Goal: Task Accomplishment & Management: Manage account settings

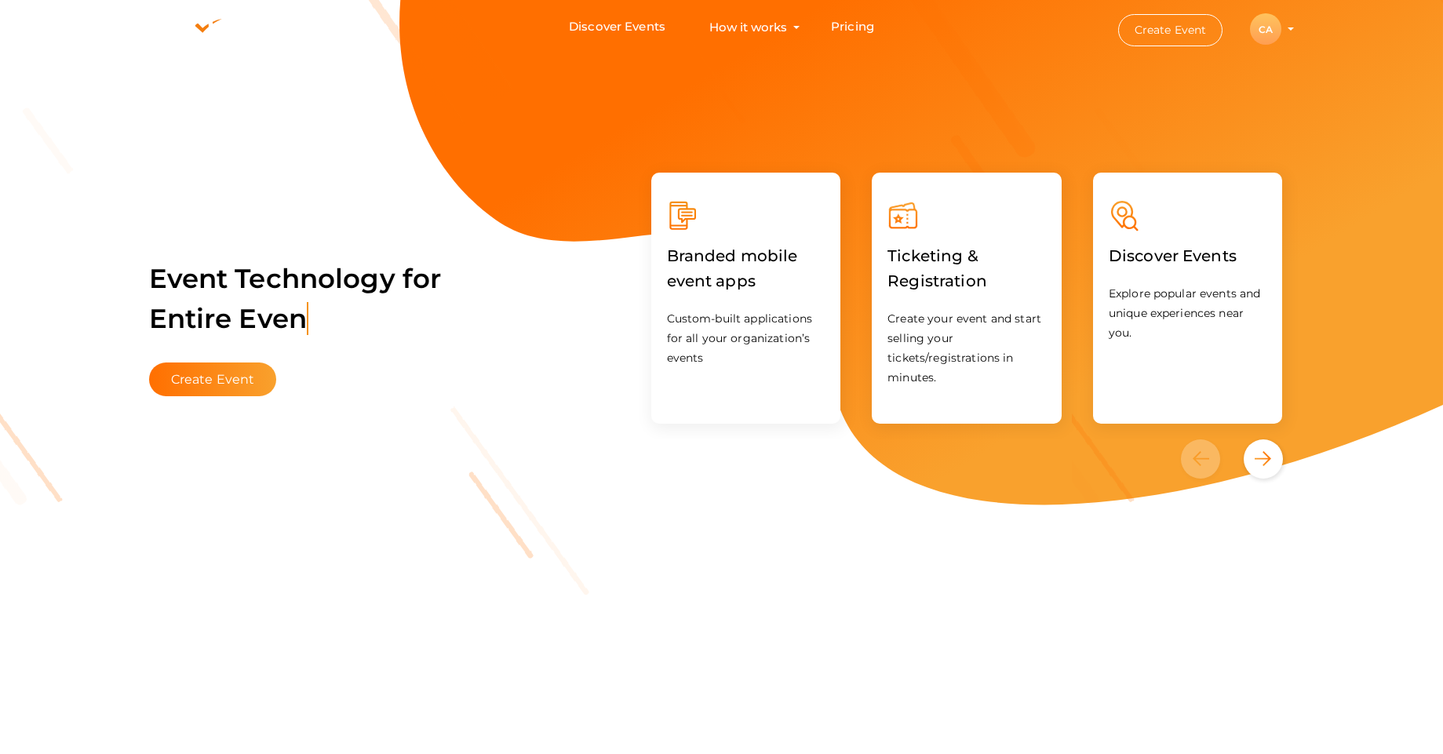
click at [1289, 31] on li "Create Event CA CA Chapter Admin chapter.admin@pmikerala.org Personal Profile M…" at bounding box center [1192, 29] width 211 height 57
click at [1266, 32] on div "CA" at bounding box center [1265, 28] width 31 height 31
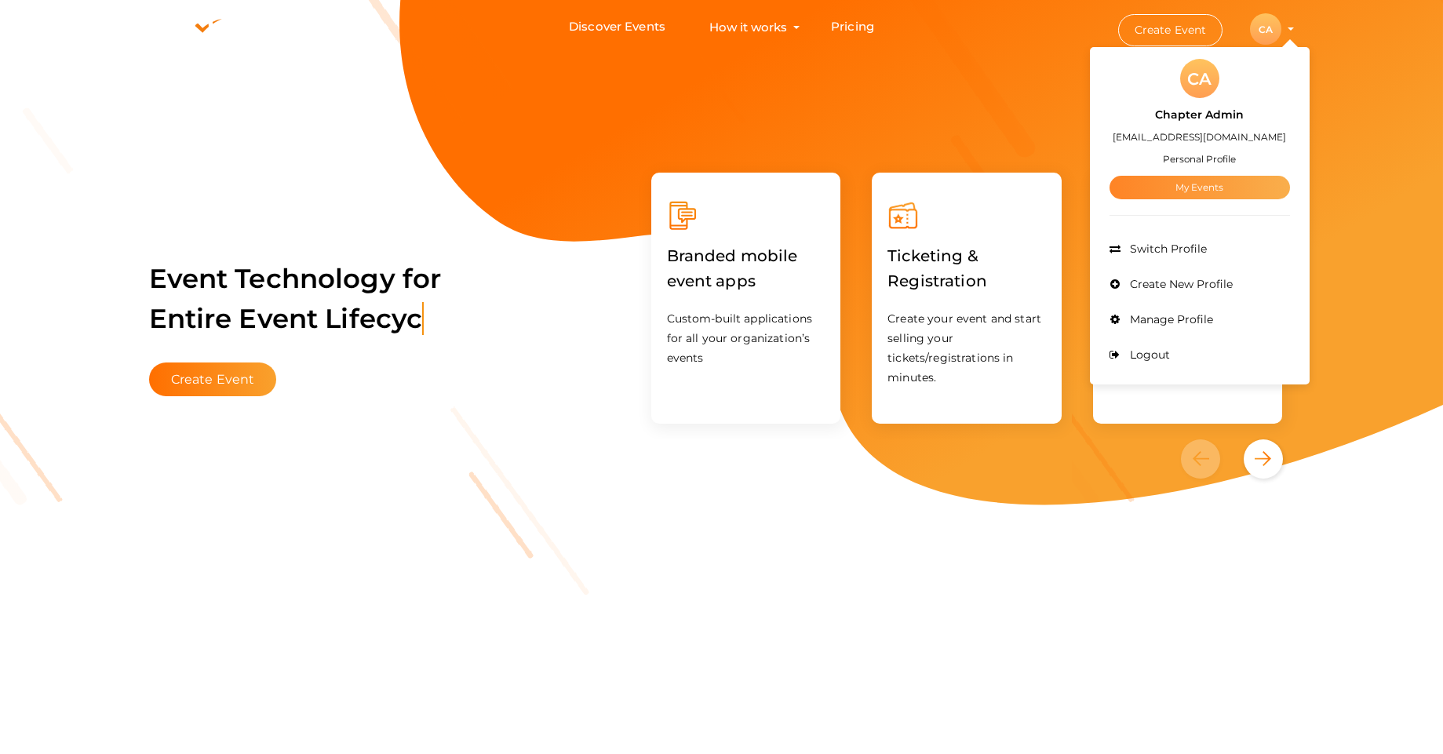
click at [1220, 187] on link "My Events" at bounding box center [1200, 188] width 180 height 24
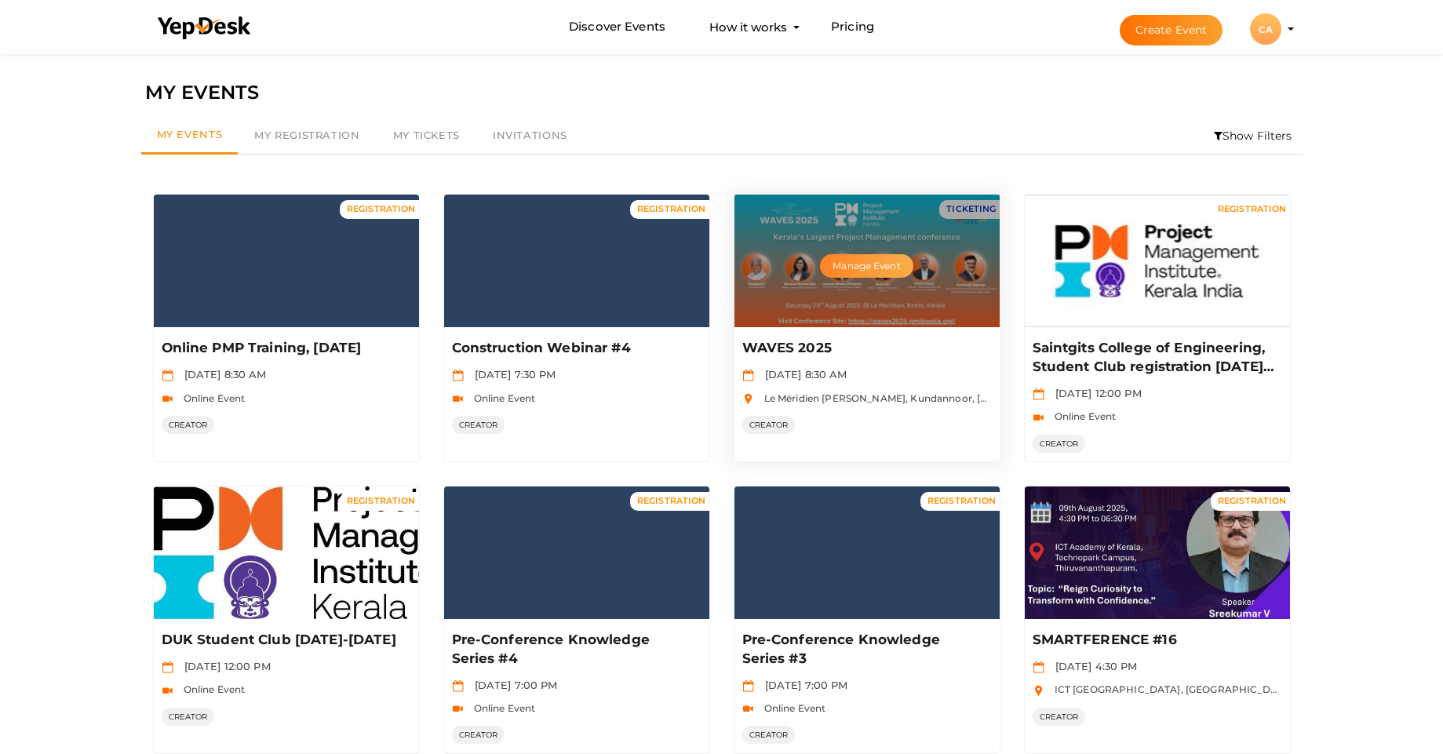
click at [859, 267] on button "Manage Event" at bounding box center [866, 266] width 93 height 24
click at [863, 265] on button "Manage Event" at bounding box center [866, 266] width 93 height 24
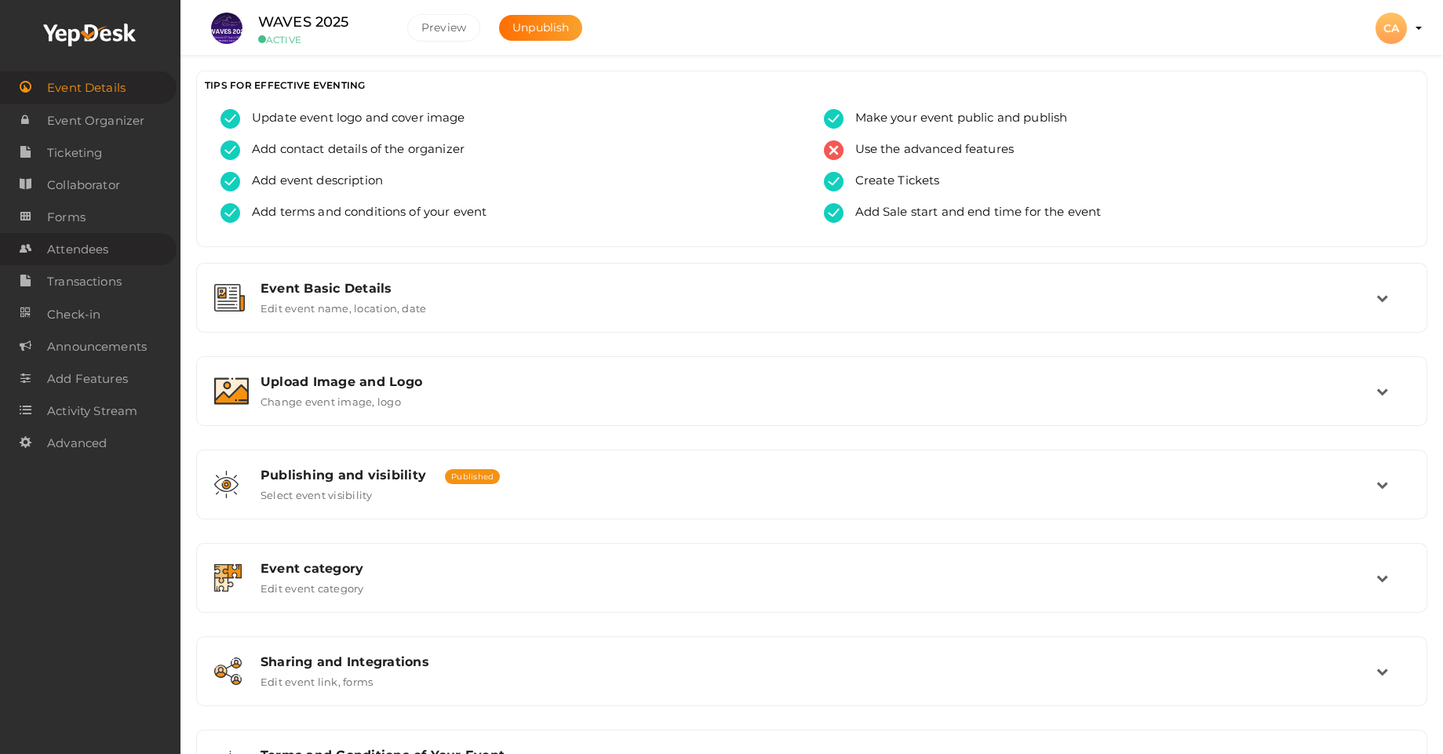
click at [89, 248] on span "Attendees" at bounding box center [77, 249] width 61 height 31
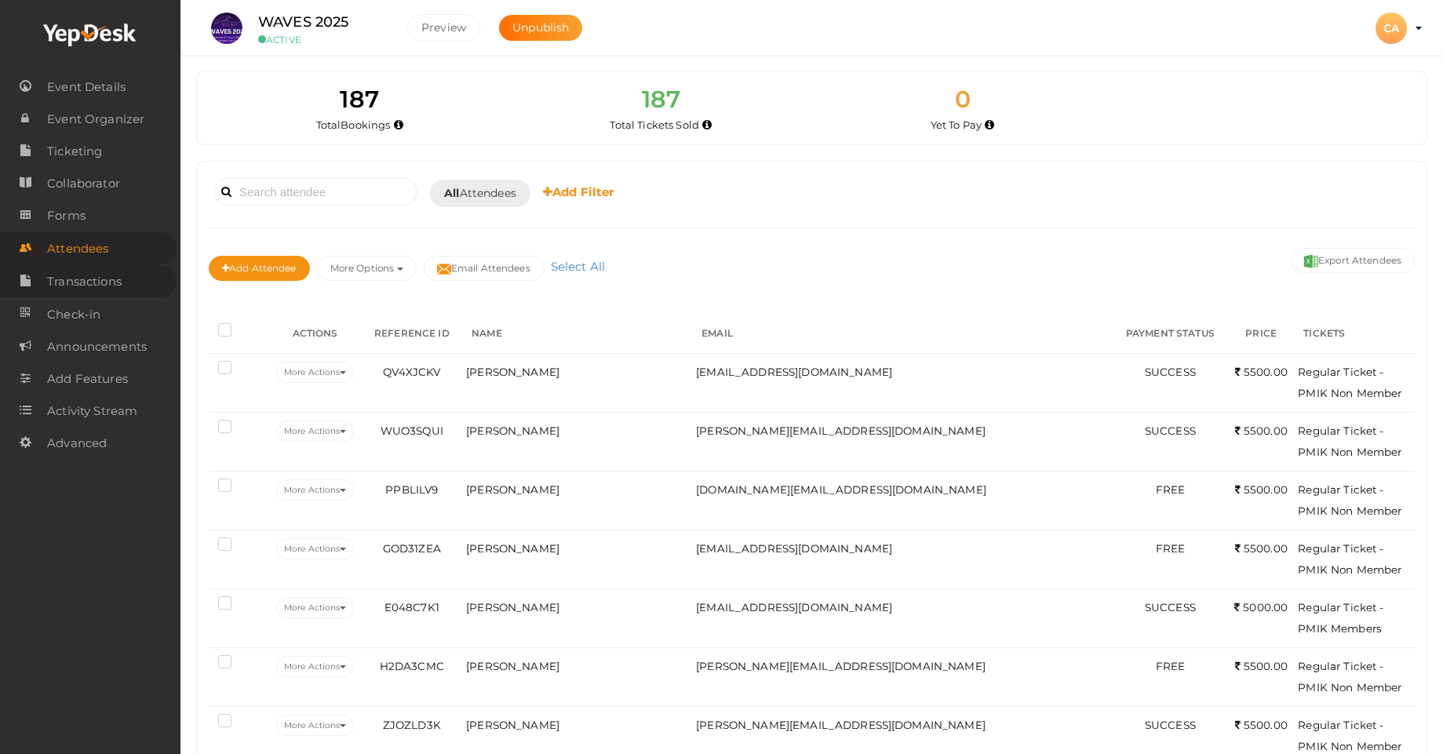
click at [102, 283] on span "Transactions" at bounding box center [84, 281] width 75 height 31
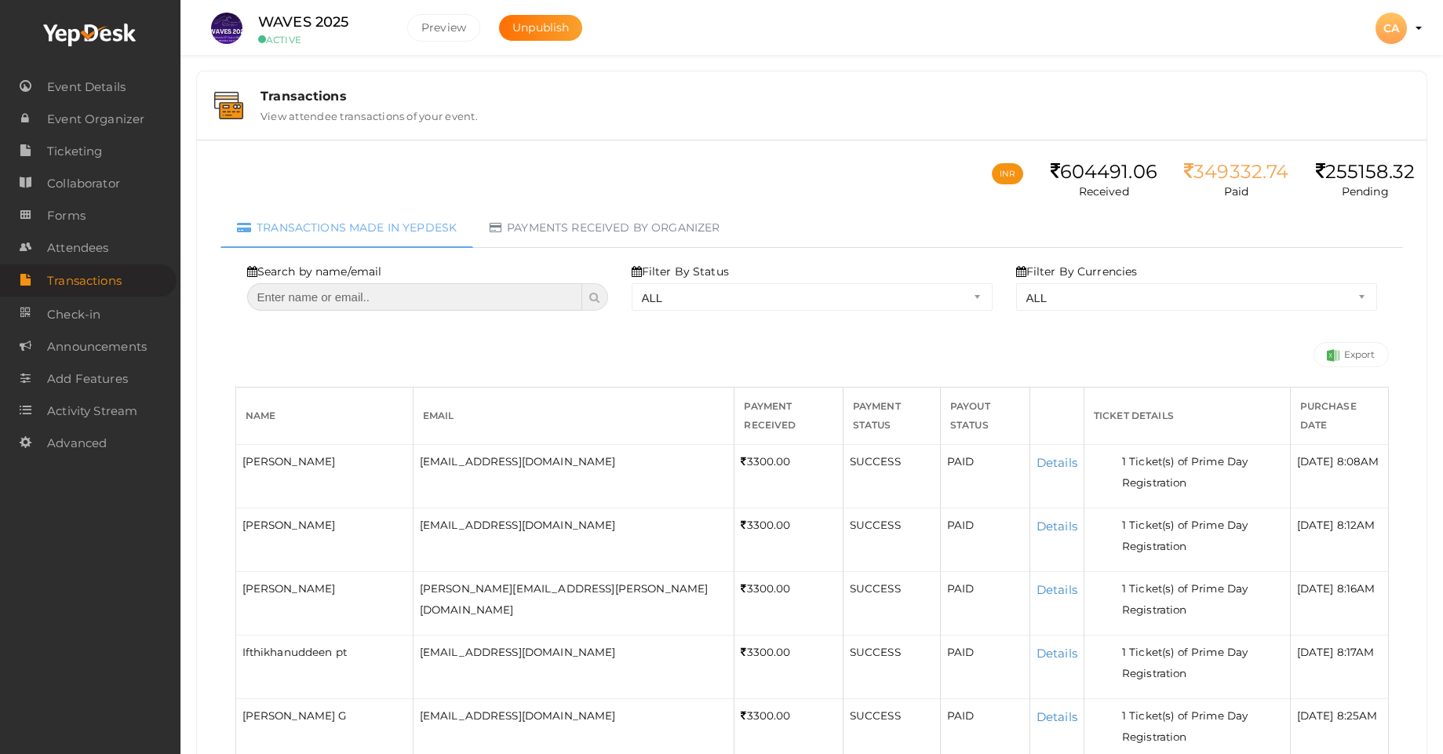
click at [365, 296] on input "text" at bounding box center [415, 296] width 336 height 27
paste input "[EMAIL_ADDRESS][DOMAIN_NAME]"
type input "[EMAIL_ADDRESS][DOMAIN_NAME]"
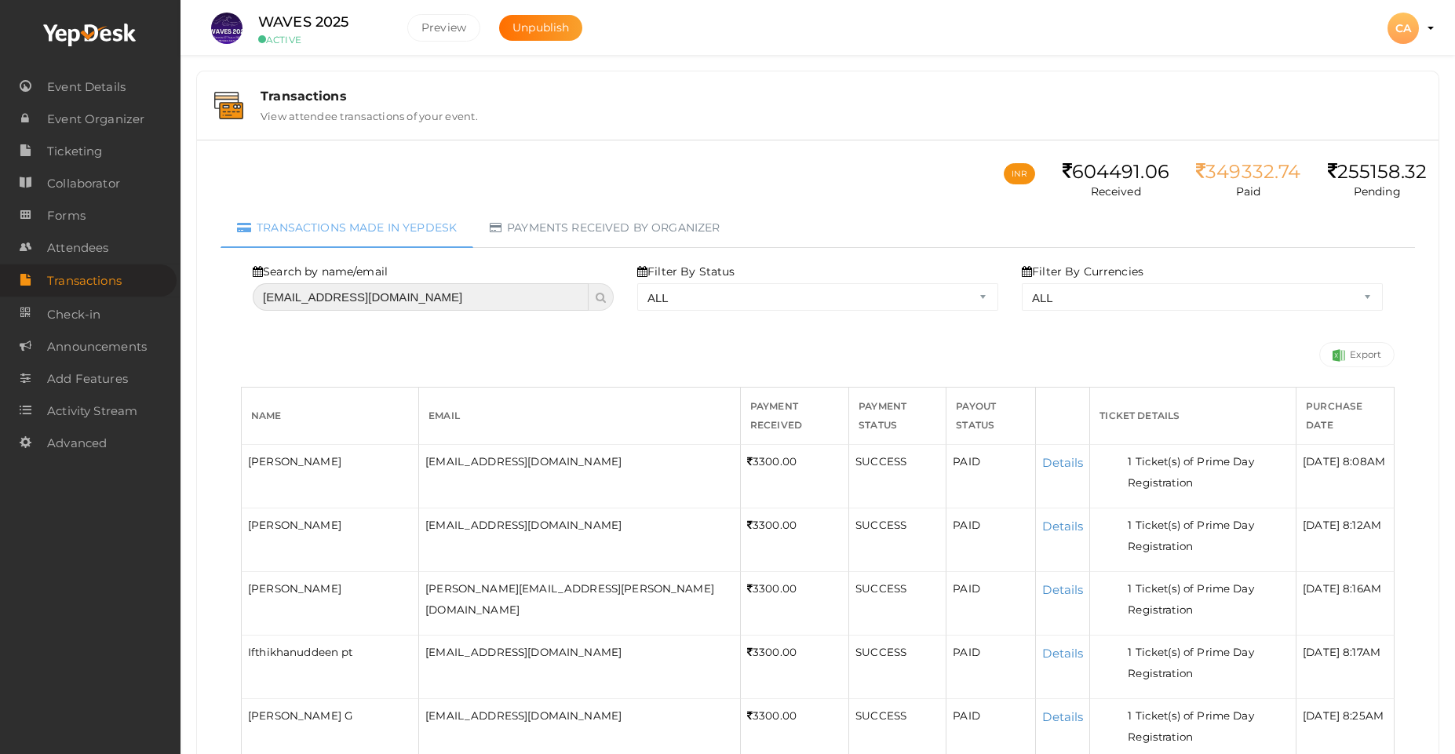
select select "? string:ALL ?"
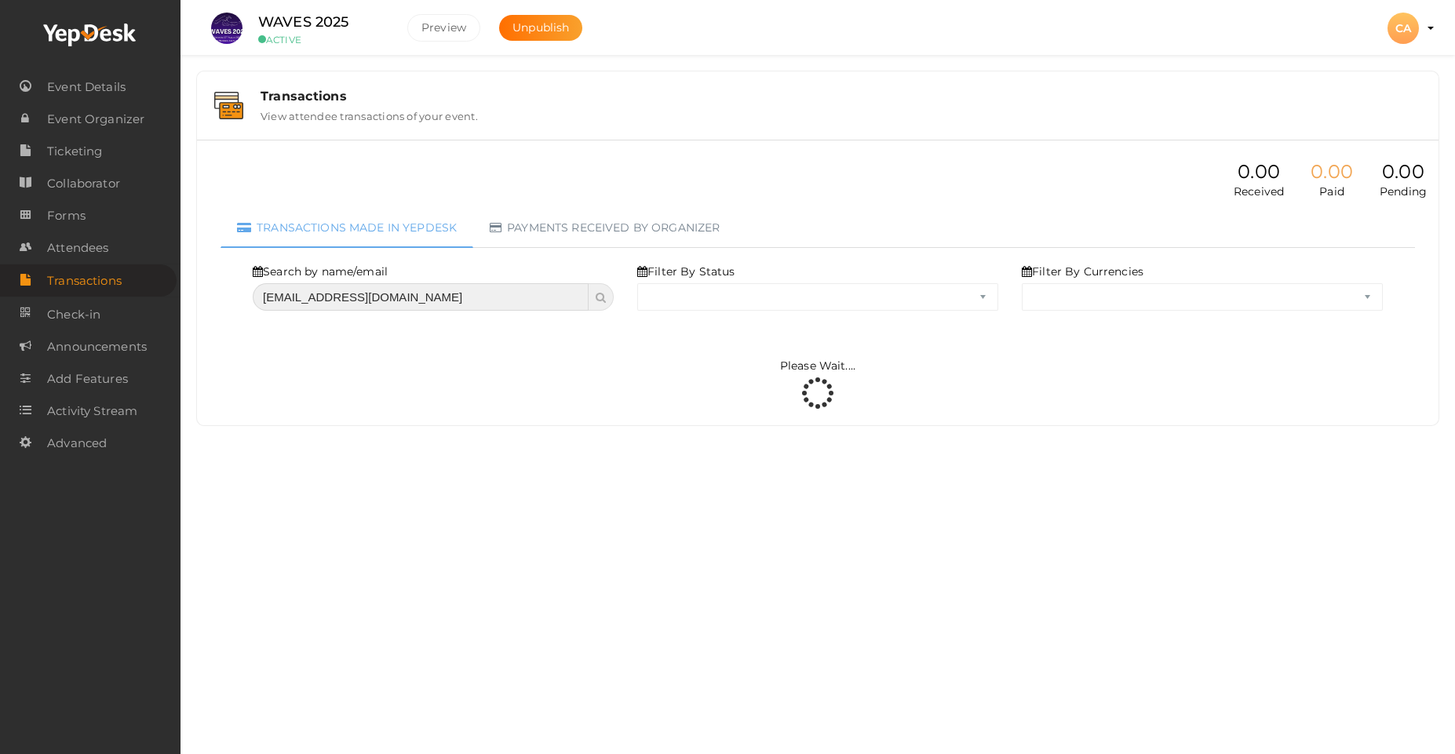
select select "ALL"
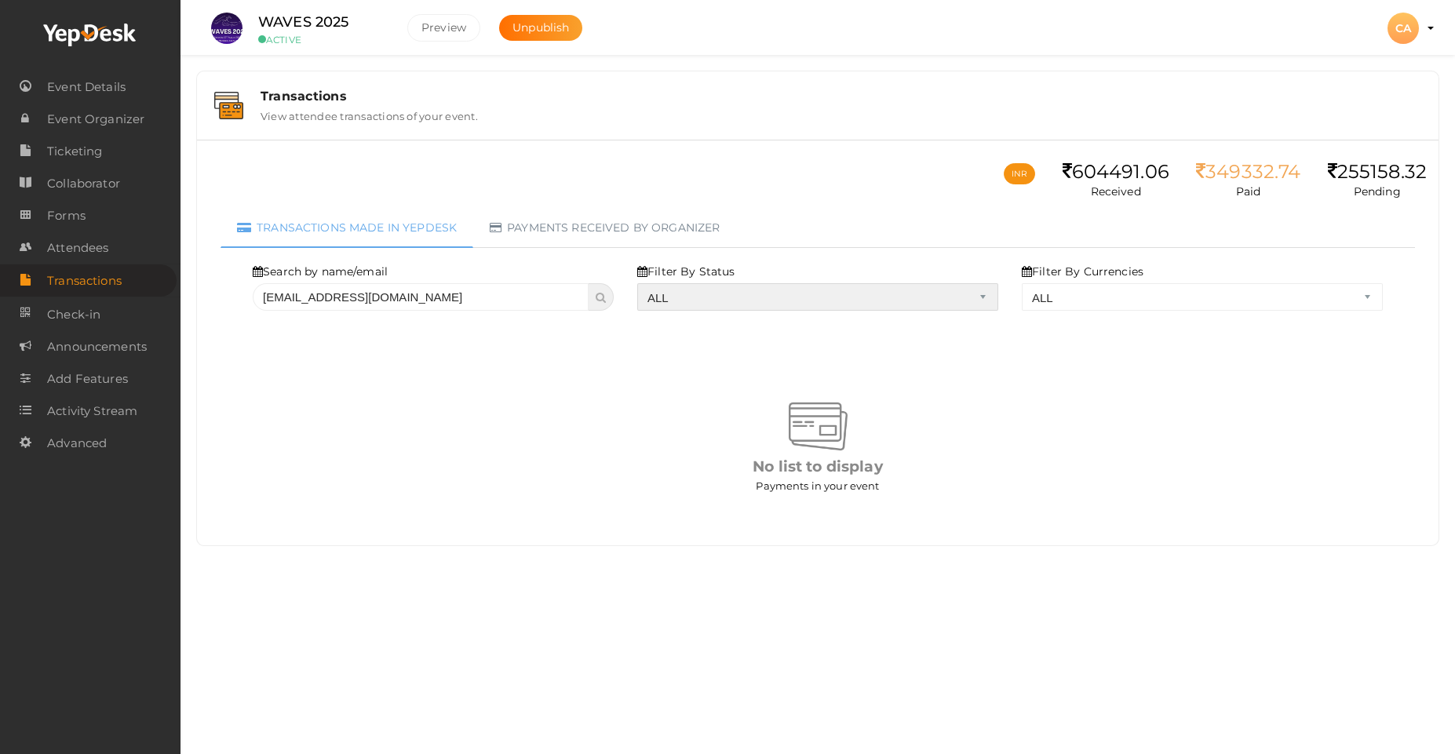
click at [983, 297] on select "ALL SUCCESS DECLINED UNAUTHORIZED FAILED NOTPAID FREE REFUNDED NA" at bounding box center [817, 296] width 361 height 27
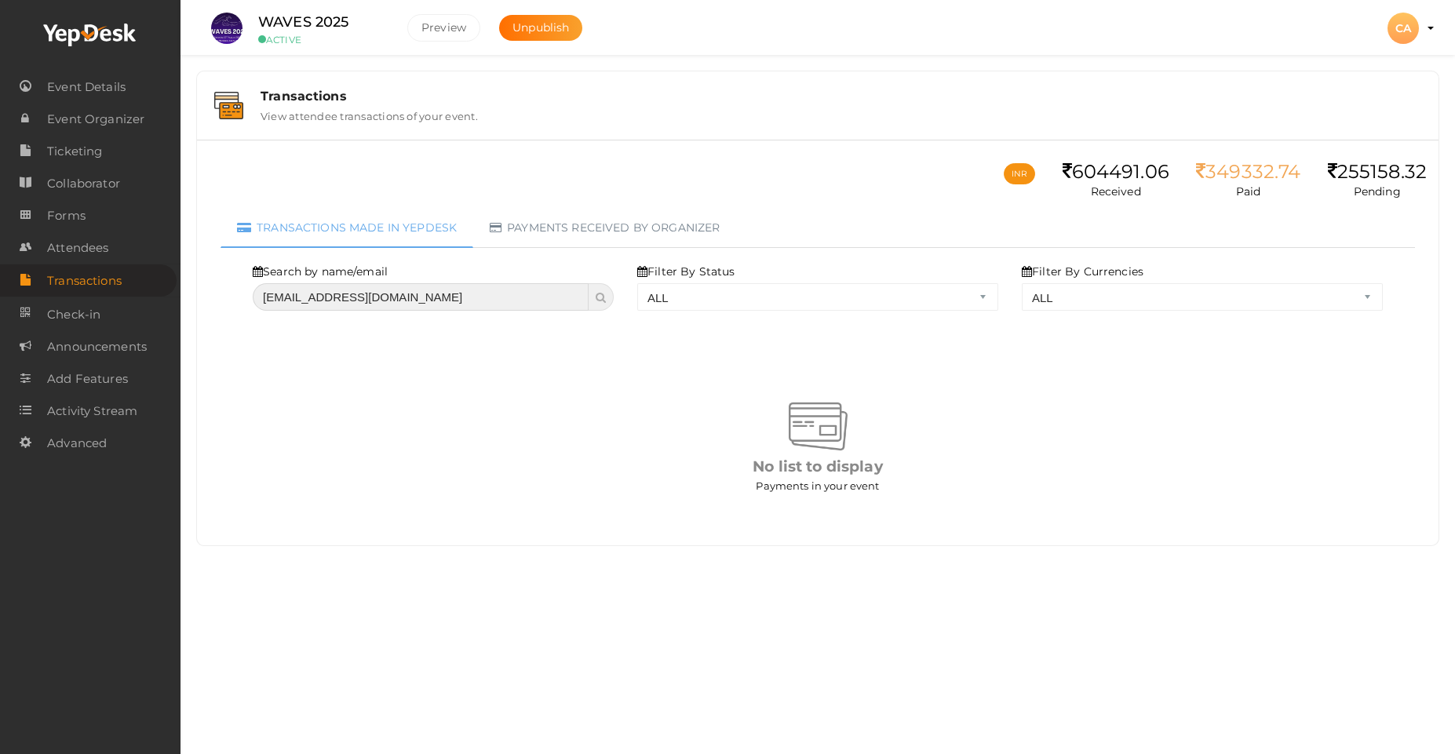
click at [481, 296] on input "[EMAIL_ADDRESS][DOMAIN_NAME]" at bounding box center [421, 296] width 336 height 27
type input "arun.menon"
select select "? string:ALL ?"
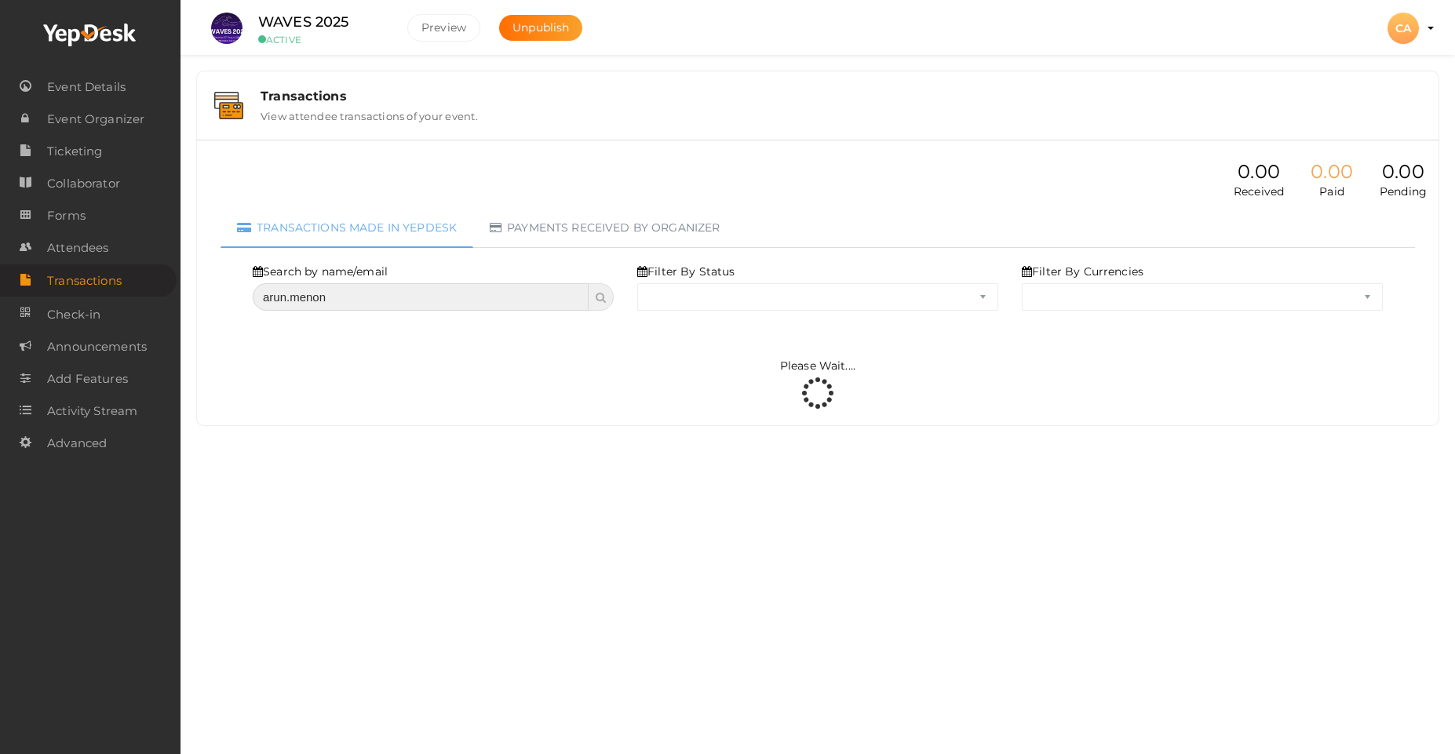
select select "ALL"
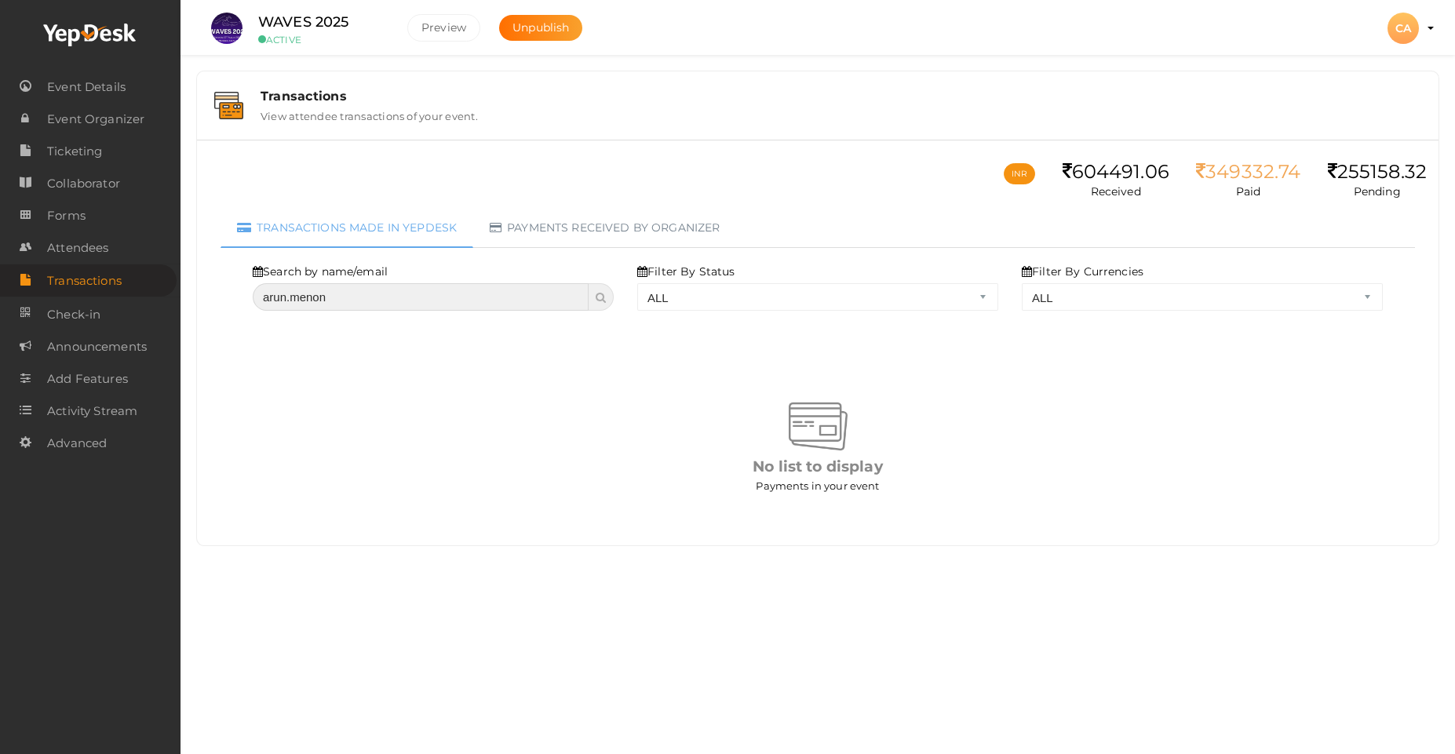
click at [290, 298] on input "arun.menon" at bounding box center [421, 296] width 336 height 27
type input "[PERSON_NAME]"
select select "? string:ALL ?"
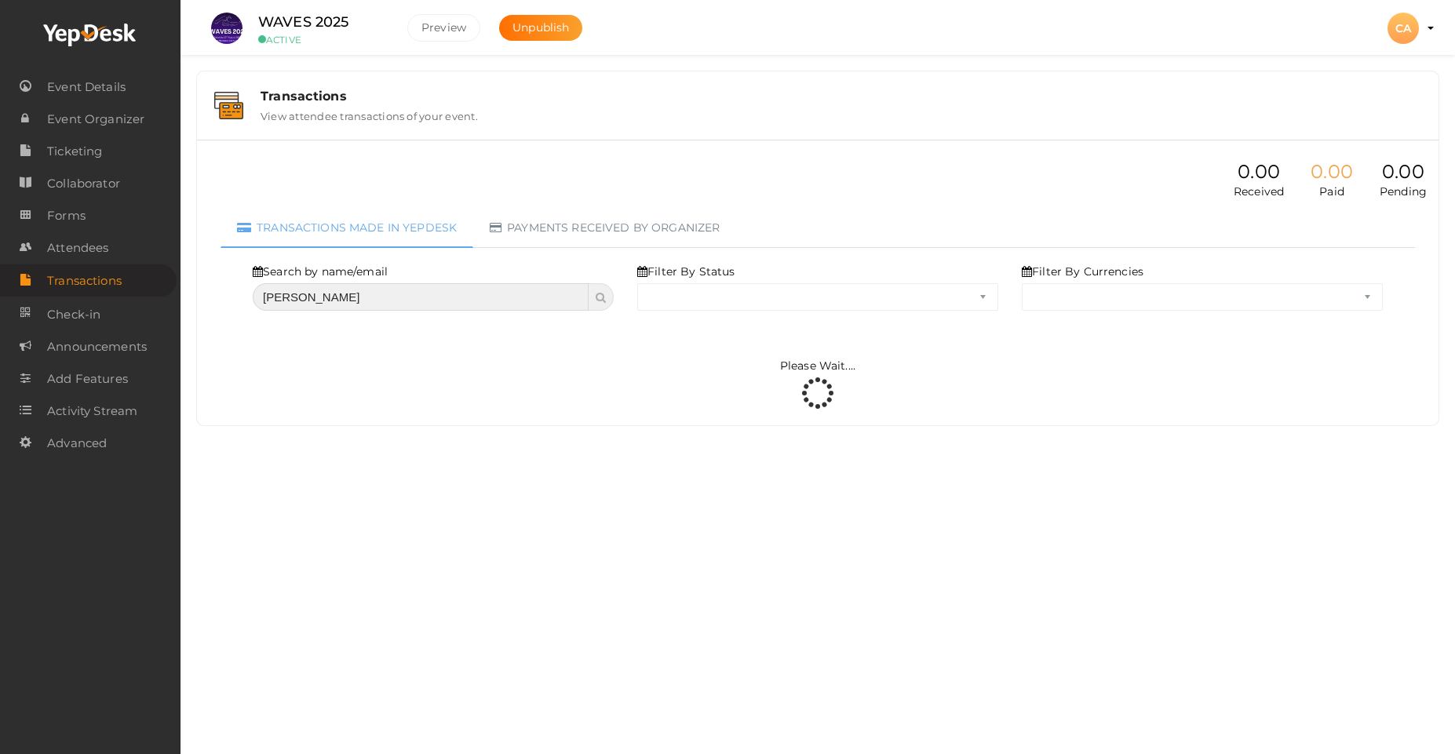
select select "ALL"
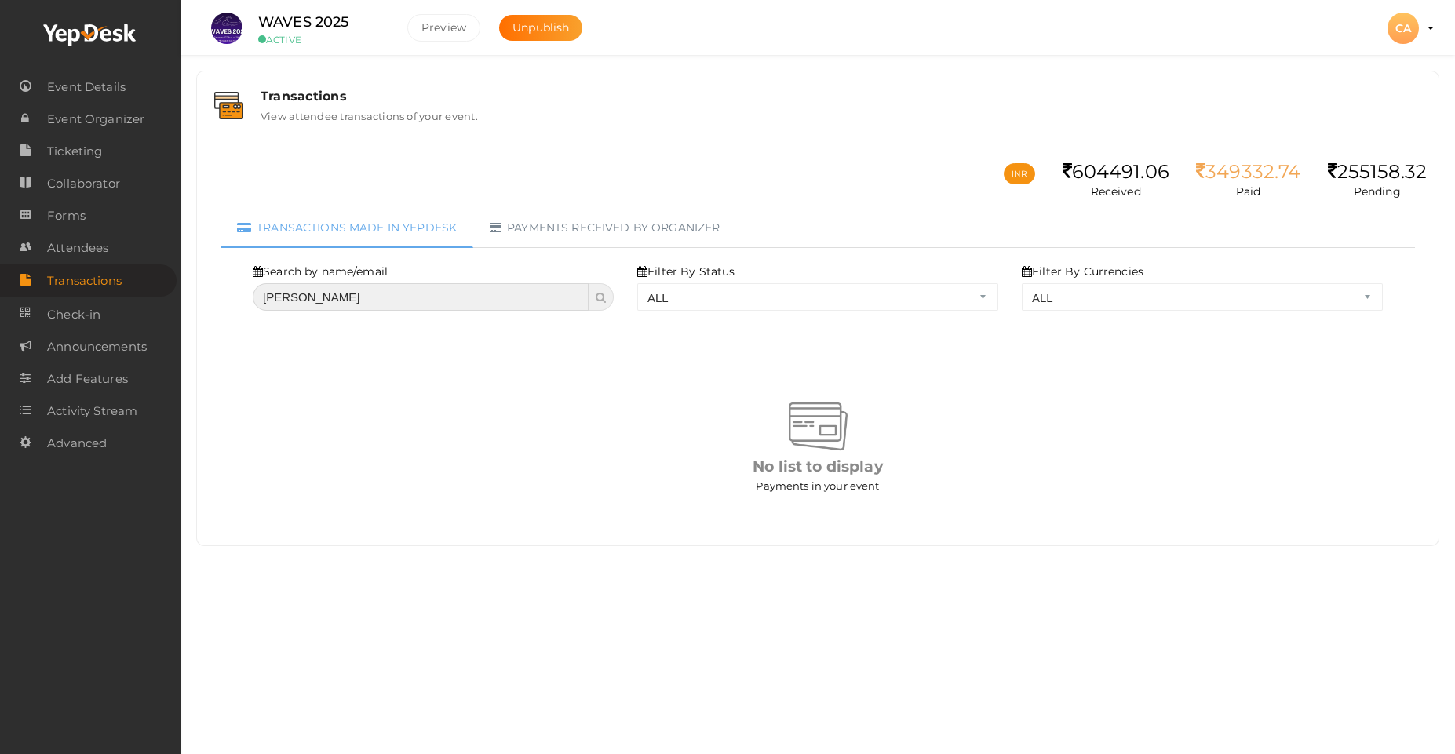
drag, startPoint x: 341, startPoint y: 301, endPoint x: 188, endPoint y: 286, distance: 154.6
click at [188, 286] on div "Transactions View attendee transactions of your event. INR 604491.06 Received 3…" at bounding box center [817, 292] width 1274 height 585
type input "Arun"
select select "? string:ALL ?"
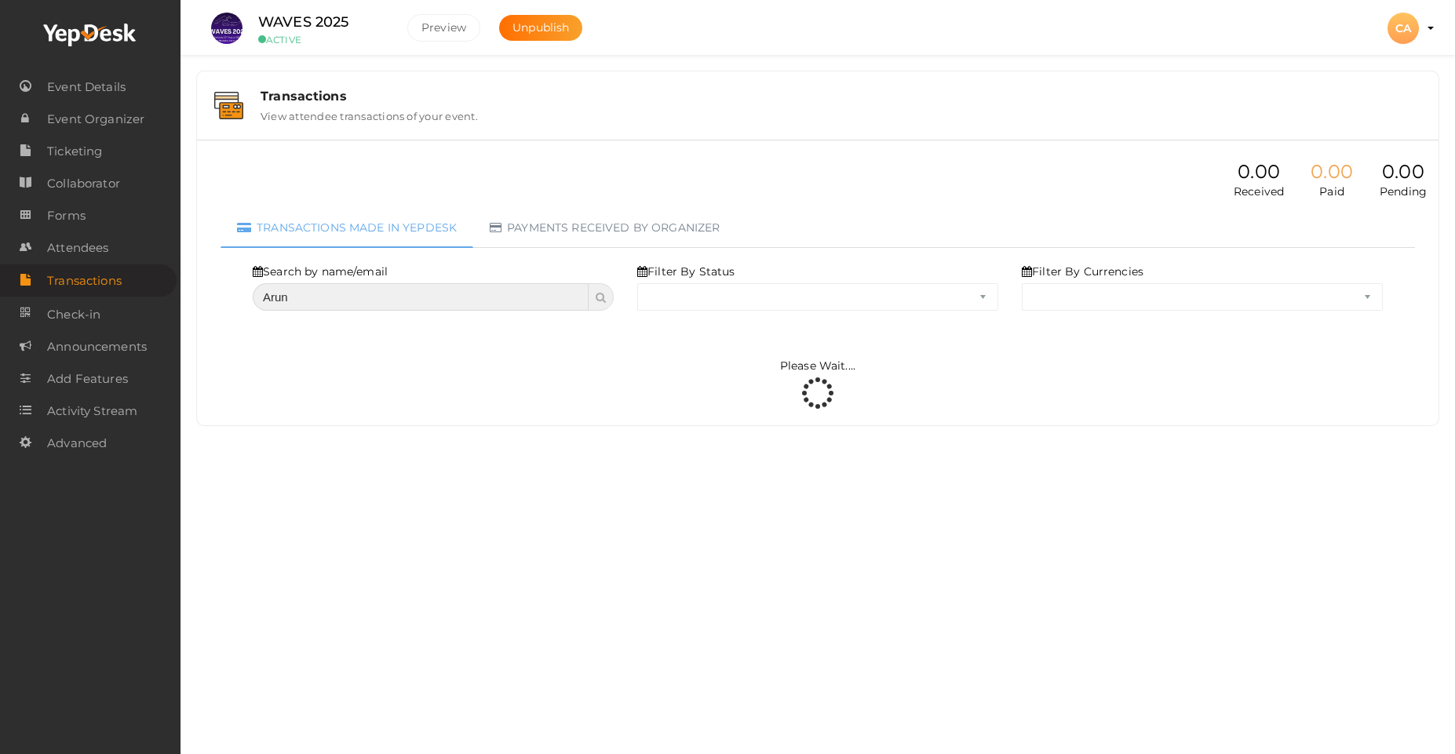
select select "ALL"
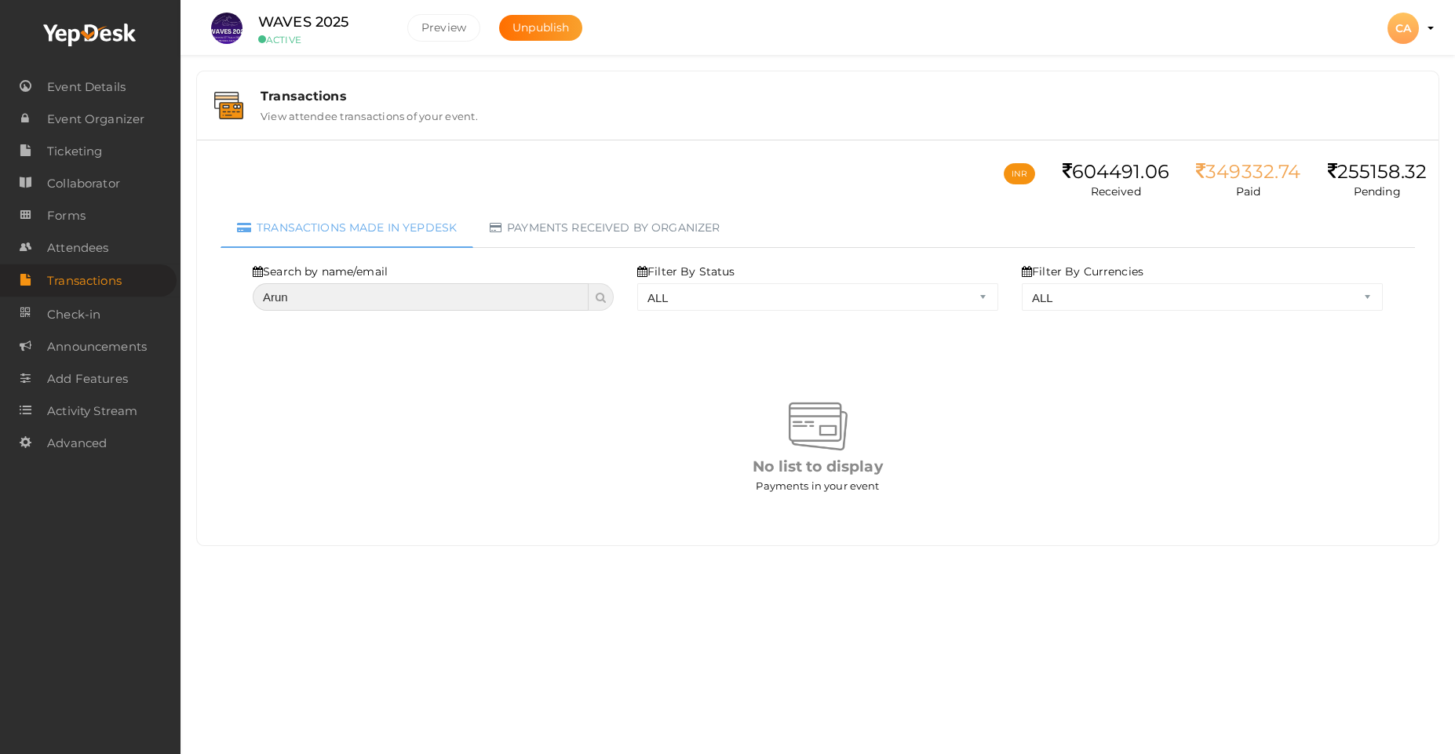
drag, startPoint x: 410, startPoint y: 296, endPoint x: 92, endPoint y: 281, distance: 318.2
click at [92, 281] on body "Discover Events How it works Powerful Registration / Ticketing Start selling yo…" at bounding box center [727, 377] width 1455 height 754
select select "? string:ALL ?"
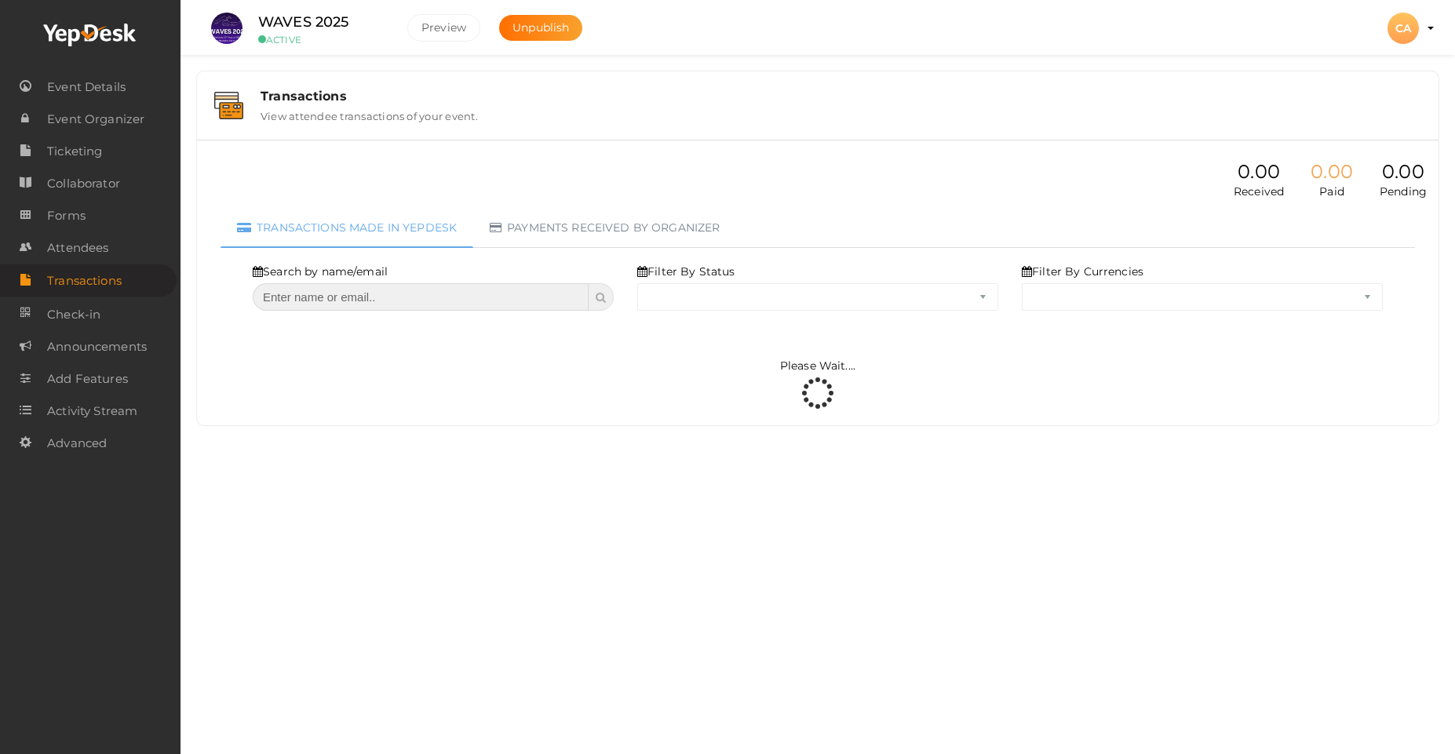
select select "ALL"
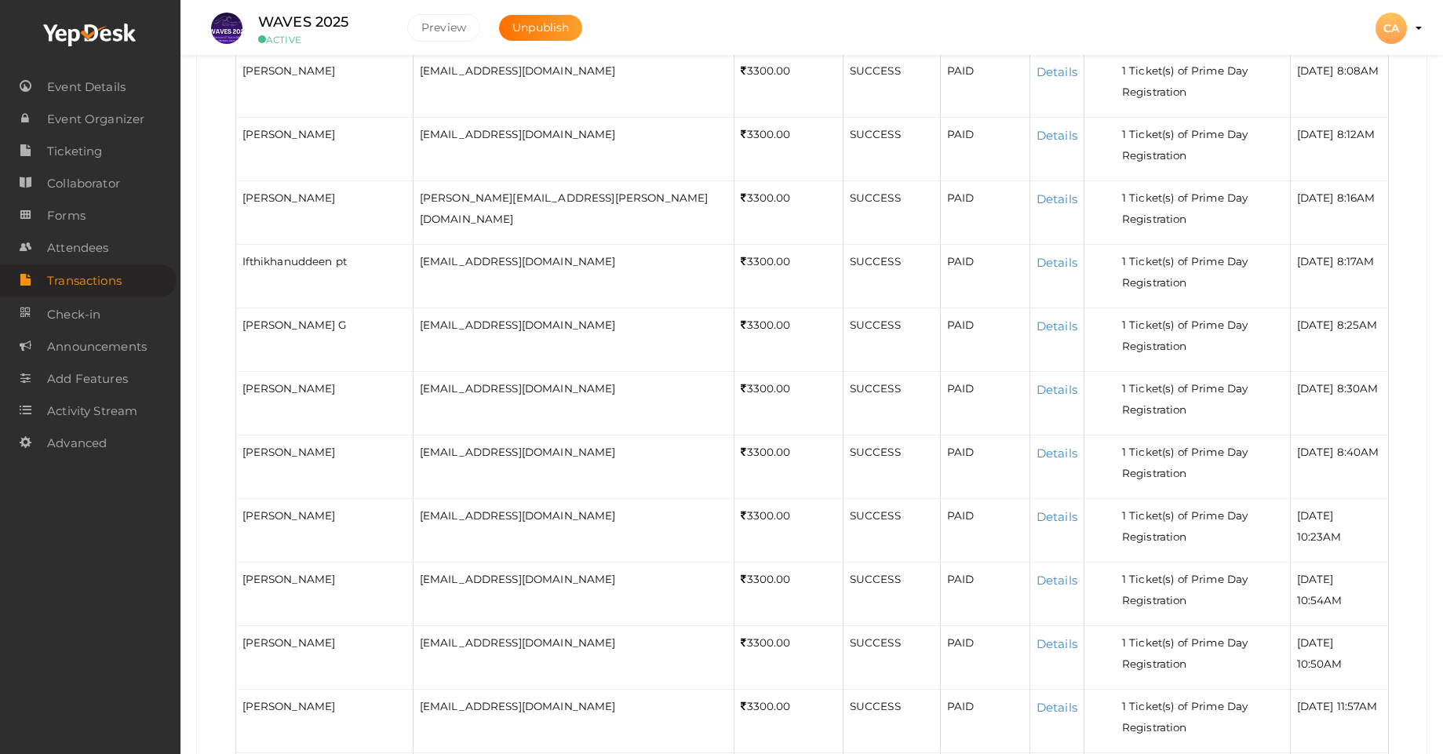
scroll to position [94, 0]
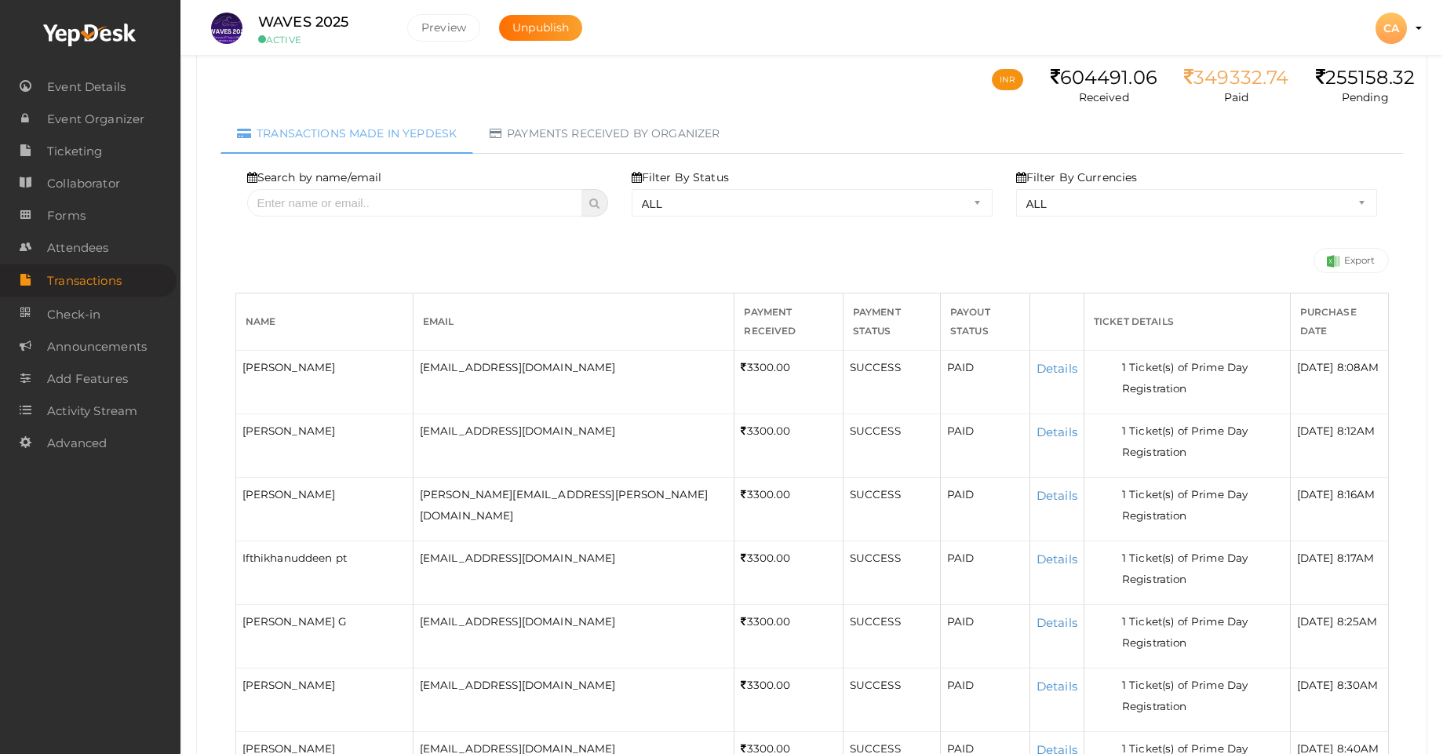
click at [362, 311] on th "Name" at bounding box center [323, 321] width 177 height 57
click at [327, 316] on th "Name" at bounding box center [323, 321] width 177 height 57
click at [293, 318] on th "Name" at bounding box center [323, 321] width 177 height 57
click at [293, 319] on th "Name" at bounding box center [323, 321] width 177 height 57
click at [1037, 488] on link "Details" at bounding box center [1057, 495] width 41 height 15
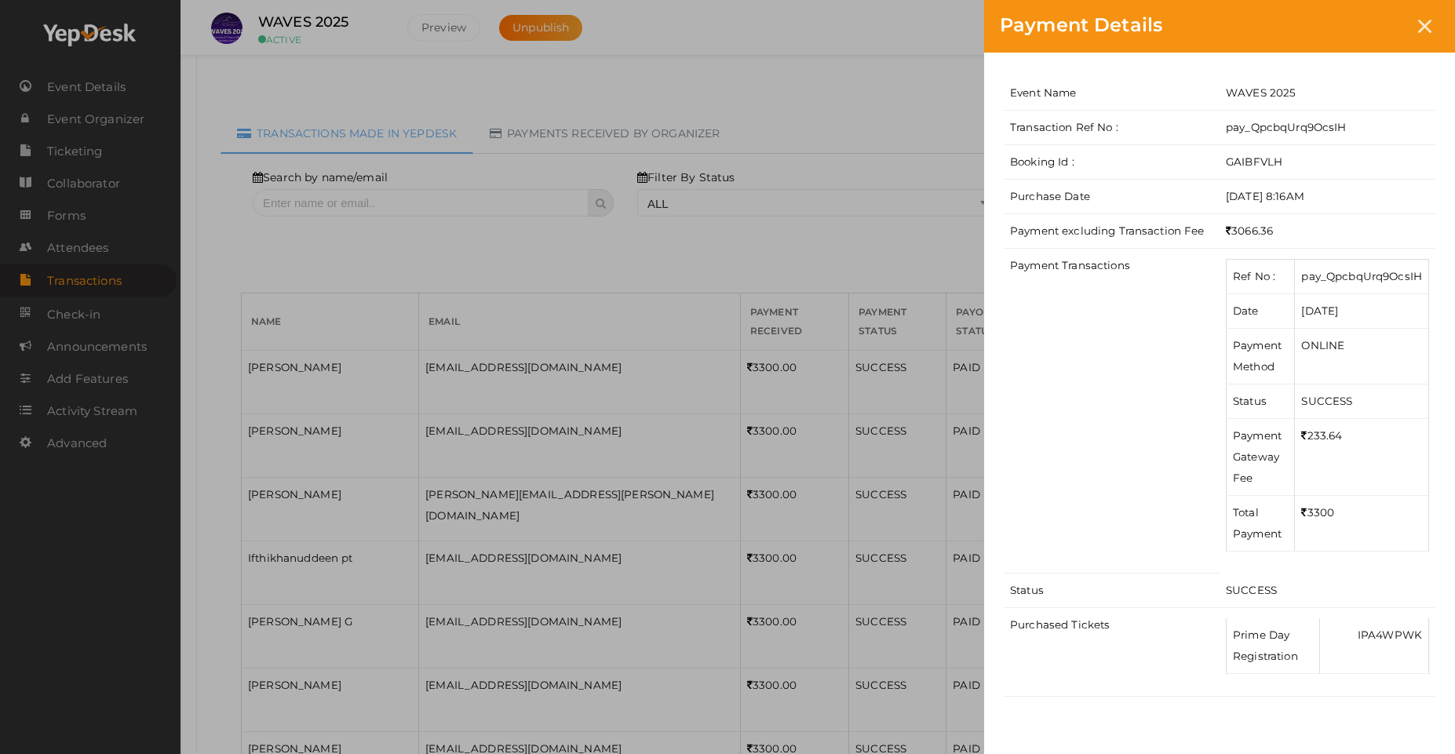
drag, startPoint x: 1427, startPoint y: 26, endPoint x: 1408, endPoint y: 43, distance: 26.1
click at [1427, 25] on icon at bounding box center [1424, 26] width 13 height 13
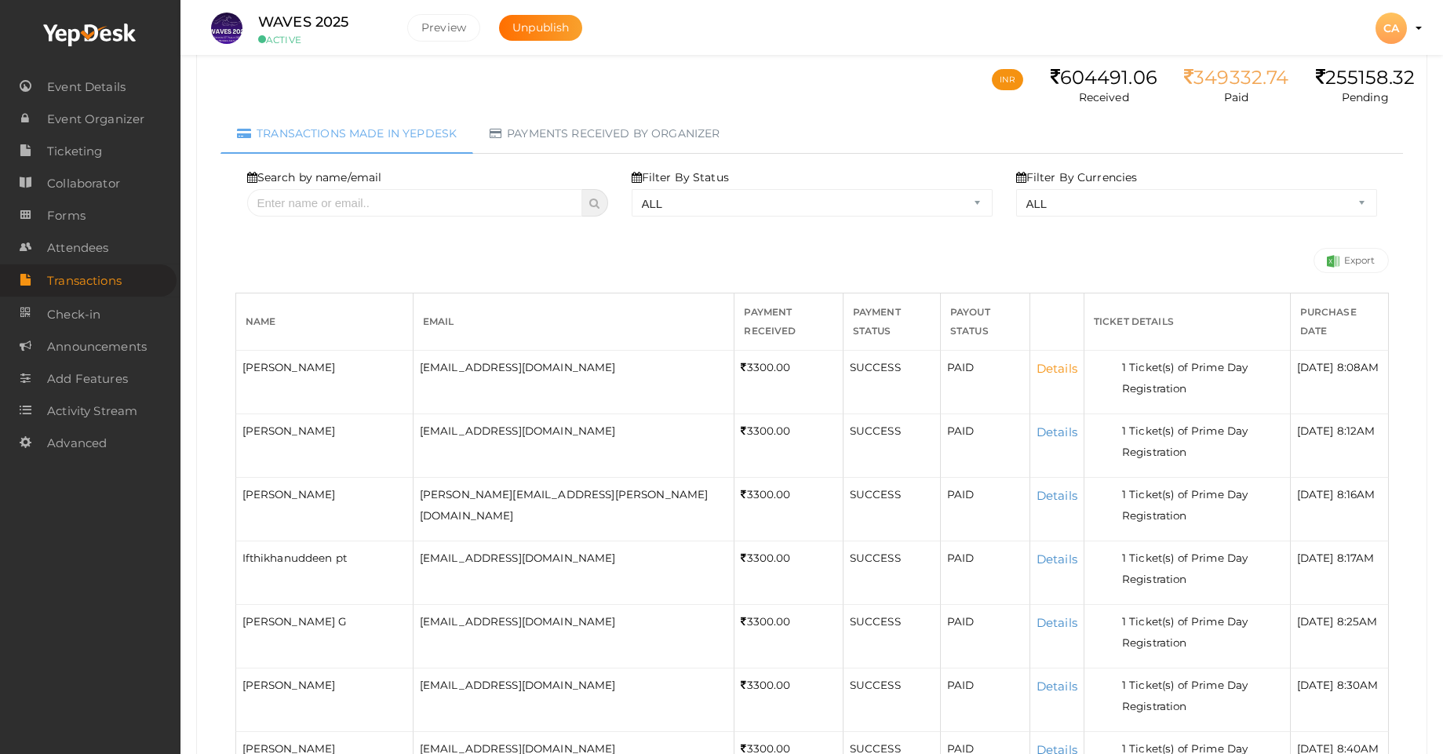
click at [1037, 361] on link "Details" at bounding box center [1057, 368] width 41 height 15
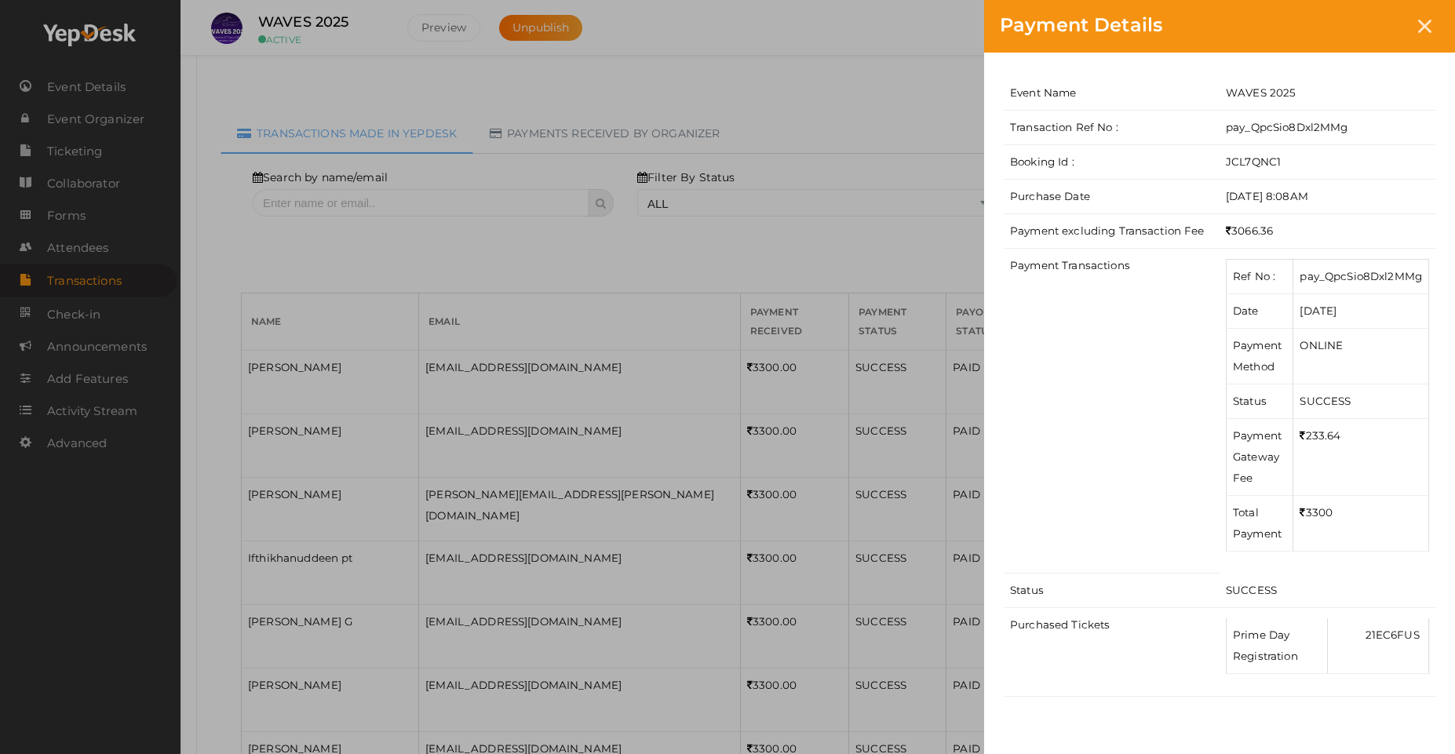
drag, startPoint x: 720, startPoint y: 285, endPoint x: 713, endPoint y: 276, distance: 10.7
click at [719, 283] on div "Payment Details Event Name WAVES 2025 Transaction Ref No : pay_QpcSio8Dxl2MMg B…" at bounding box center [727, 377] width 1455 height 754
click at [1431, 24] on div at bounding box center [1424, 26] width 29 height 29
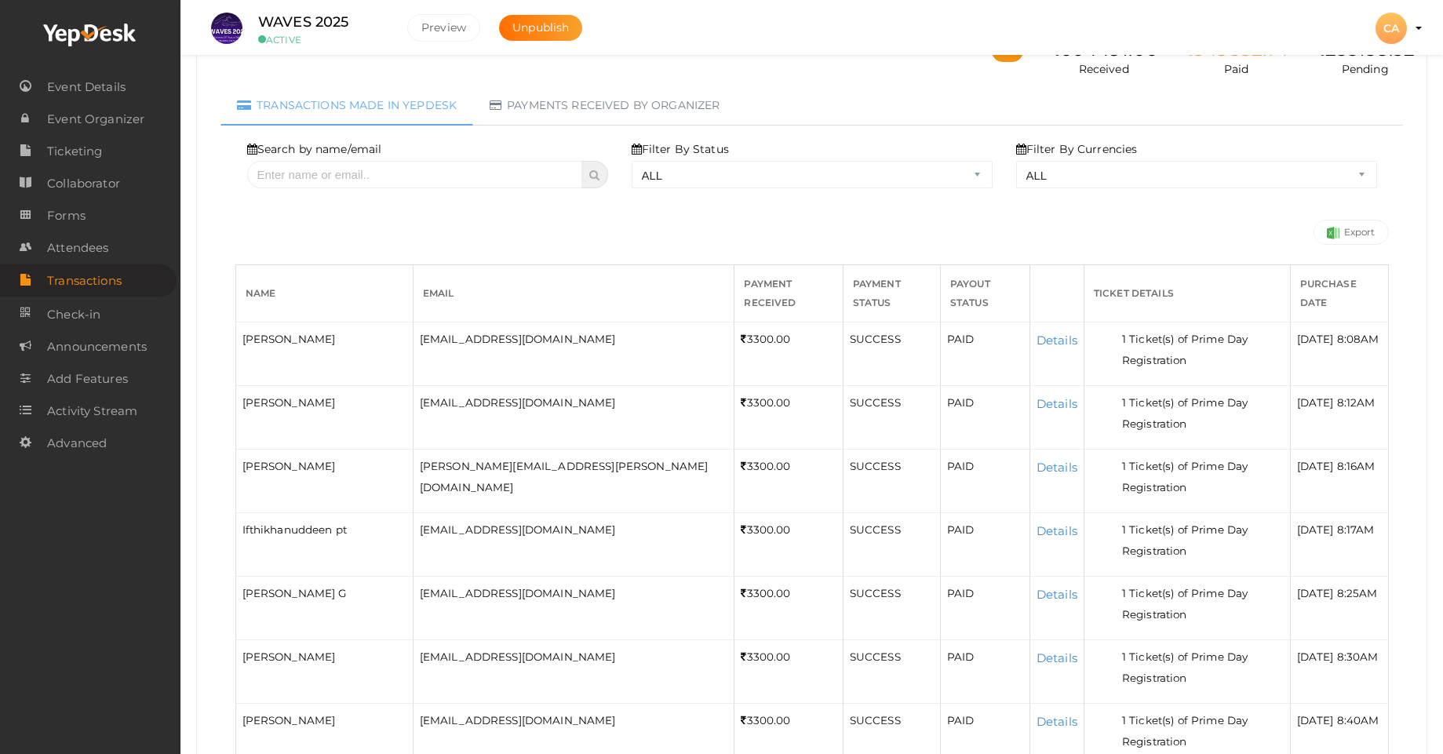
scroll to position [0, 0]
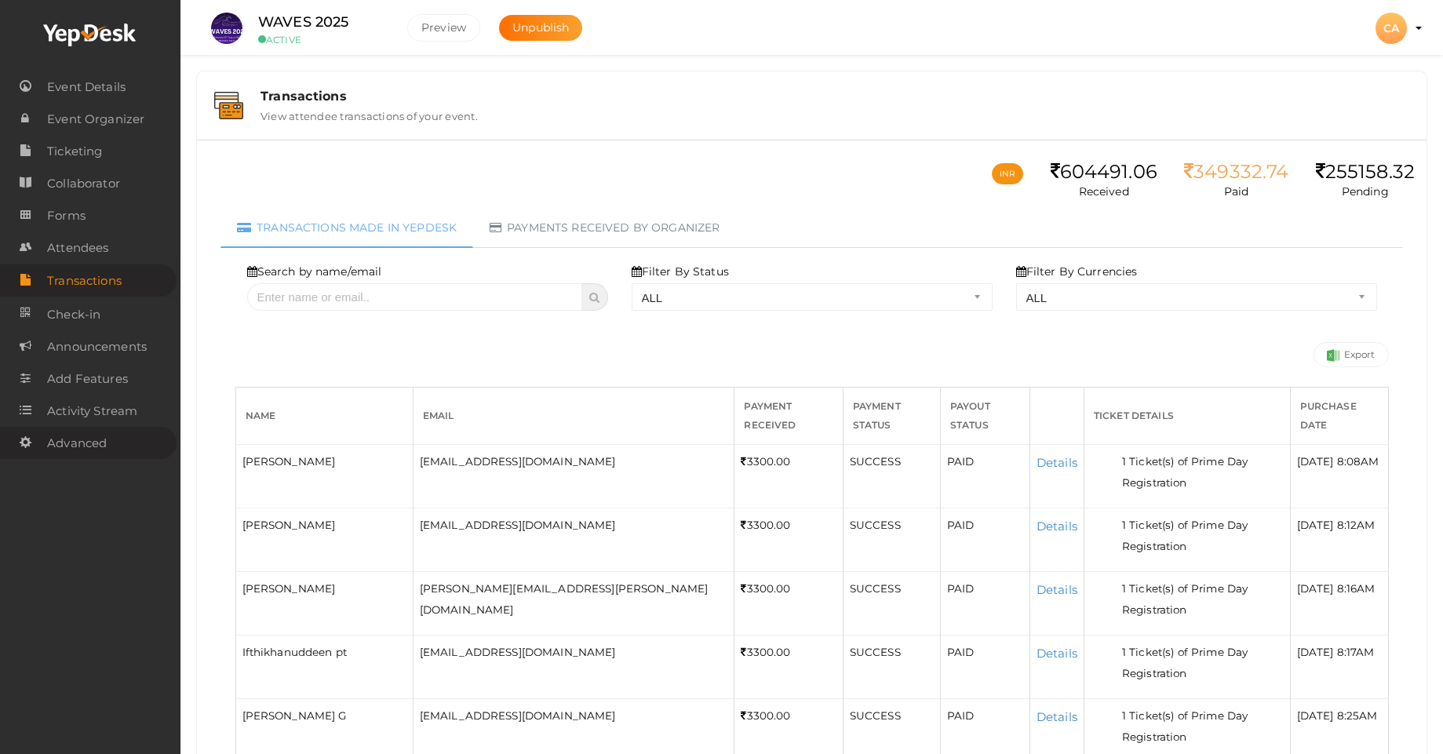
click at [83, 450] on span "Advanced" at bounding box center [77, 443] width 60 height 31
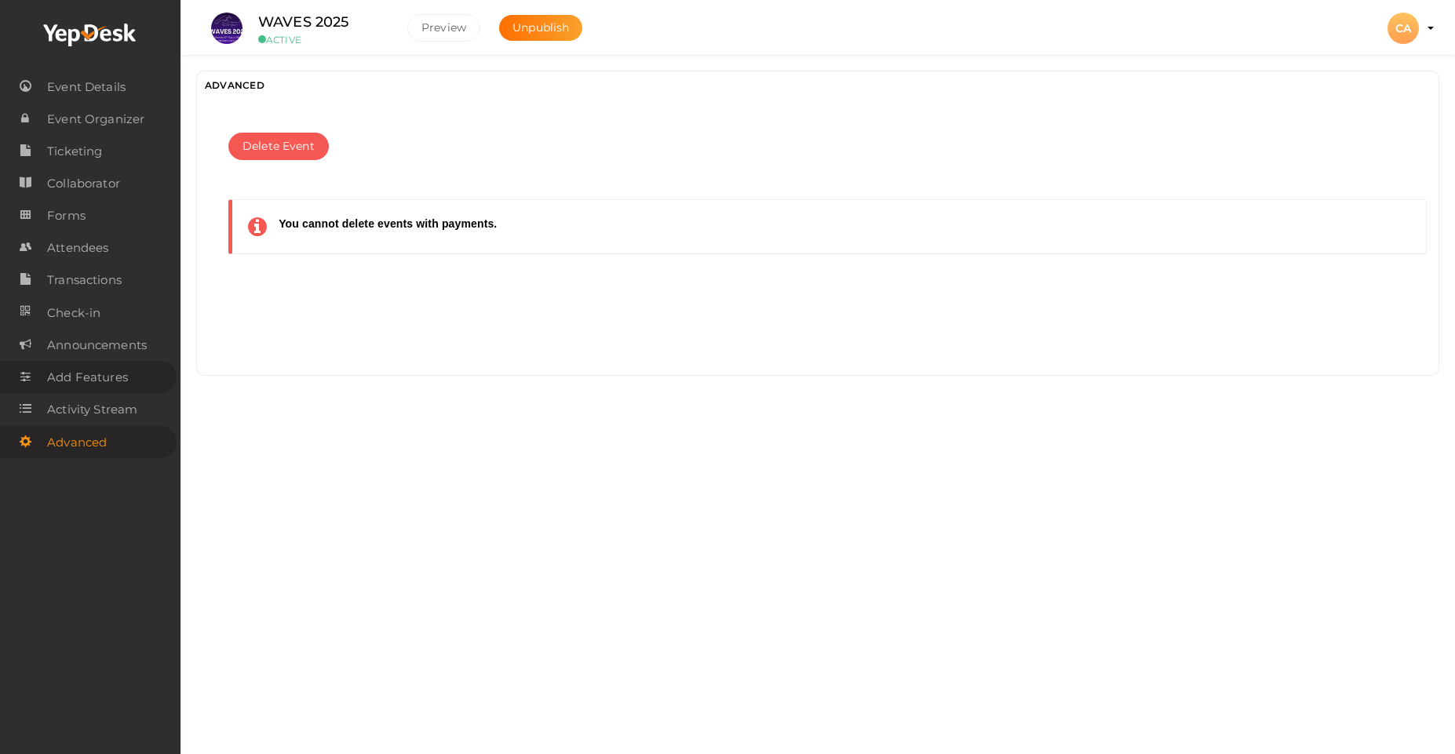
click at [87, 380] on span "Add Features" at bounding box center [87, 377] width 81 height 31
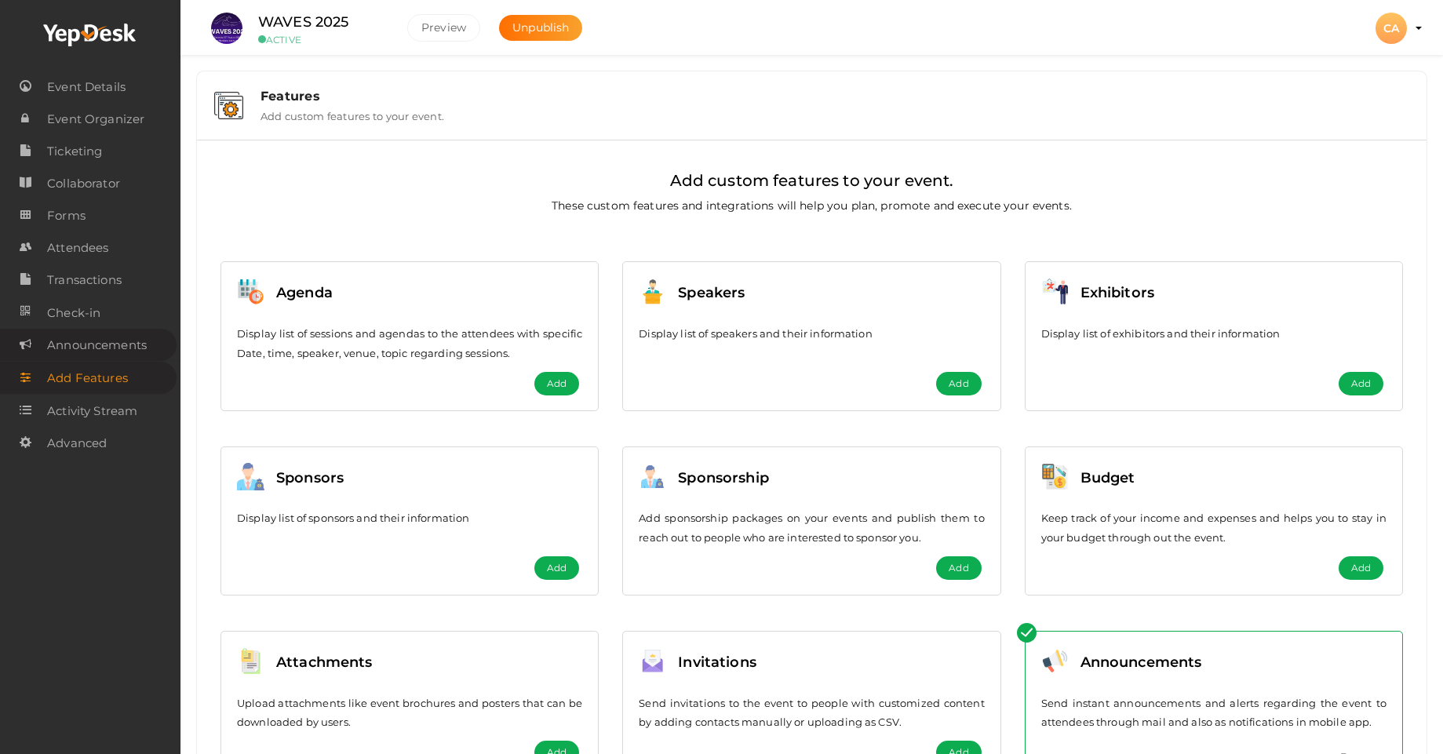
click at [87, 355] on span "Announcements" at bounding box center [97, 345] width 100 height 31
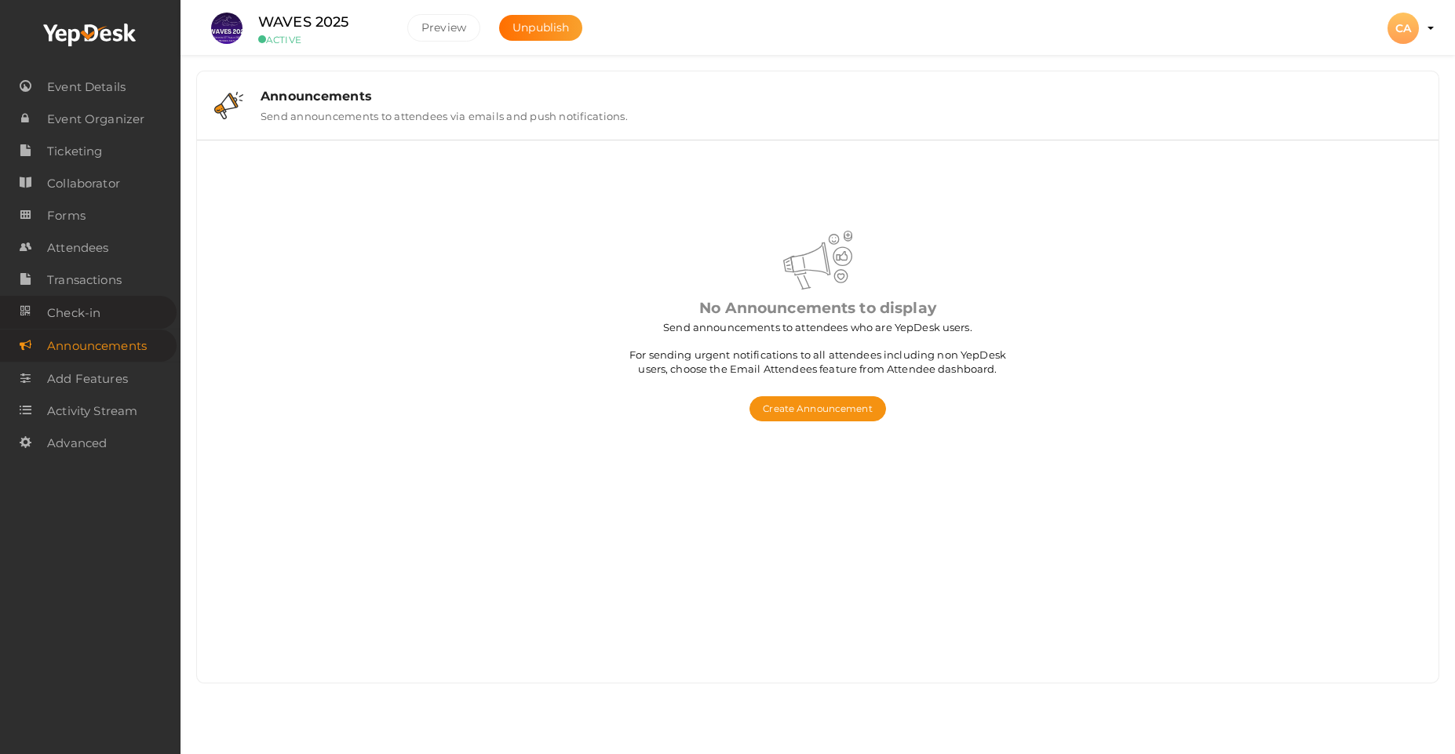
click at [82, 320] on span "Check-in" at bounding box center [73, 312] width 53 height 31
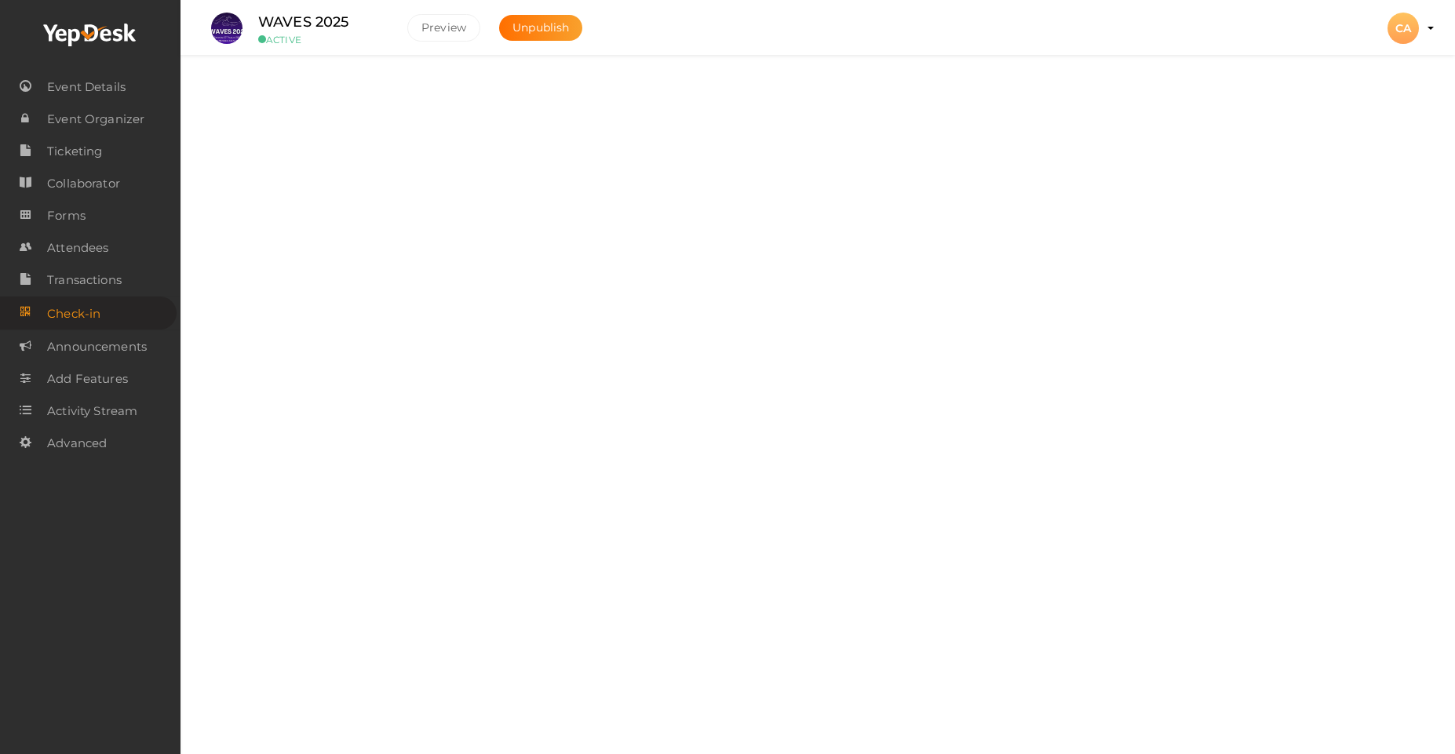
click at [612, 262] on div "Attendees Manage attendees of your events" at bounding box center [818, 240] width 1136 height 53
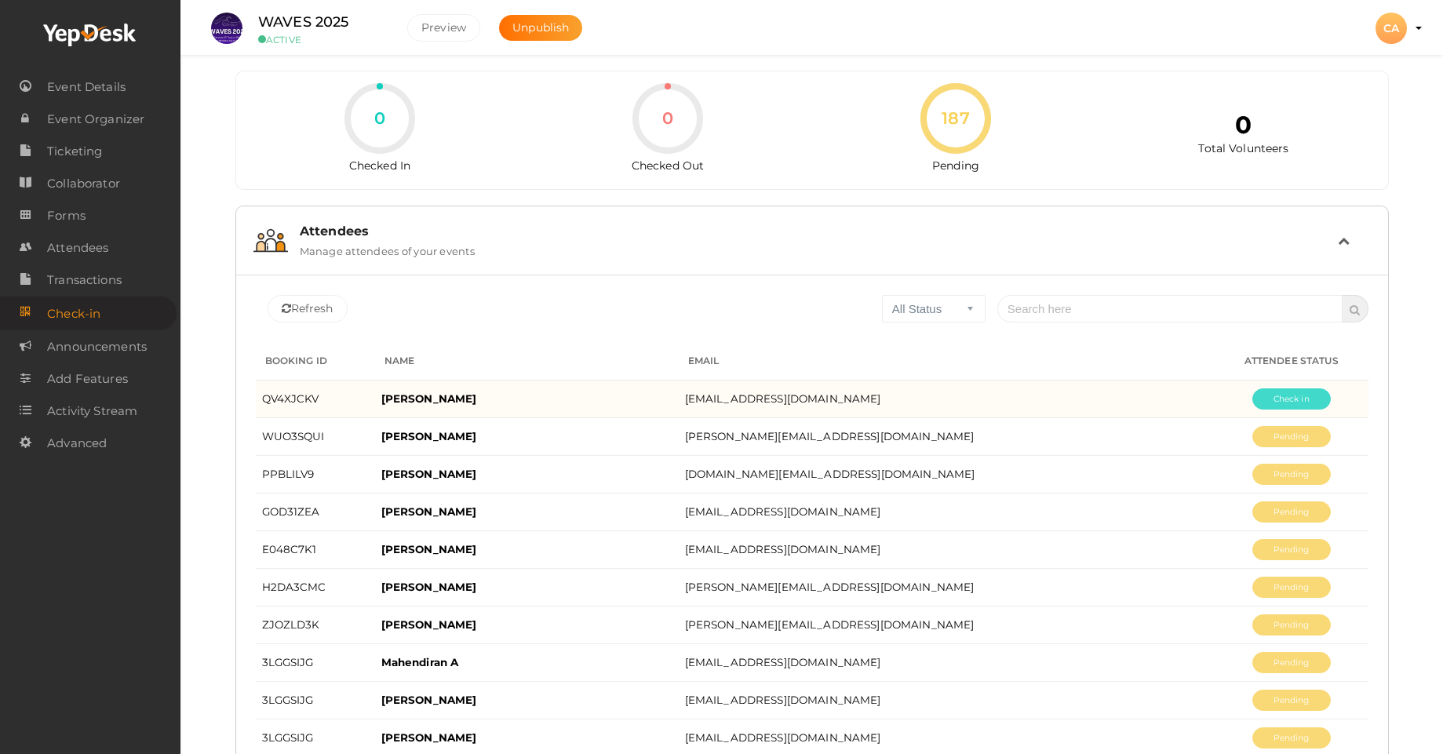
click at [1278, 401] on button "Pending" at bounding box center [1291, 398] width 78 height 21
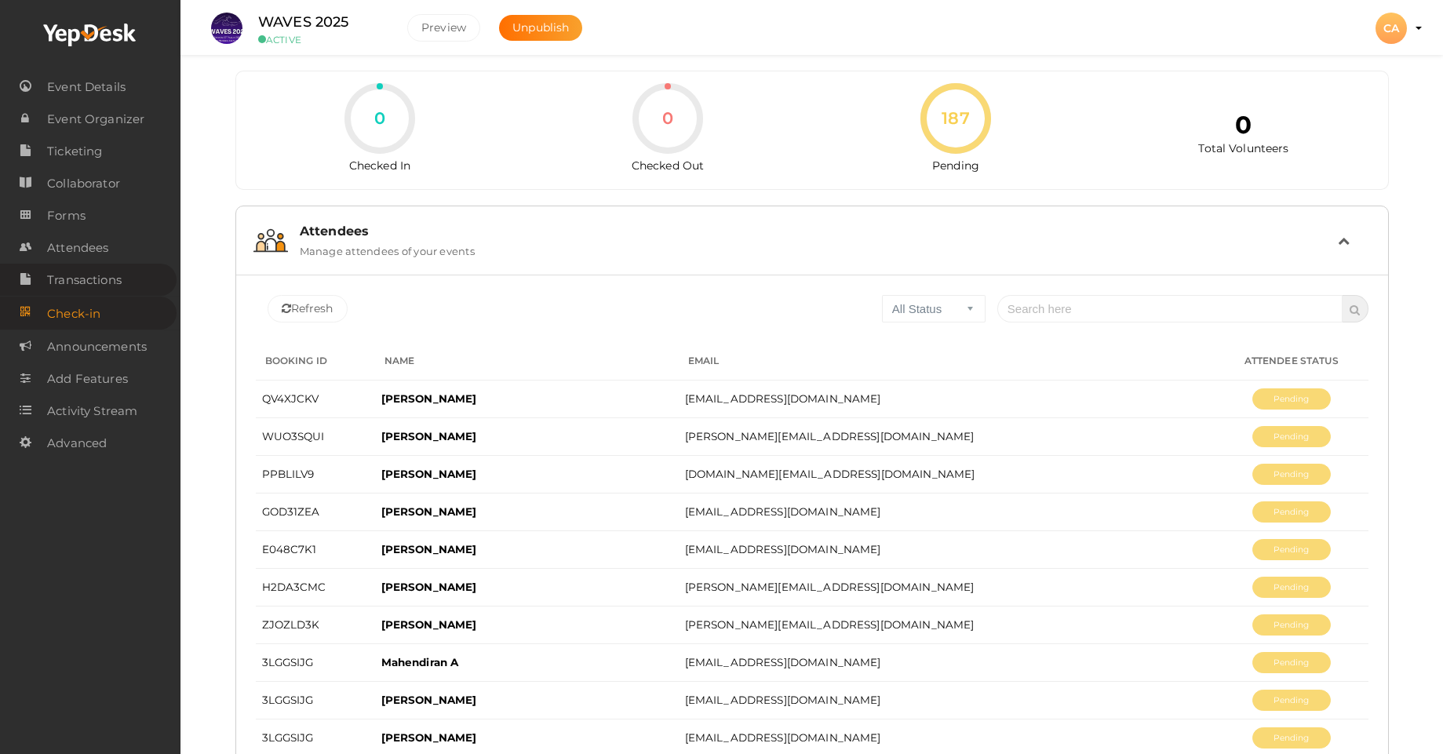
click at [108, 292] on span "Transactions" at bounding box center [84, 279] width 75 height 31
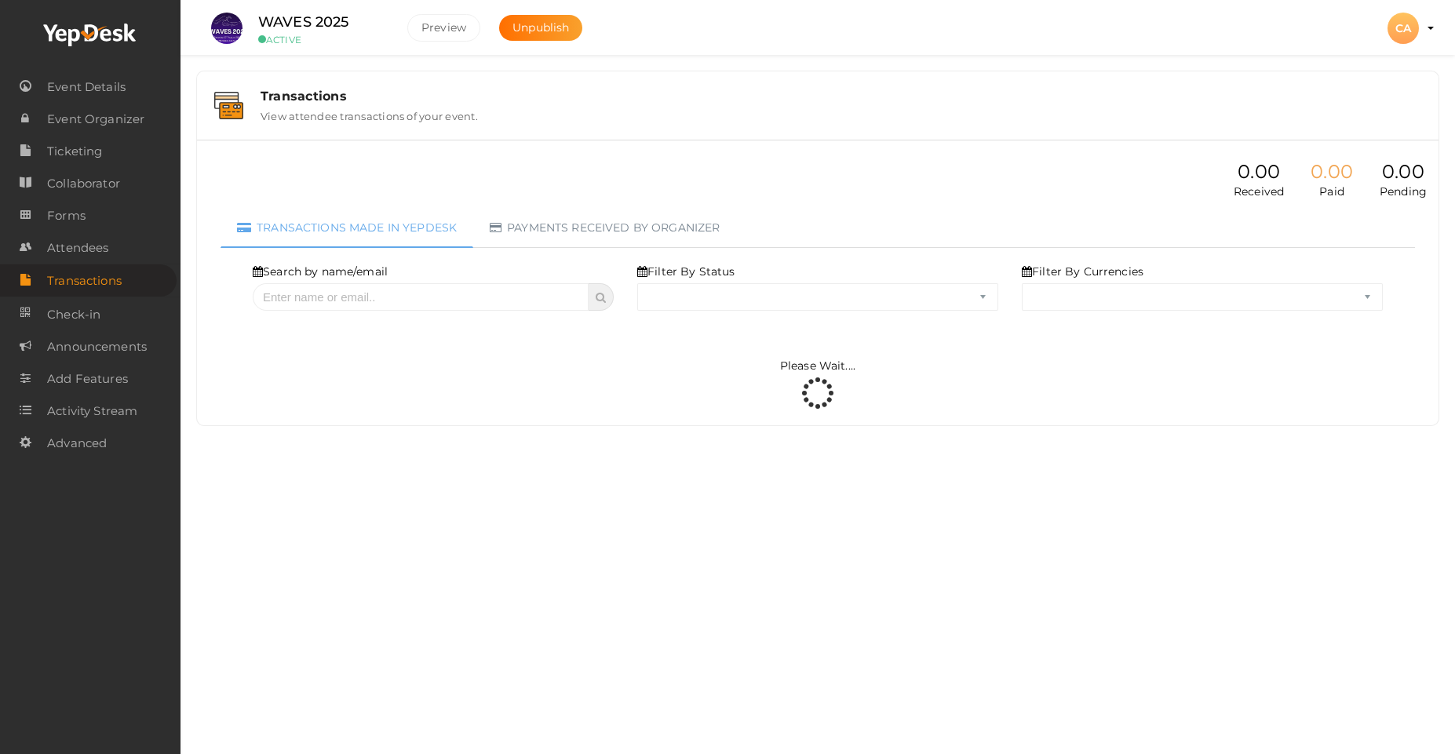
select select "ALL"
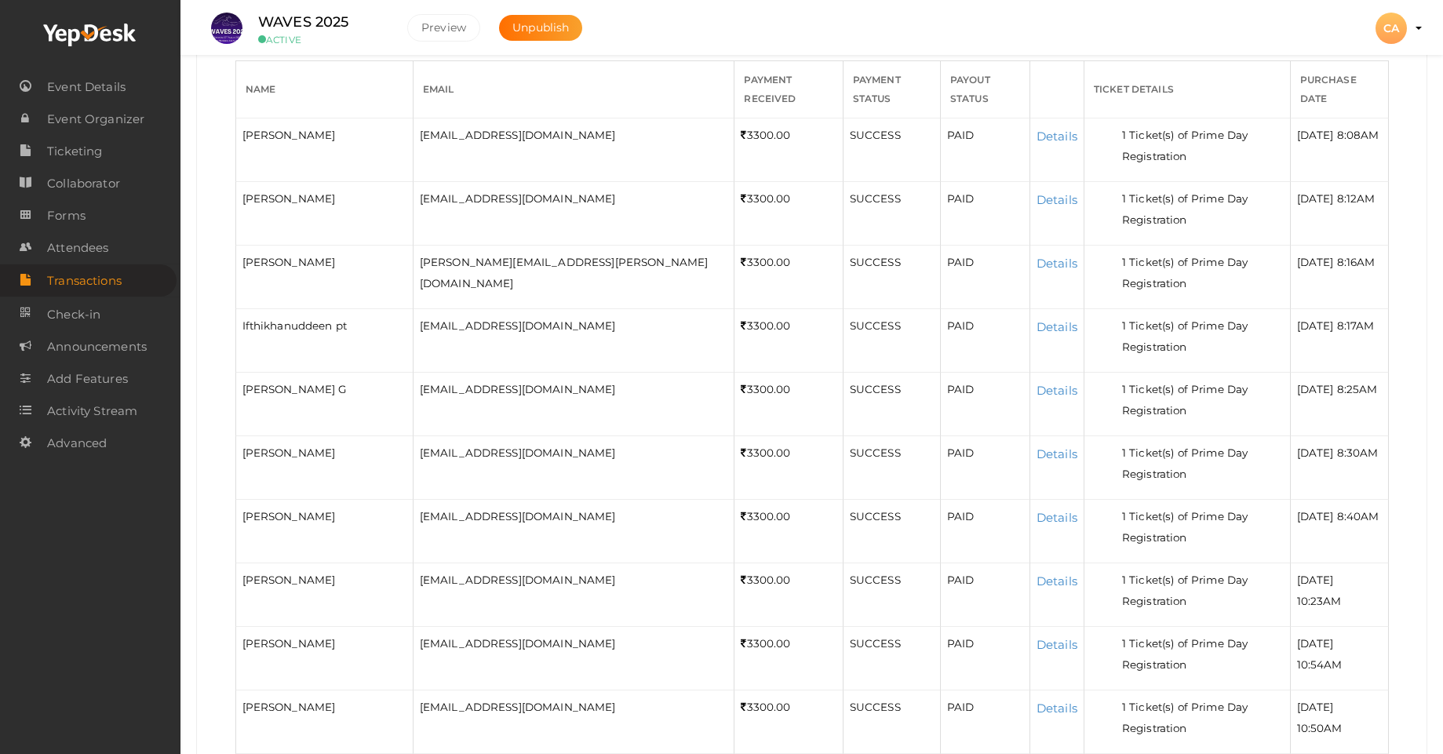
scroll to position [20, 0]
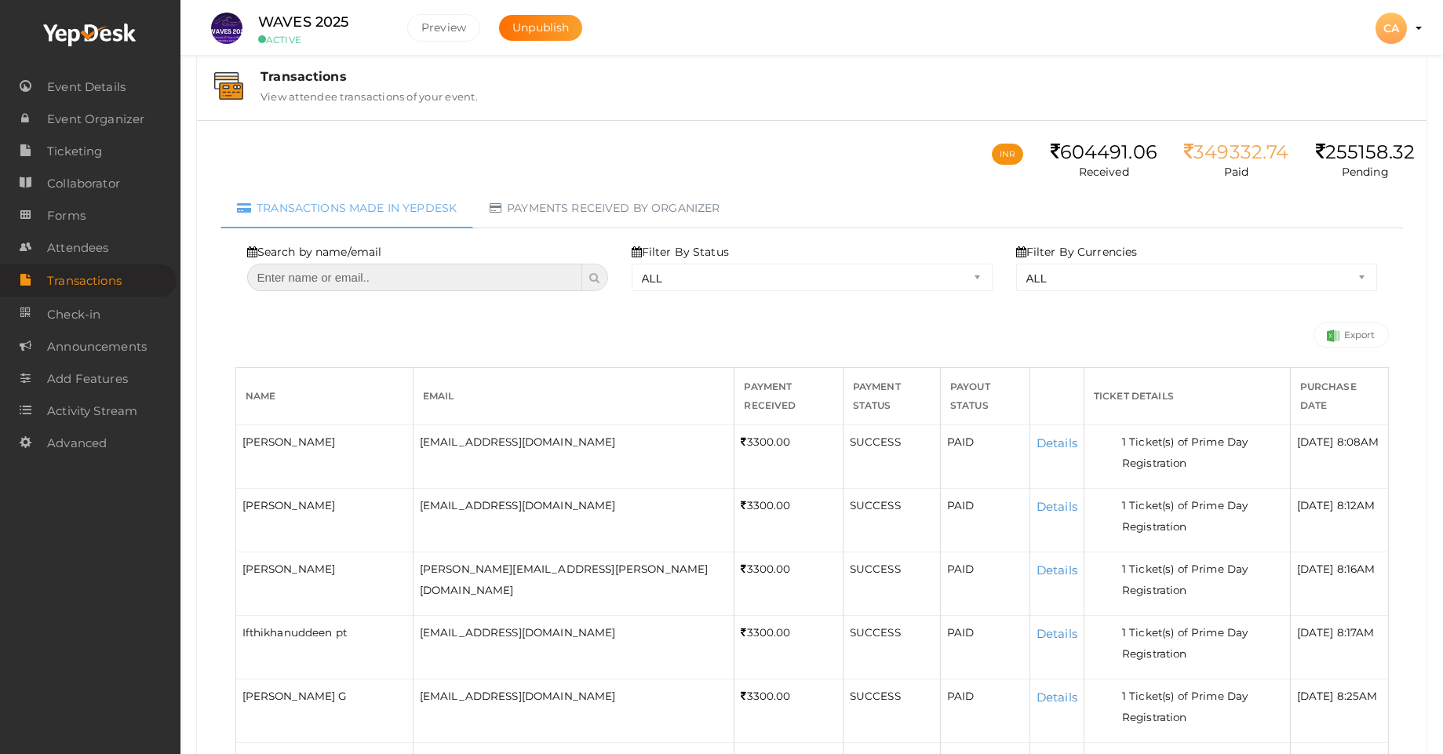
click at [352, 282] on input "text" at bounding box center [415, 277] width 336 height 27
type input "gmail"
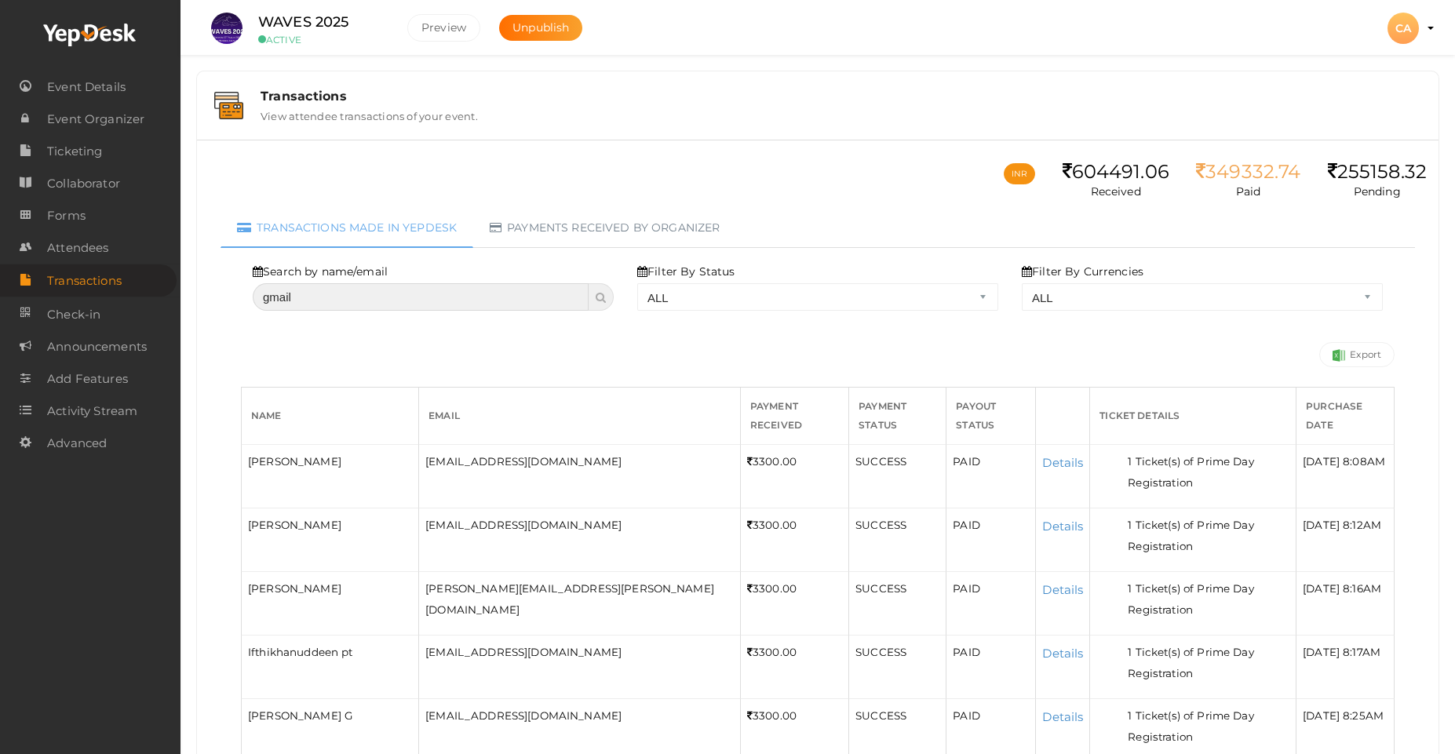
select select "? string:ALL ?"
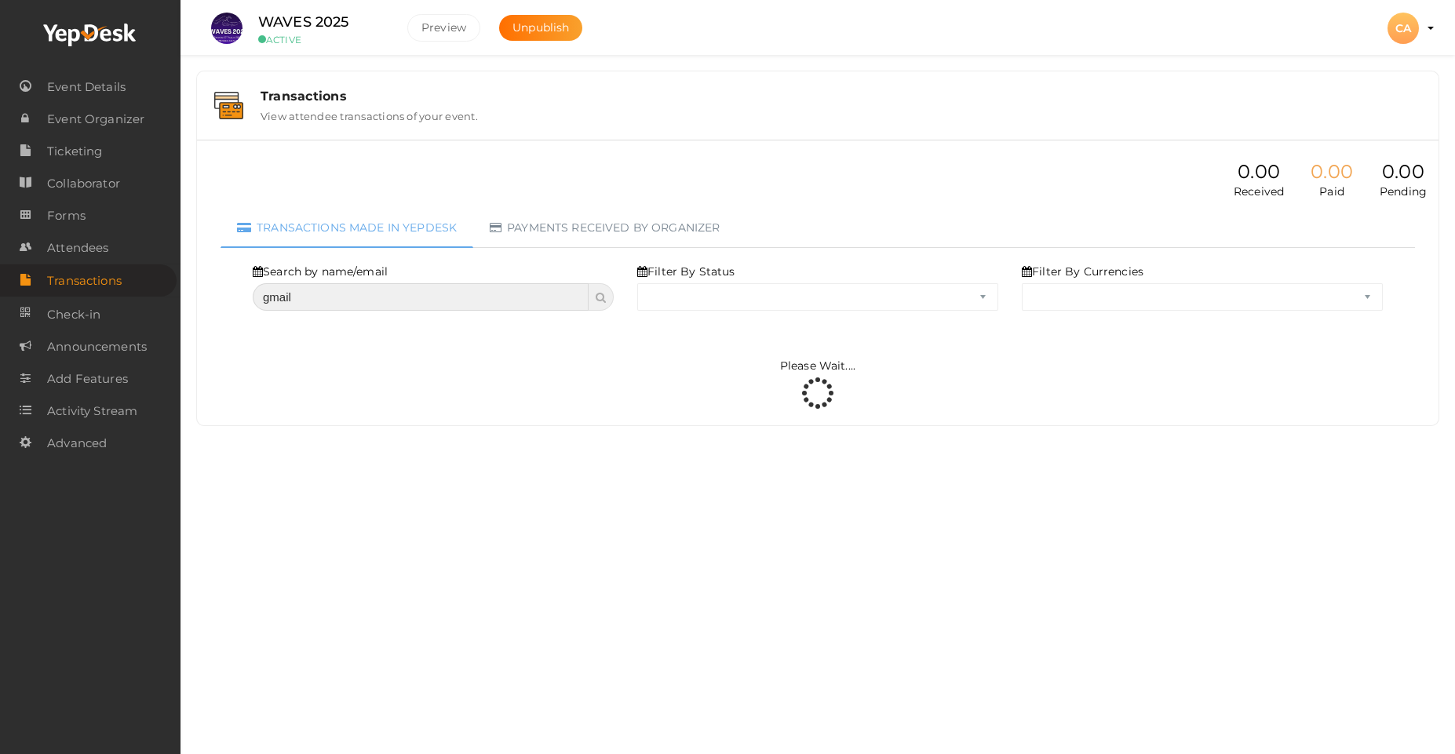
select select "ALL"
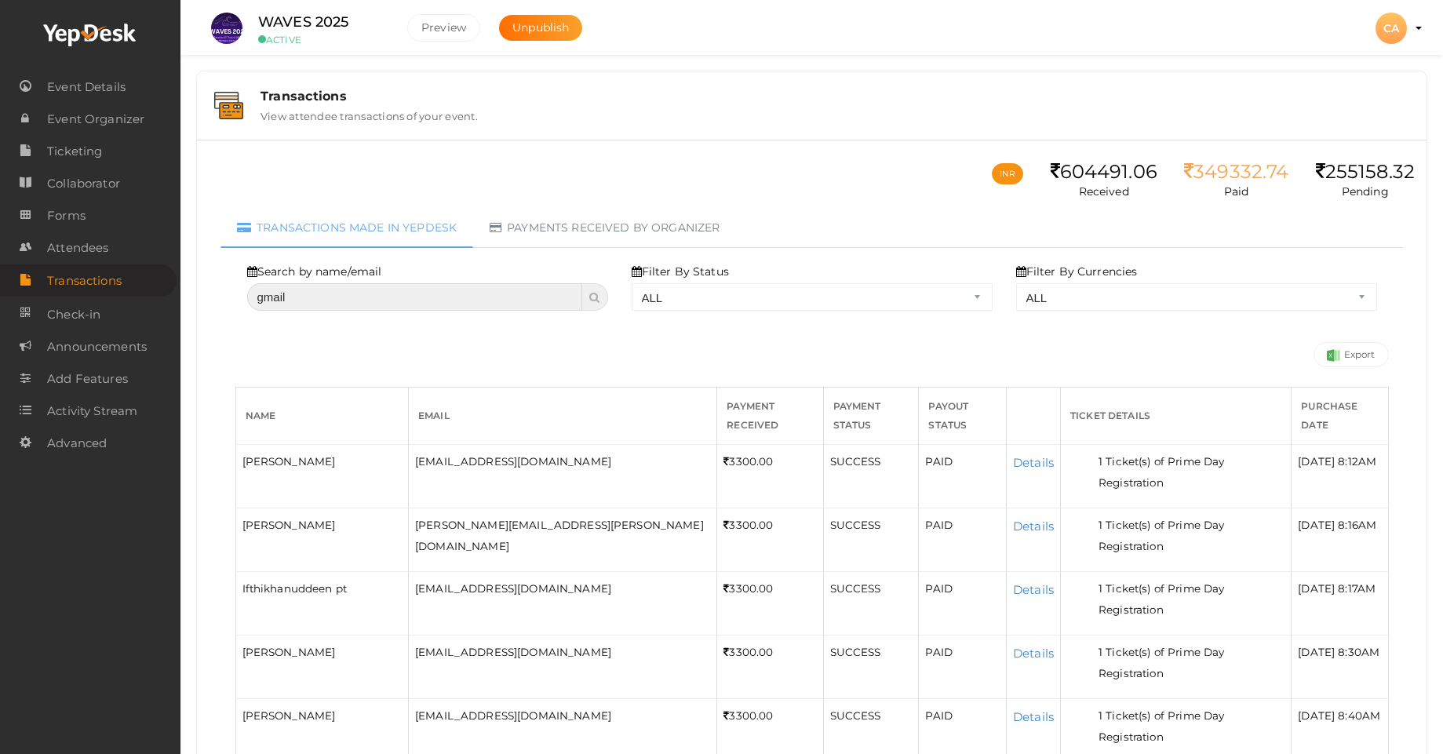
drag, startPoint x: 332, startPoint y: 303, endPoint x: 254, endPoint y: 298, distance: 77.8
click at [254, 298] on input "gmail" at bounding box center [415, 296] width 336 height 27
type input "hnr"
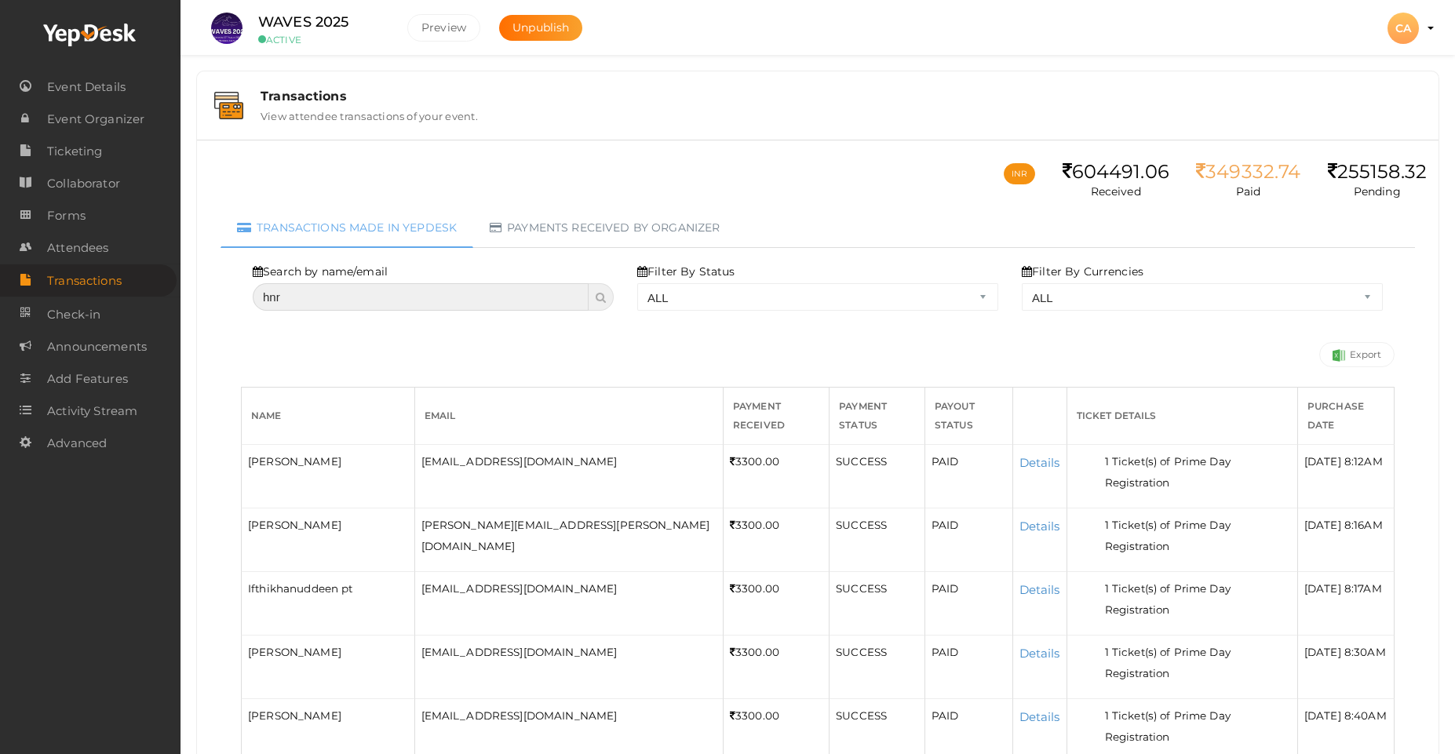
select select "? string:ALL ?"
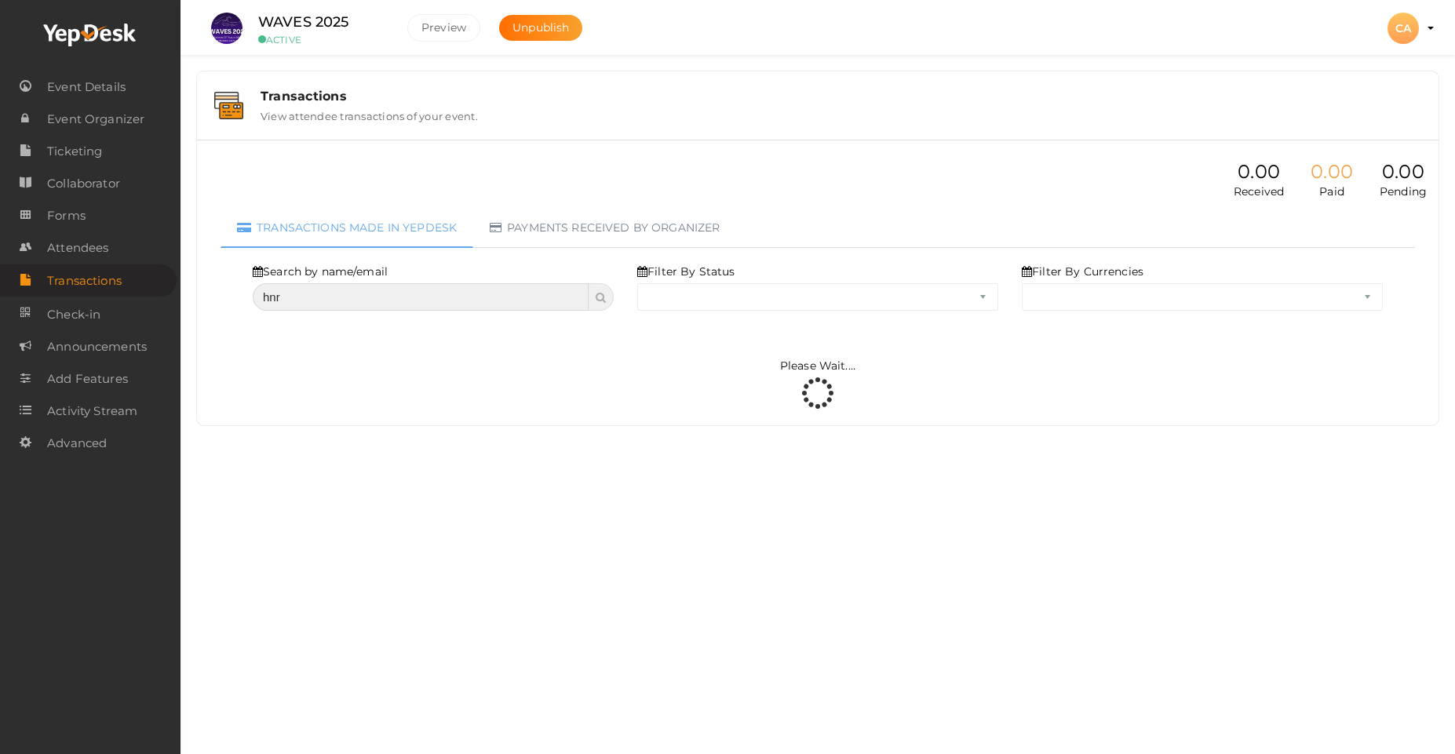
select select "ALL"
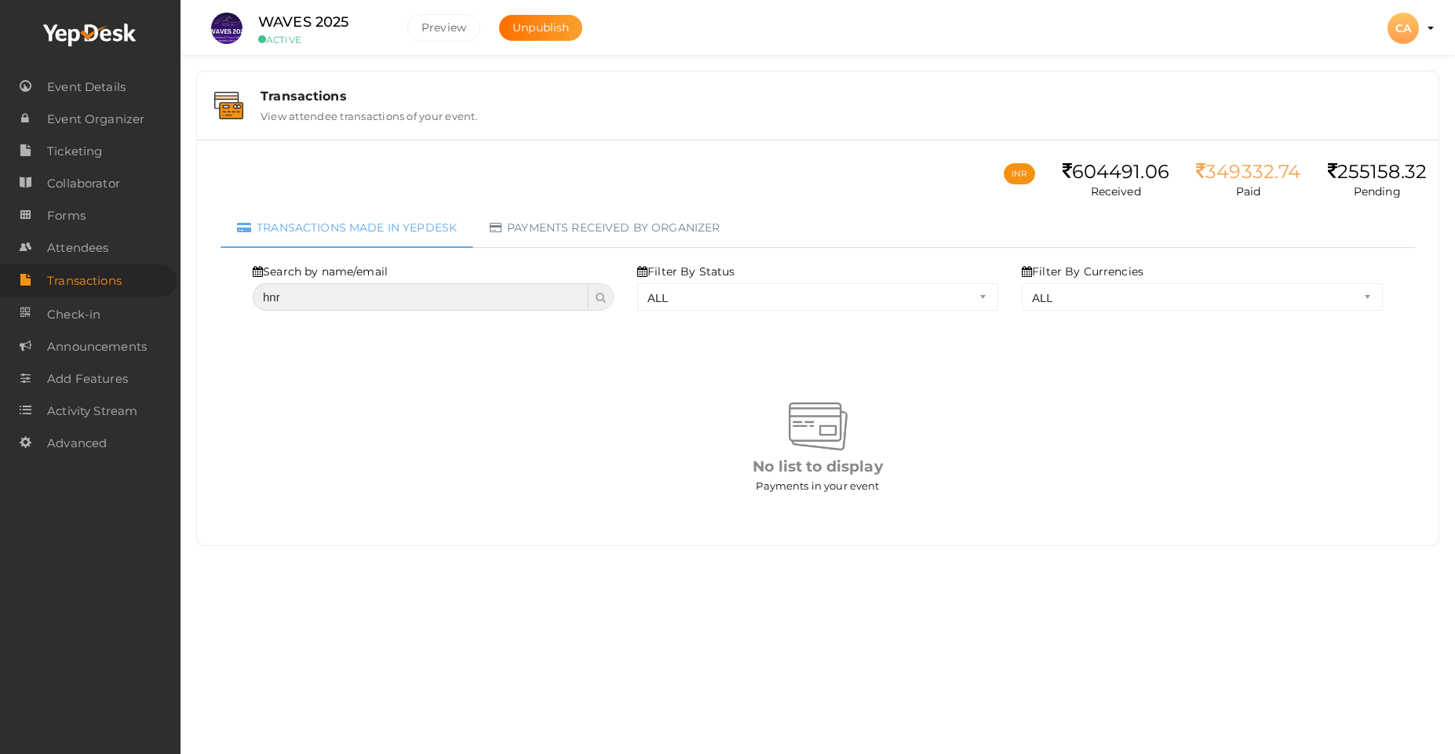
click at [308, 293] on input "hnr" at bounding box center [421, 296] width 336 height 27
type input "h"
select select "? string:ALL ?"
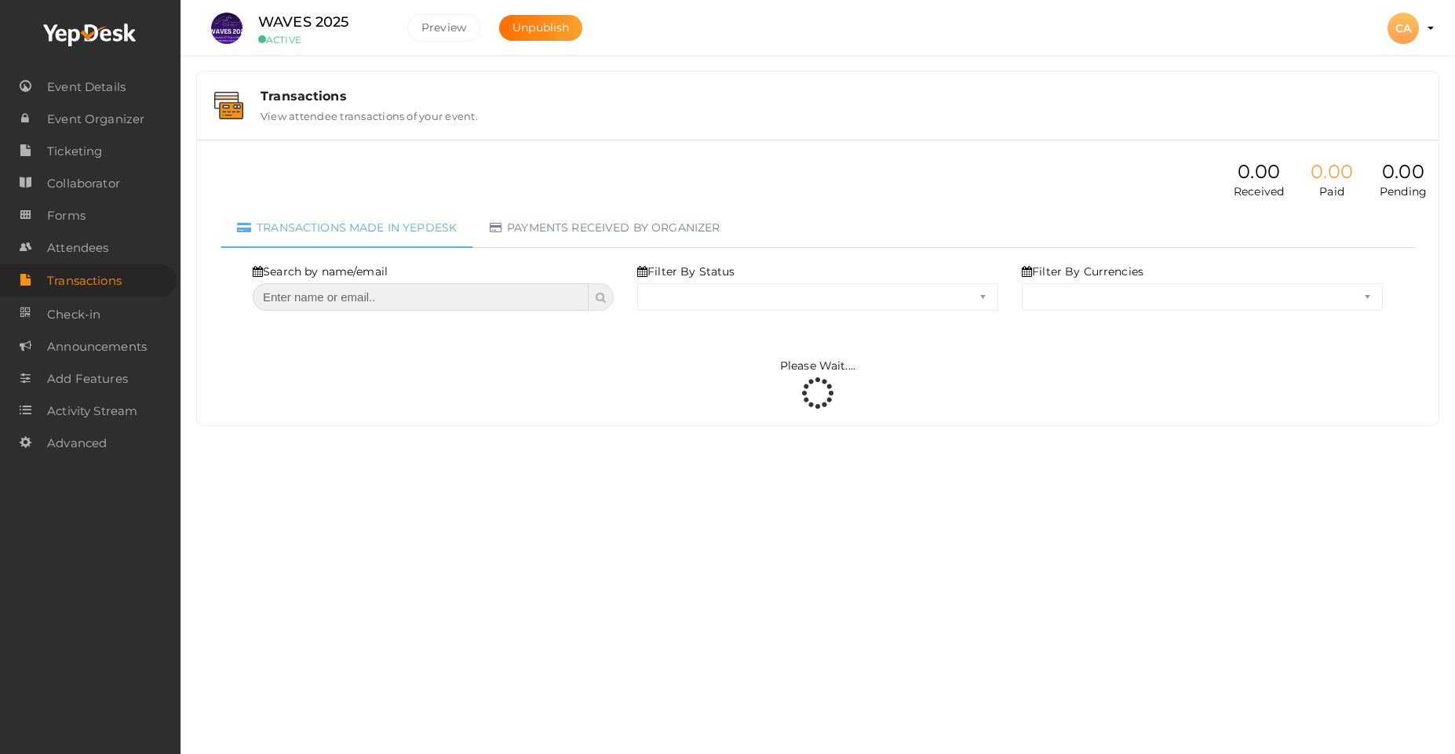
select select "ALL"
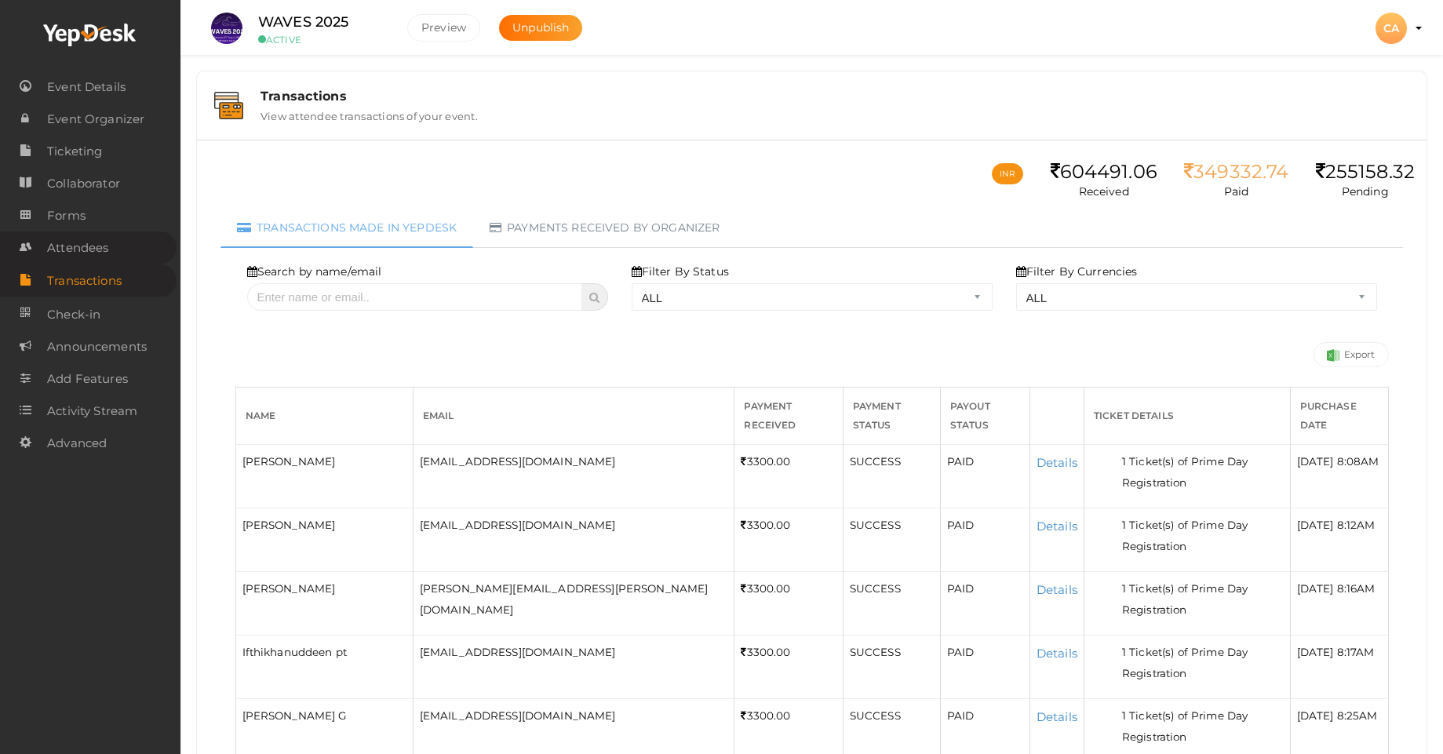
click at [84, 246] on span "Attendees" at bounding box center [77, 247] width 61 height 31
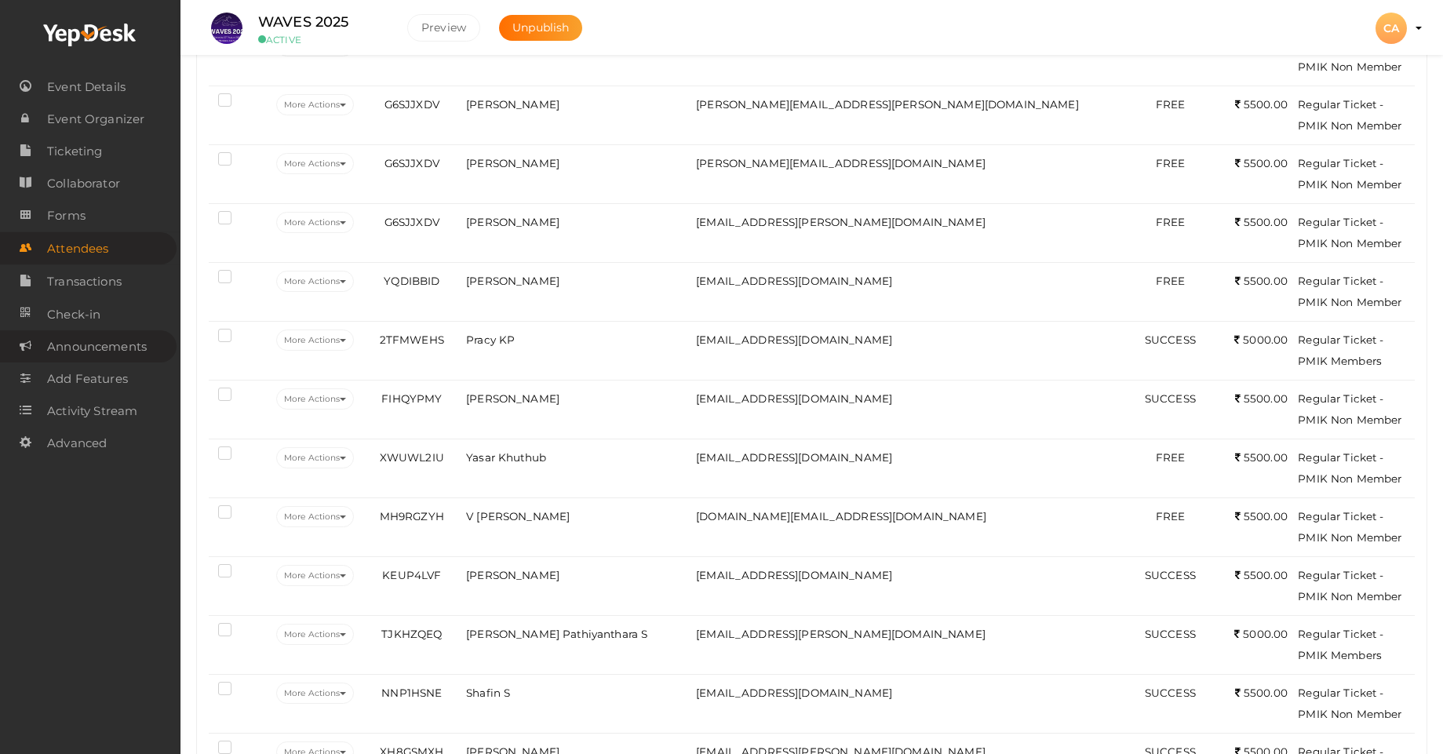
scroll to position [1385, 0]
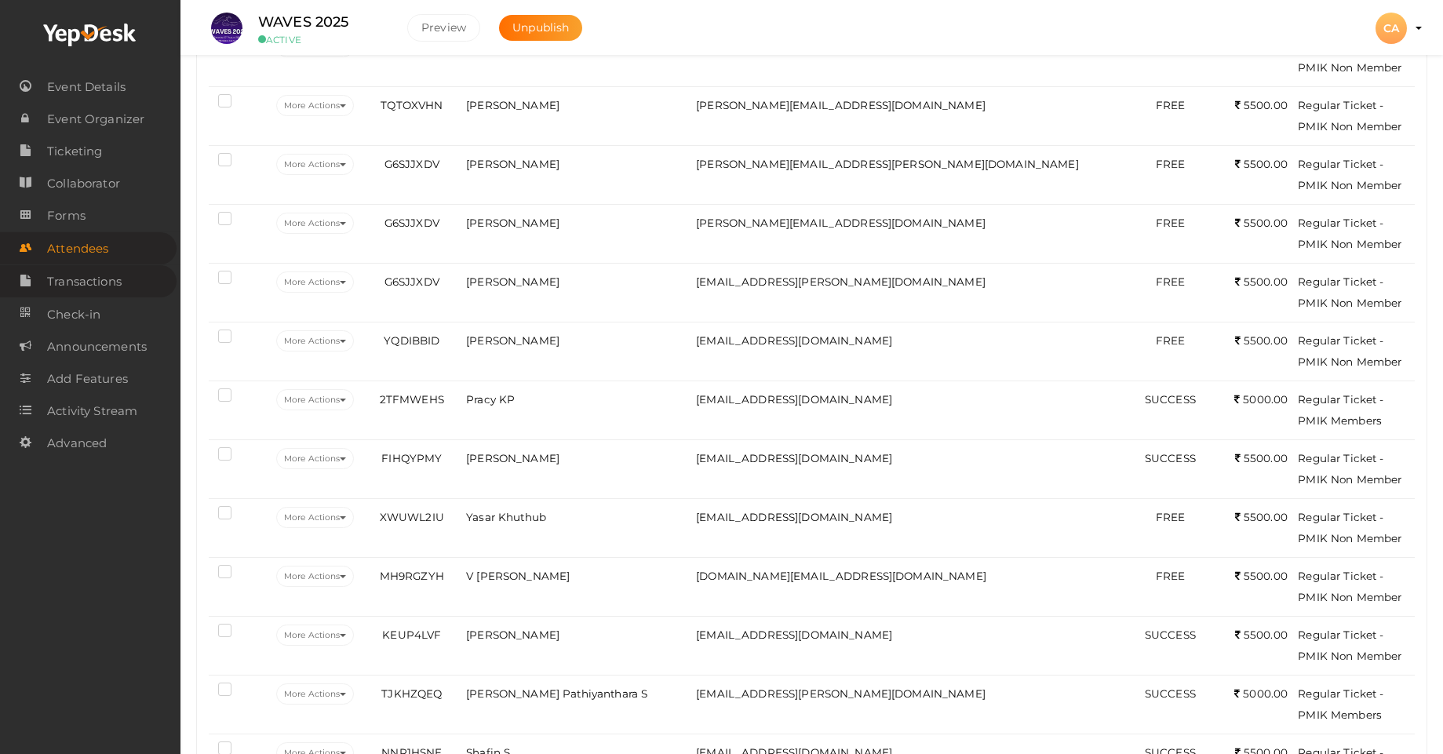
click at [110, 279] on span "Transactions" at bounding box center [84, 281] width 75 height 31
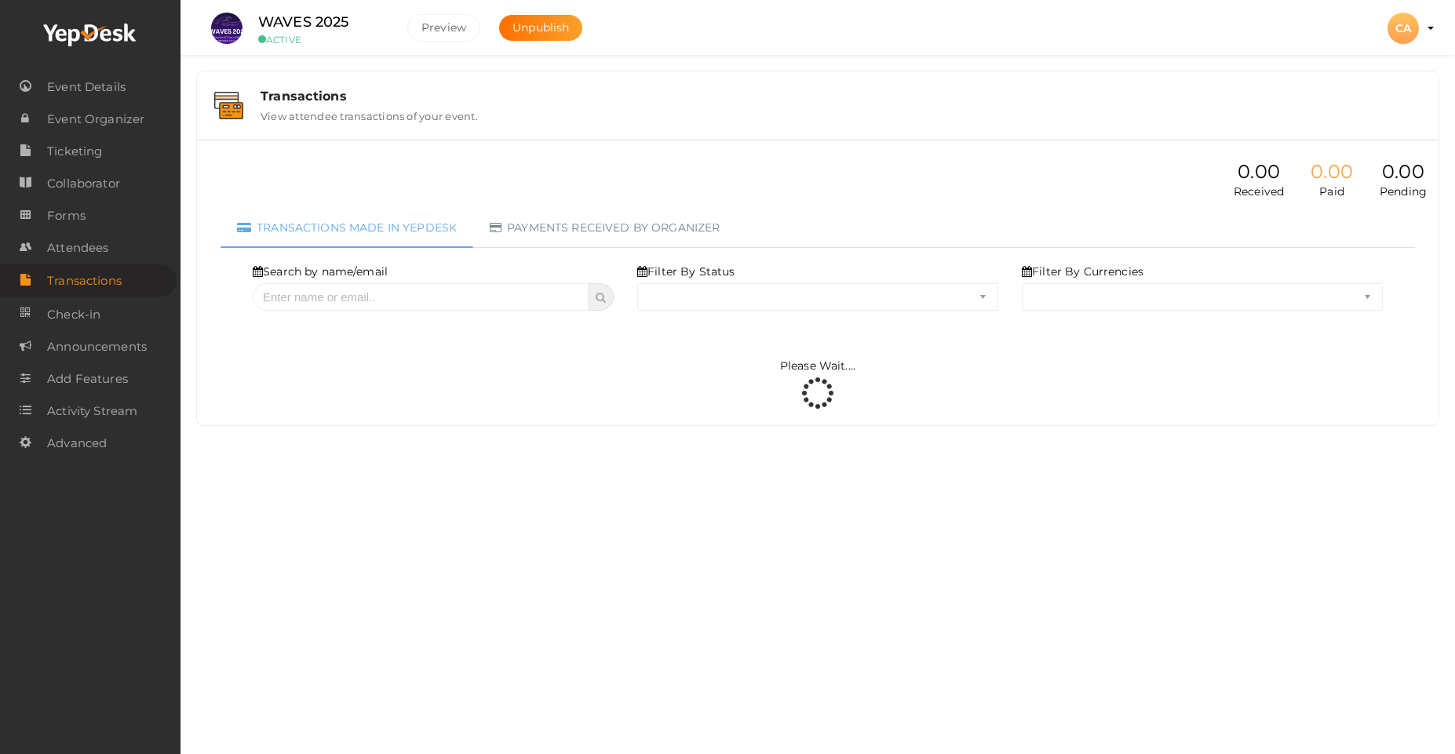
select select "ALL"
click at [324, 291] on input "text" at bounding box center [421, 296] width 336 height 27
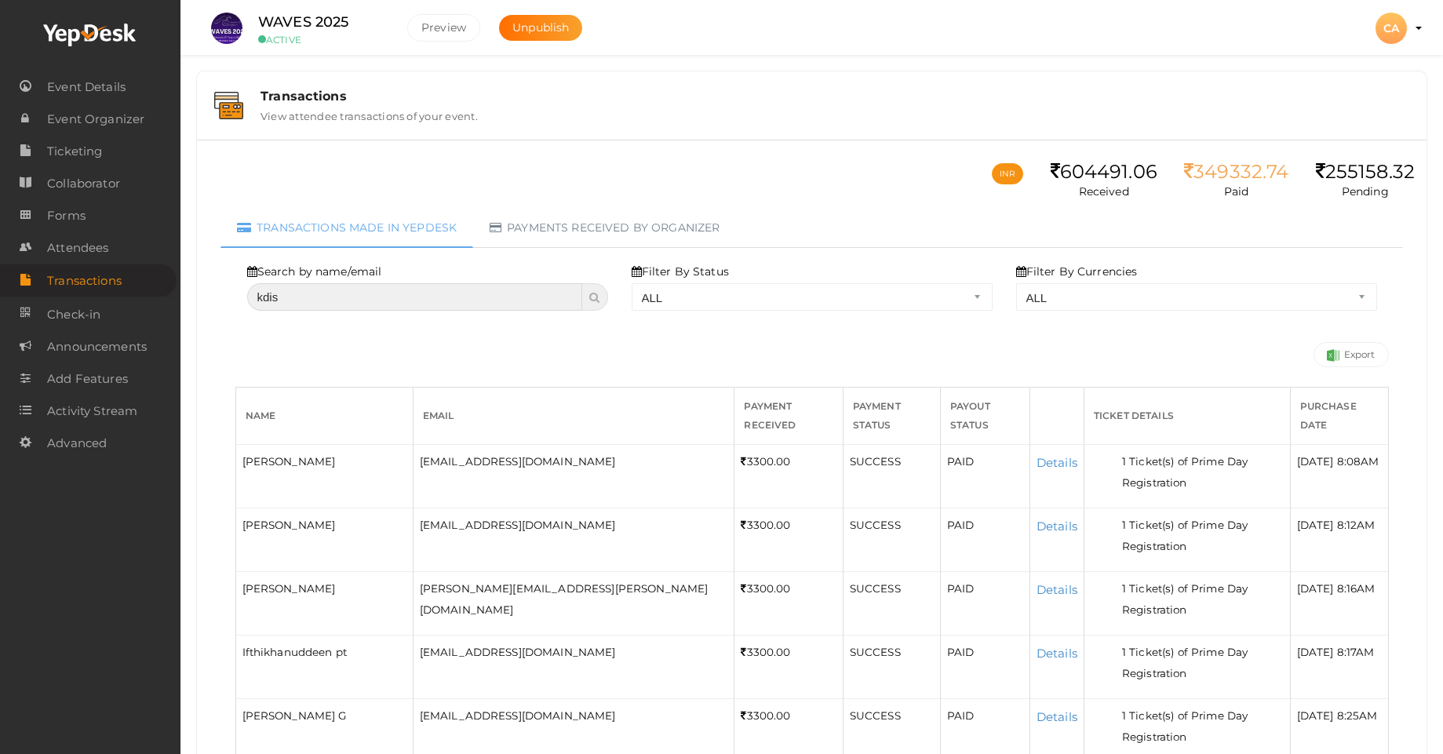
type input "kdisc"
select select "? string:ALL ?"
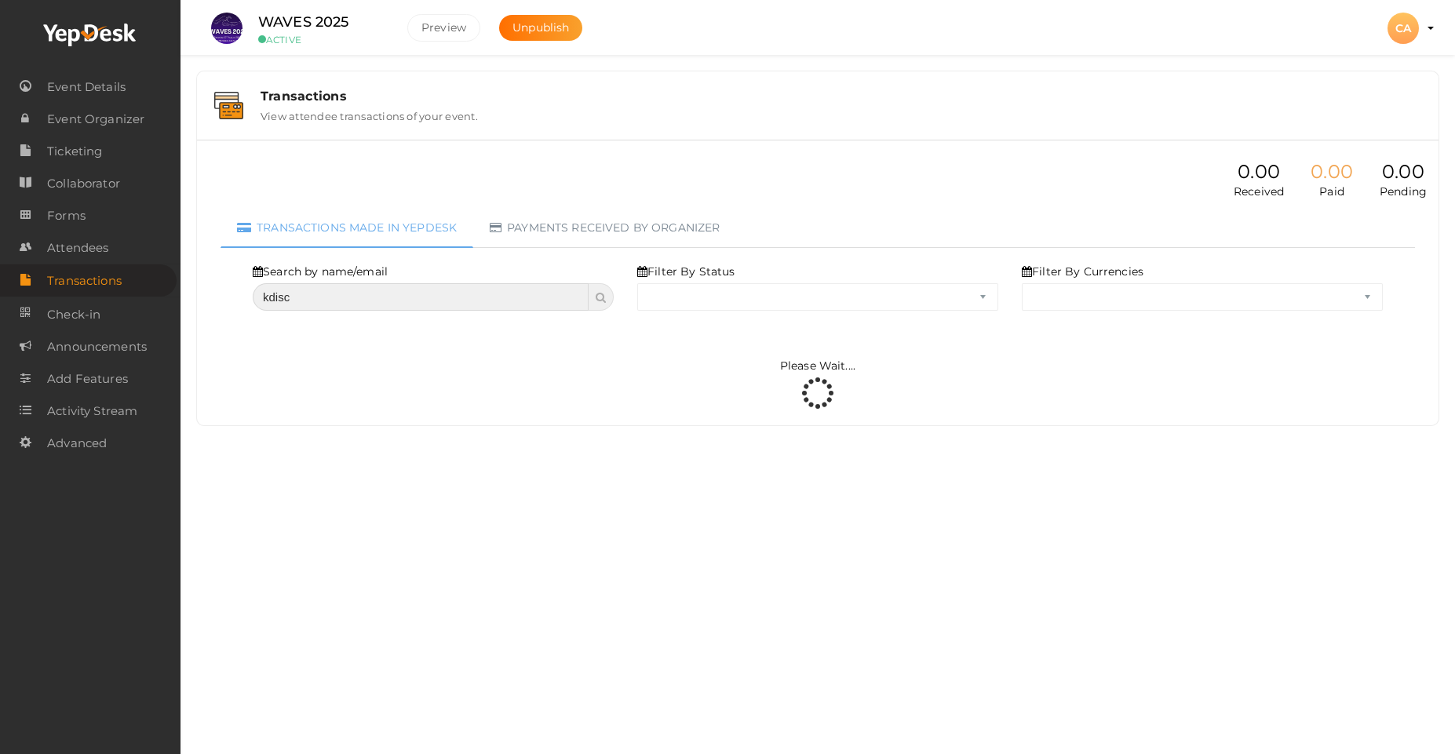
select select "ALL"
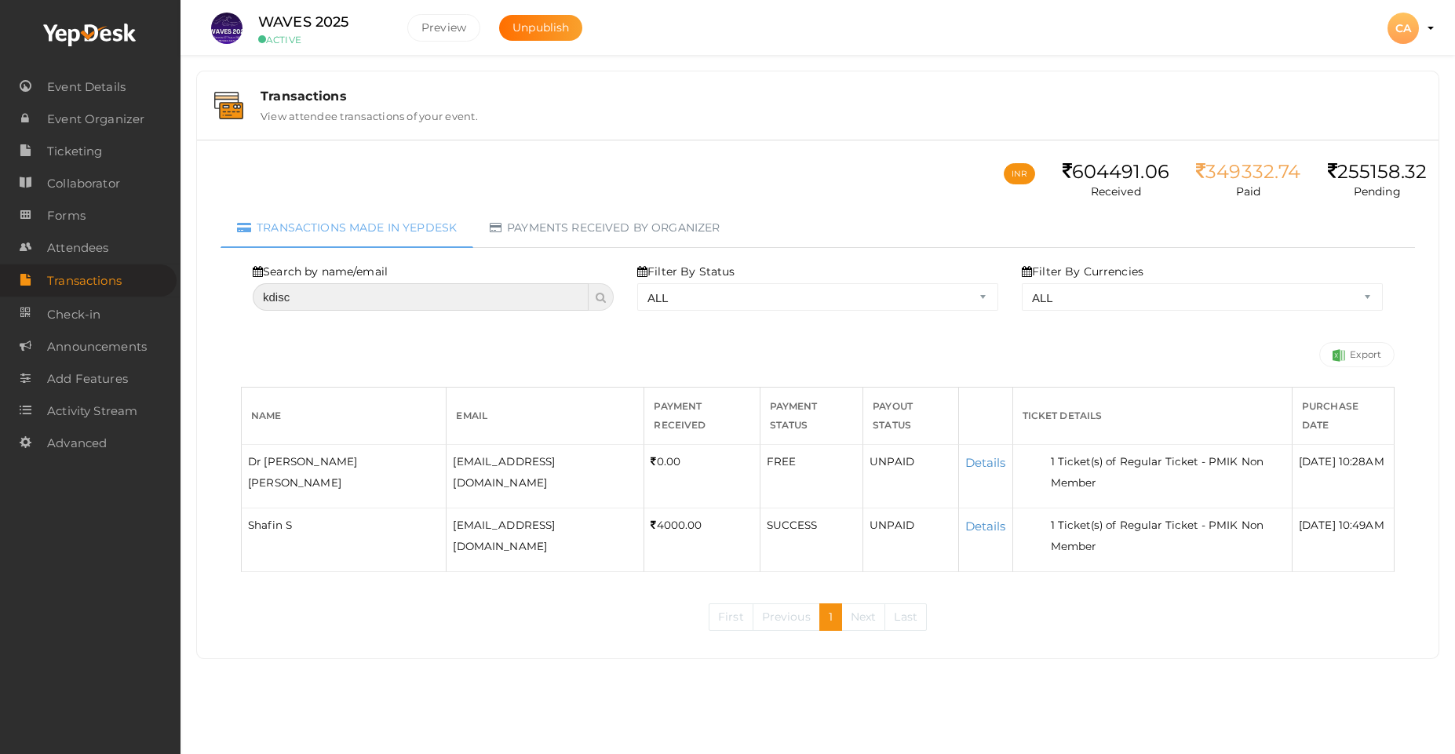
drag, startPoint x: 308, startPoint y: 300, endPoint x: 239, endPoint y: 294, distance: 69.3
click at [239, 294] on div "Search by name/email kdisc Filter By Status ALL SUCCESS DECLINED UNAUTHORIZED F…" at bounding box center [817, 447] width 1177 height 399
type input "hnr"
select select "? string:ALL ?"
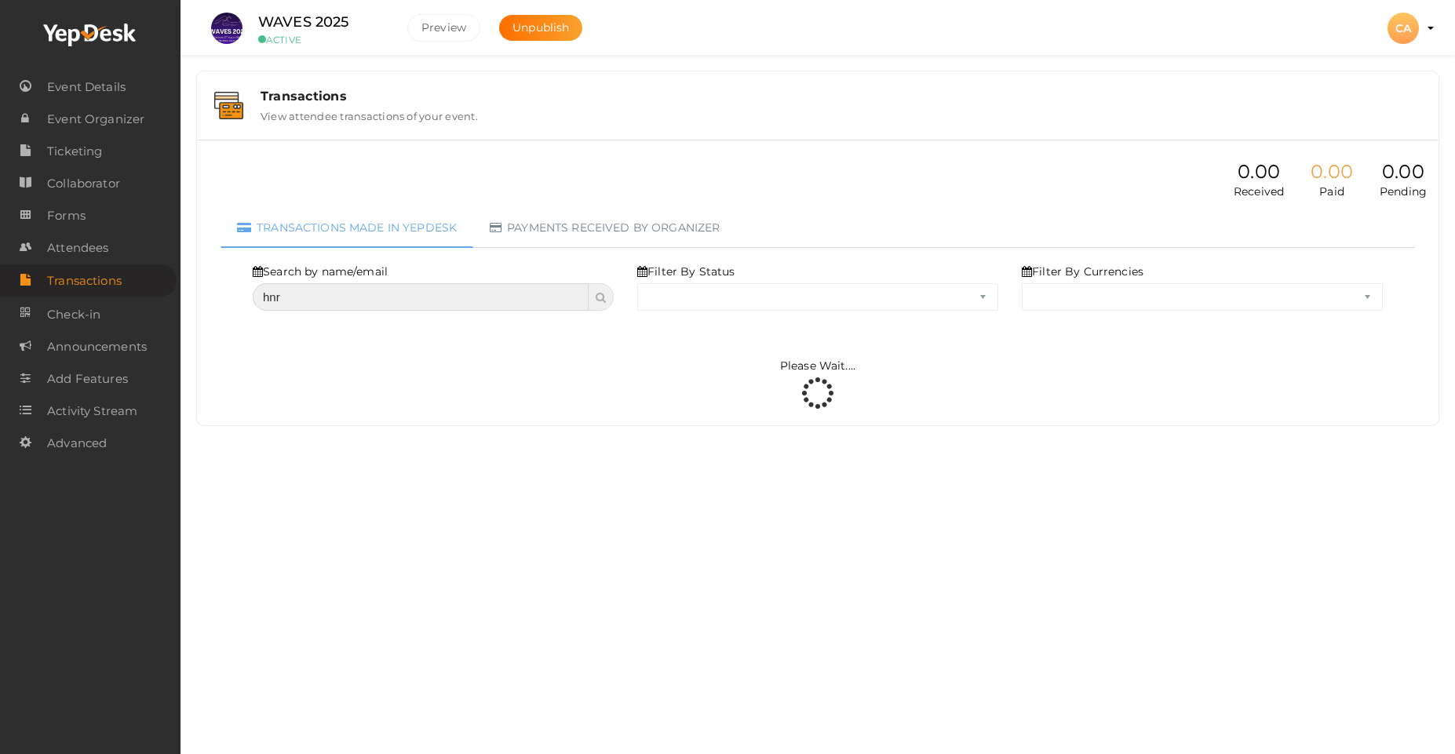
select select "ALL"
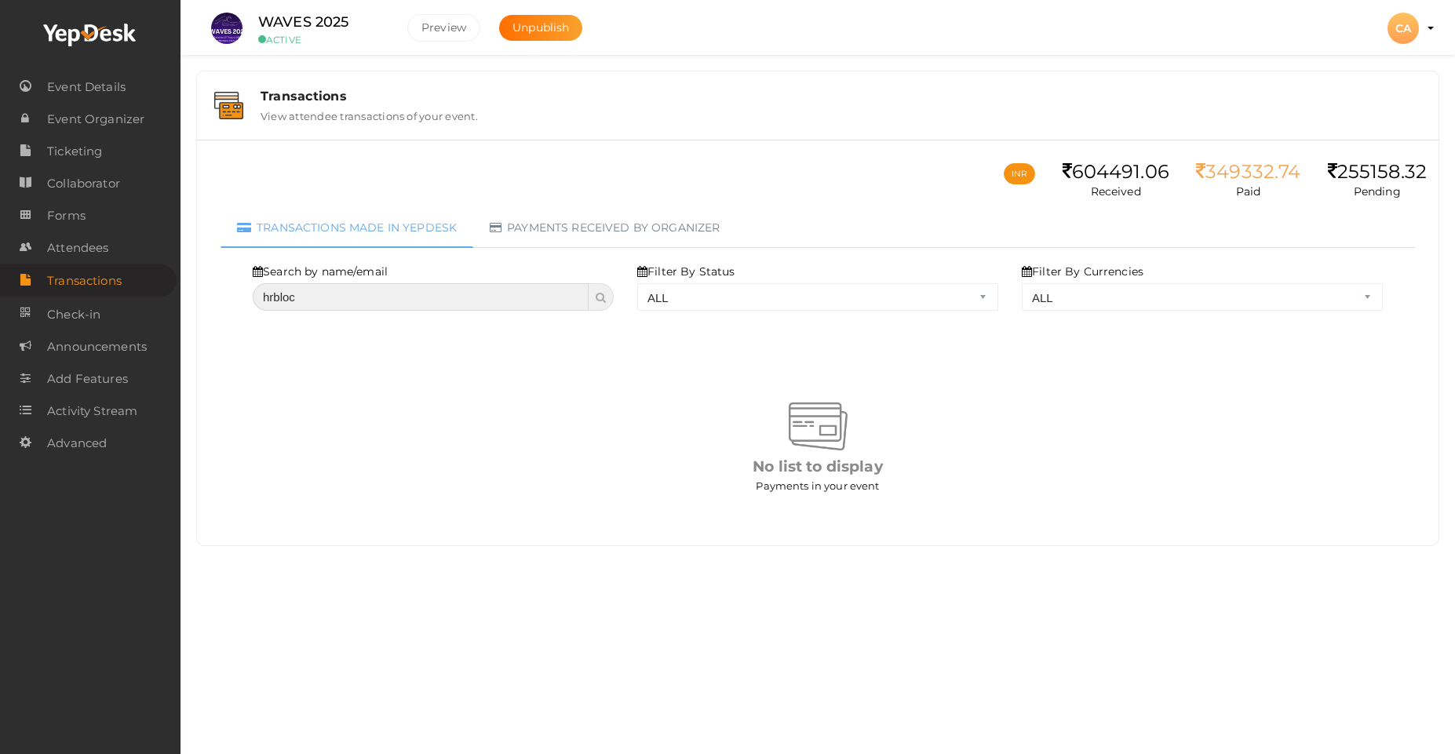
type input "hrblock"
select select "? string:ALL ?"
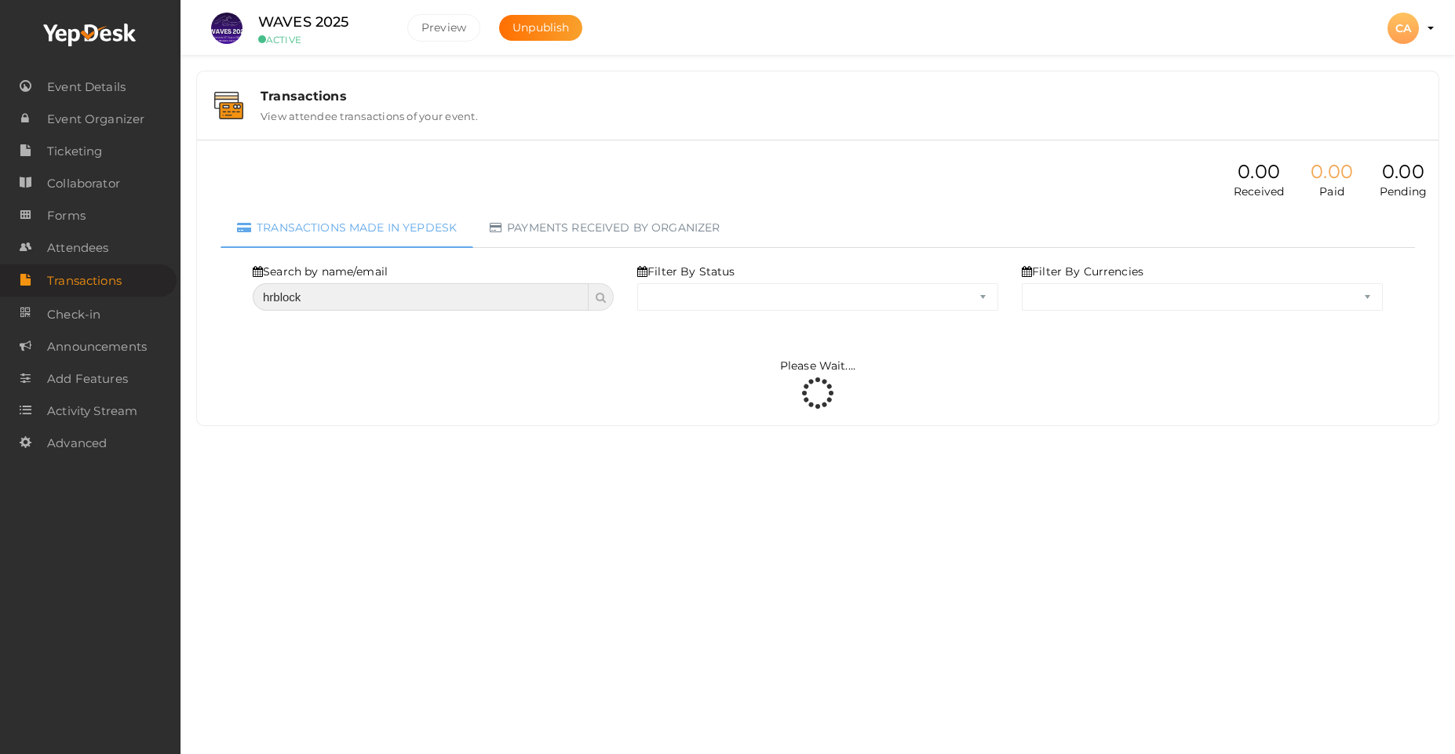
select select "ALL"
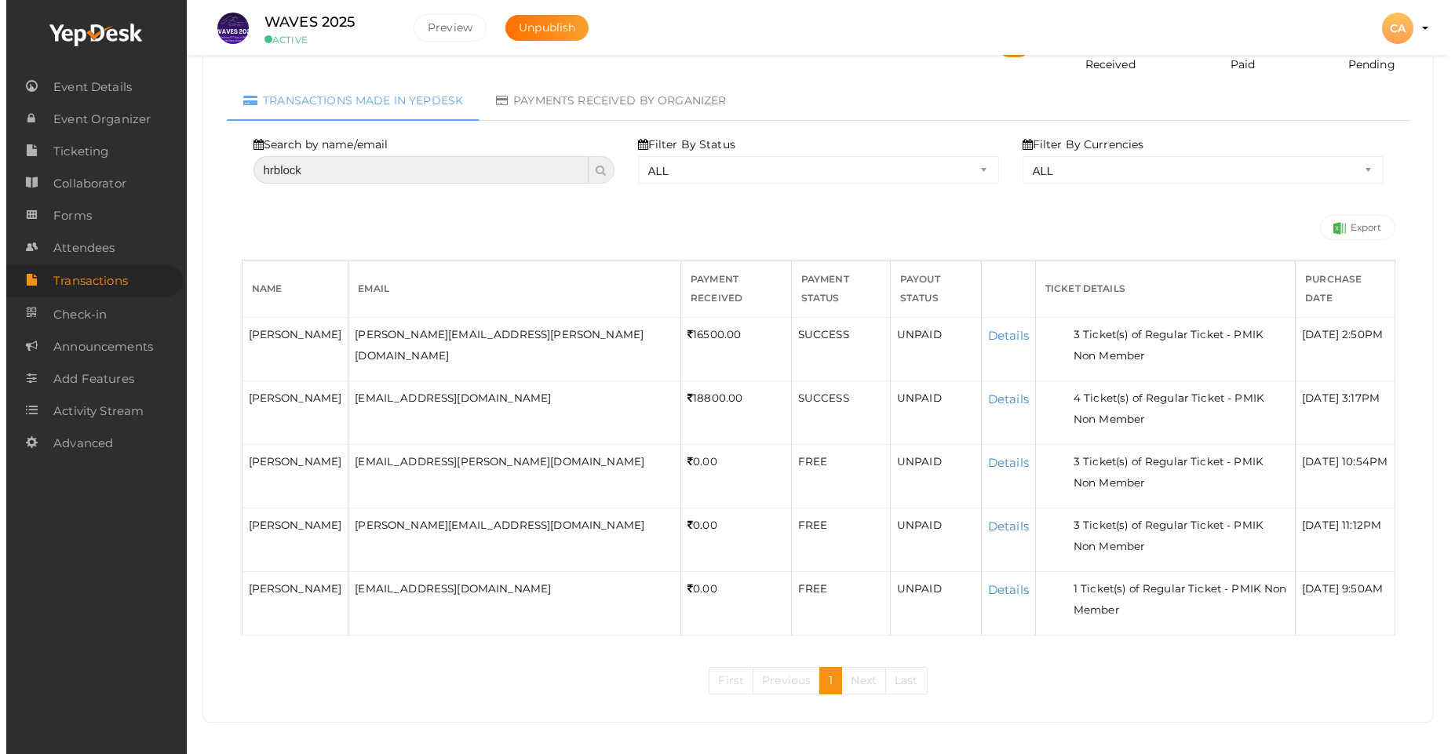
scroll to position [135, 0]
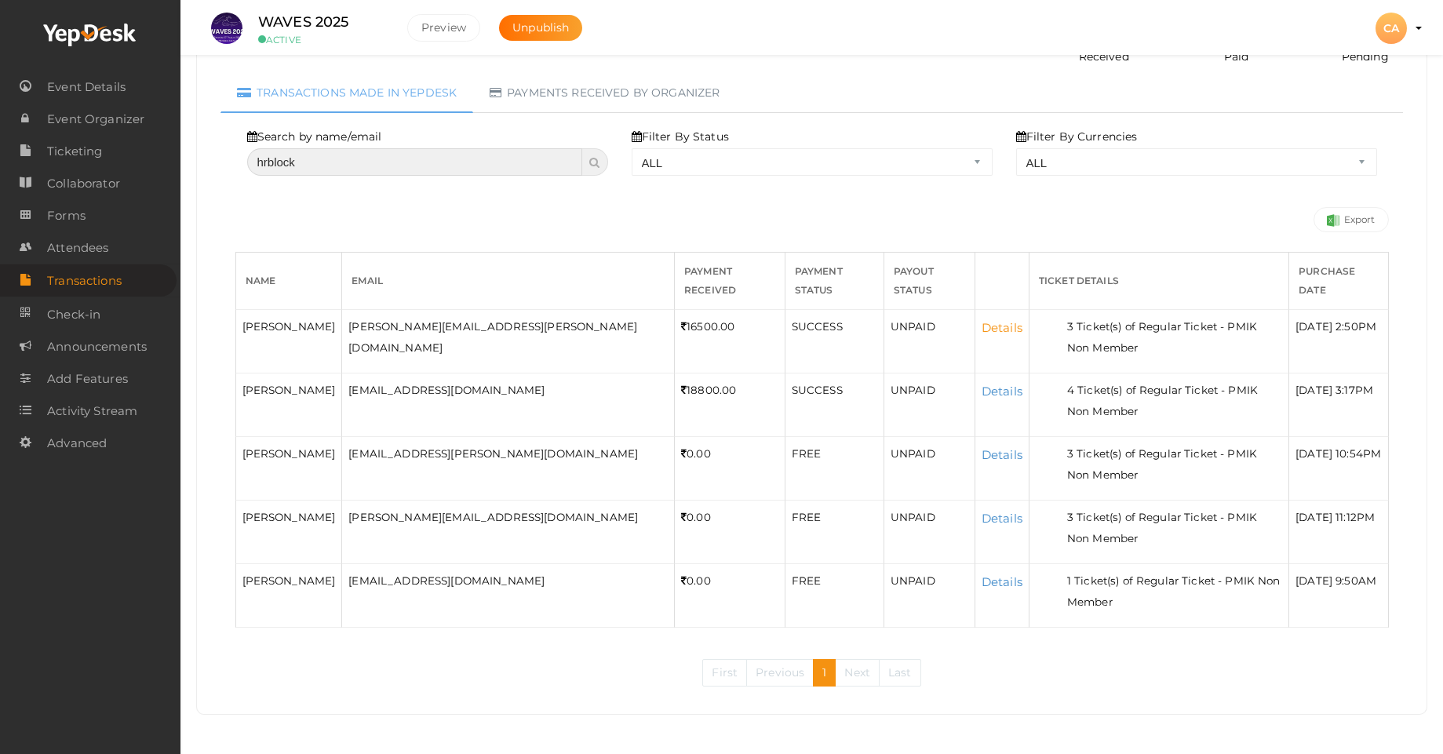
type input "hrblock"
click at [982, 326] on link "Details" at bounding box center [1002, 327] width 41 height 15
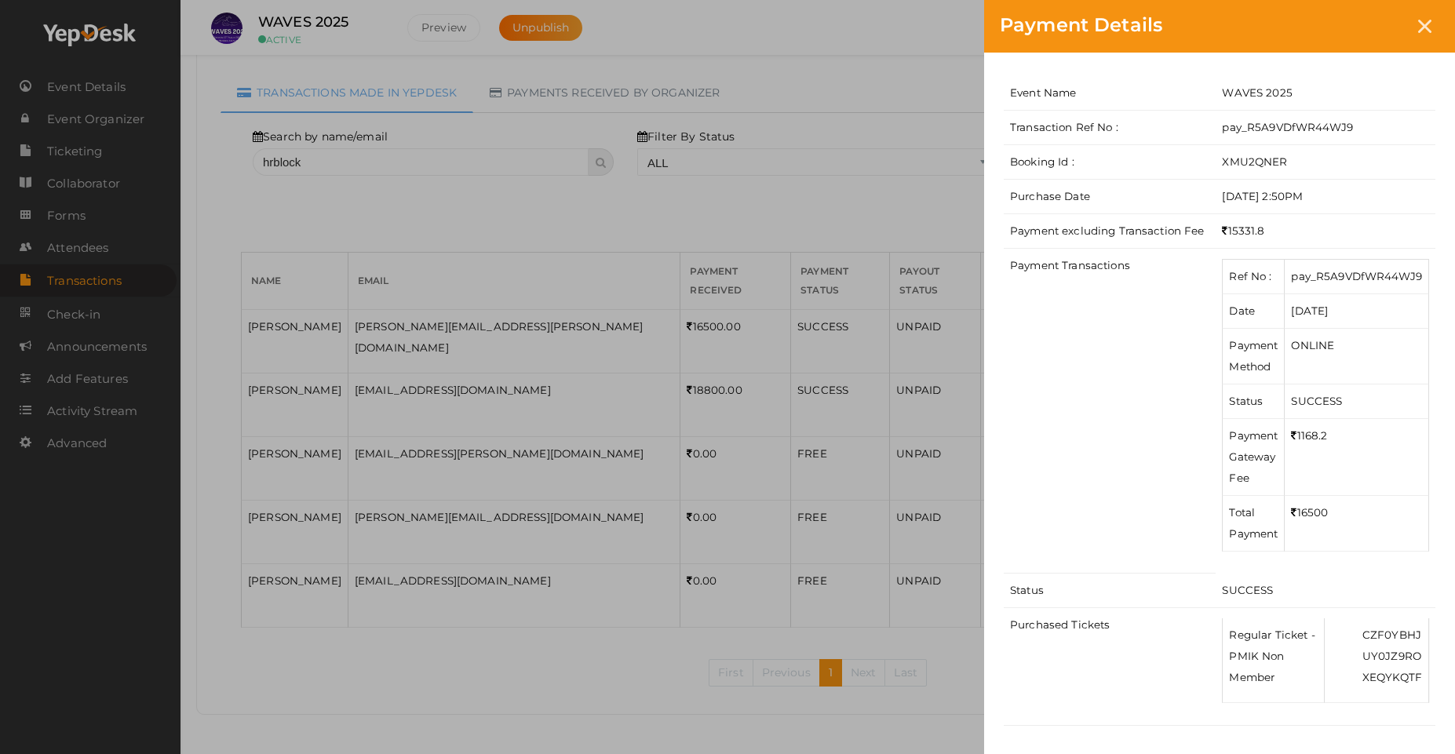
click at [886, 215] on div "Payment Details Event Name WAVES 2025 Transaction Ref No : pay_R5A9VDfWR44WJ9 B…" at bounding box center [727, 377] width 1455 height 754
click at [1424, 27] on icon at bounding box center [1424, 26] width 13 height 13
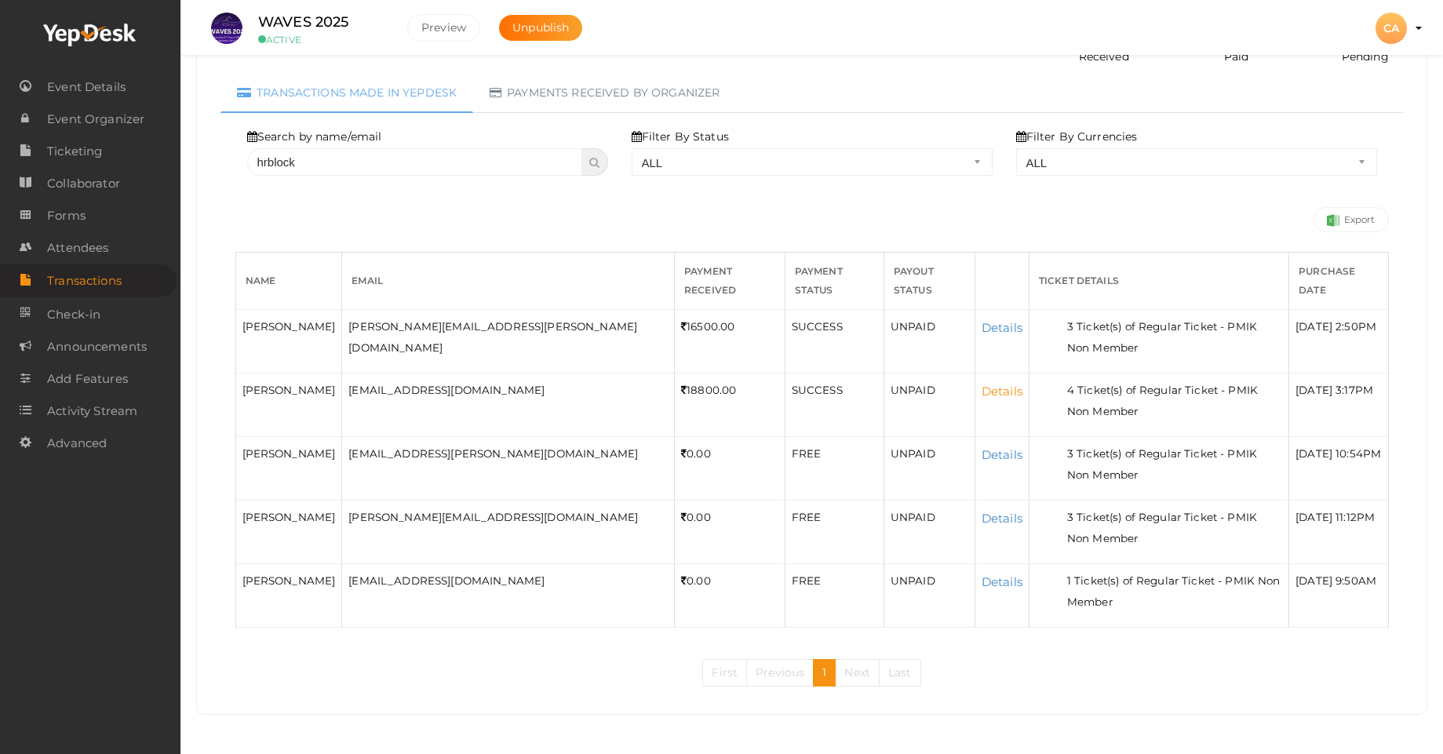
click at [982, 388] on link "Details" at bounding box center [1002, 391] width 41 height 15
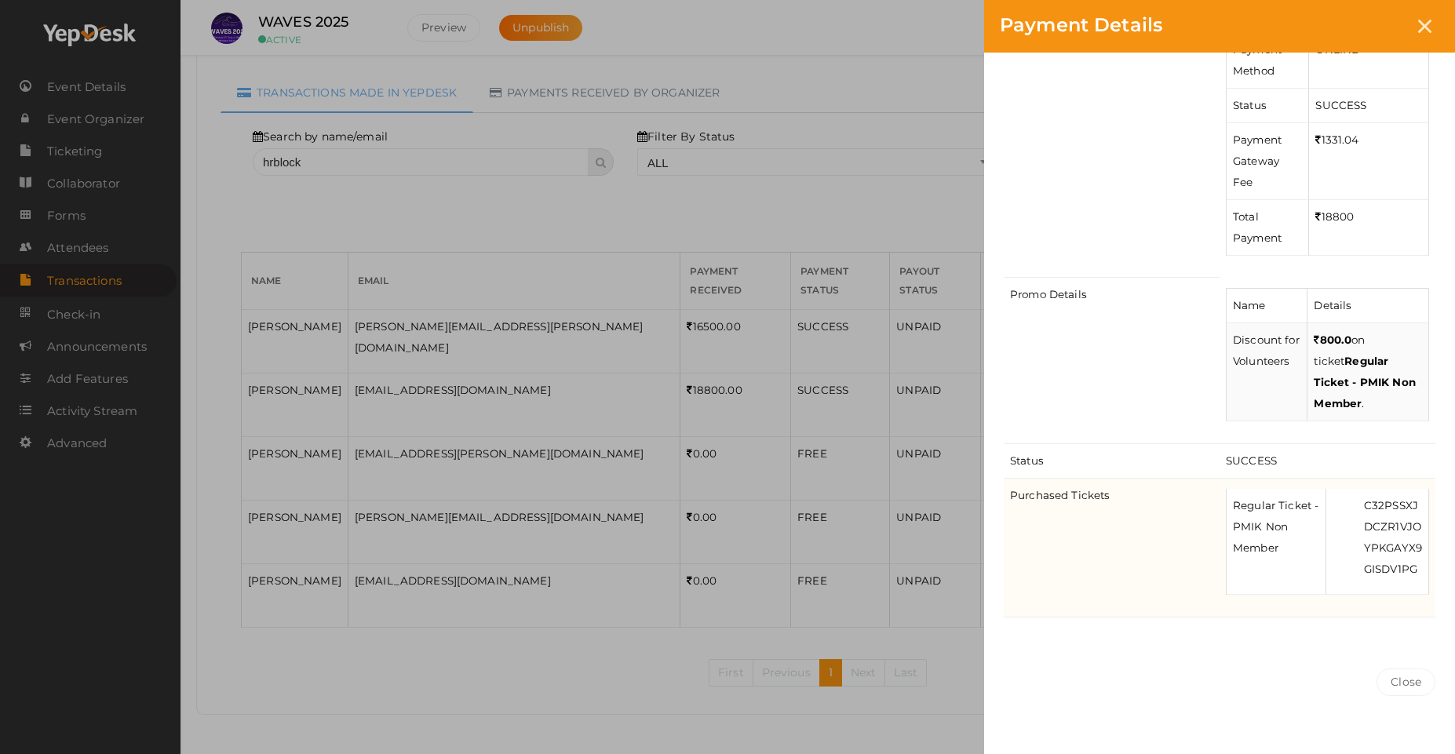
scroll to position [318, 0]
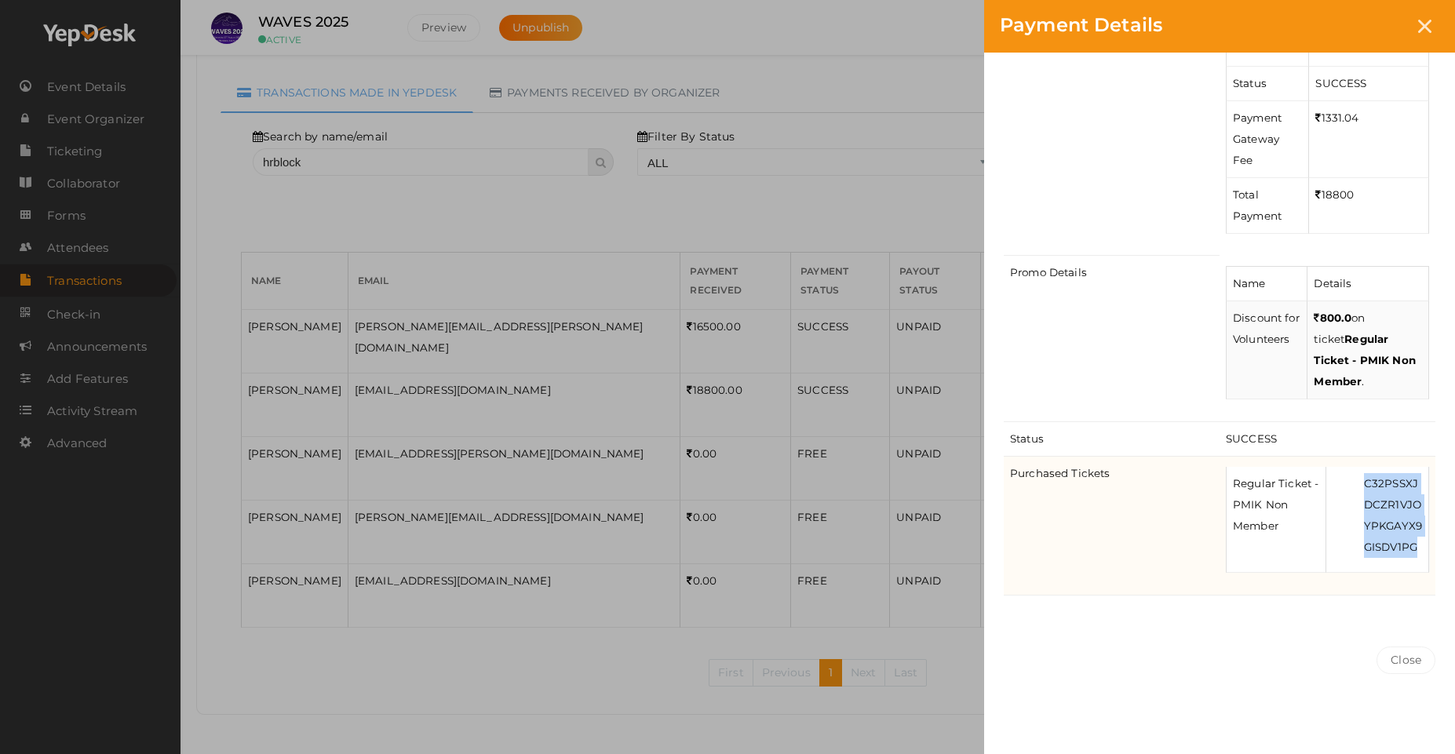
drag, startPoint x: 1368, startPoint y: 465, endPoint x: 1425, endPoint y: 535, distance: 90.9
click at [1425, 535] on td "C32PSSXJ DCZR1VJO YPKGAYX9 GISDV1PG" at bounding box center [1376, 520] width 103 height 106
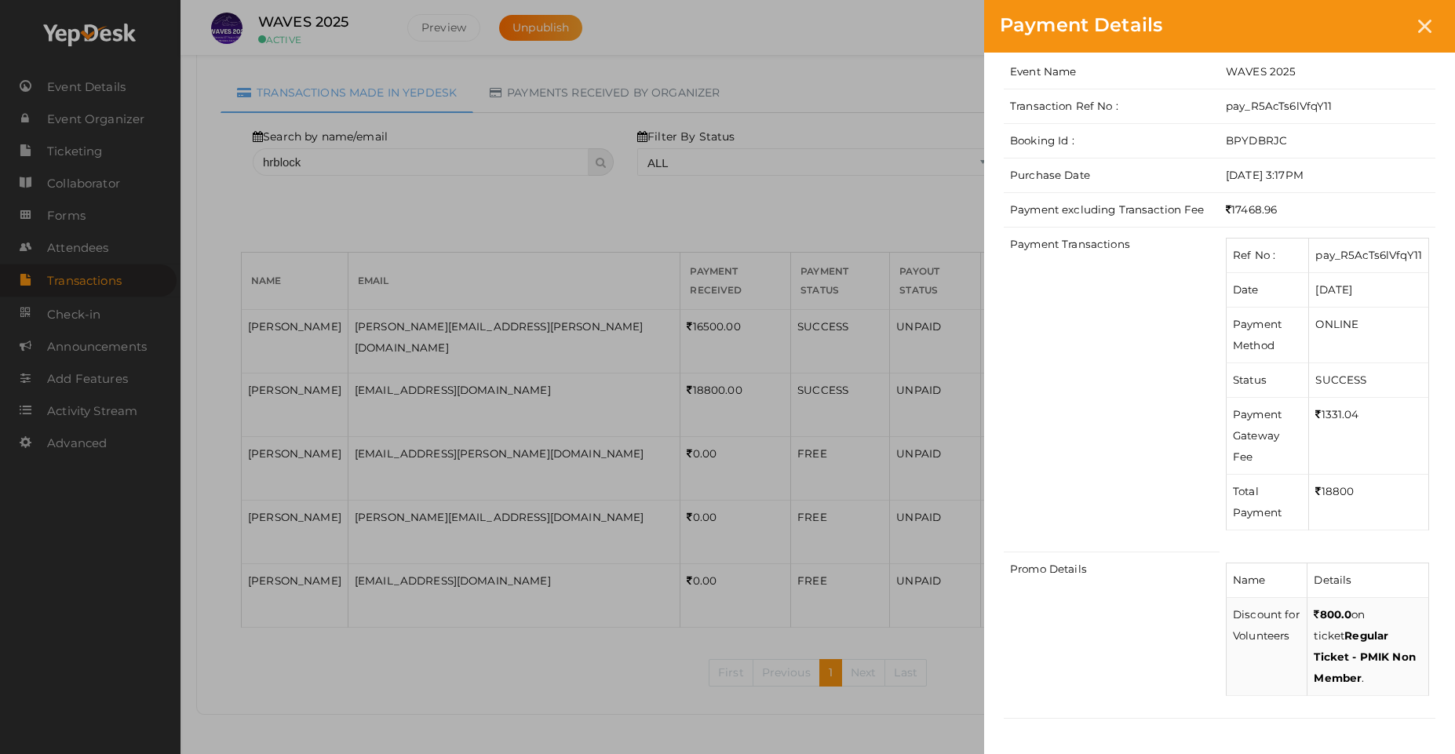
scroll to position [0, 0]
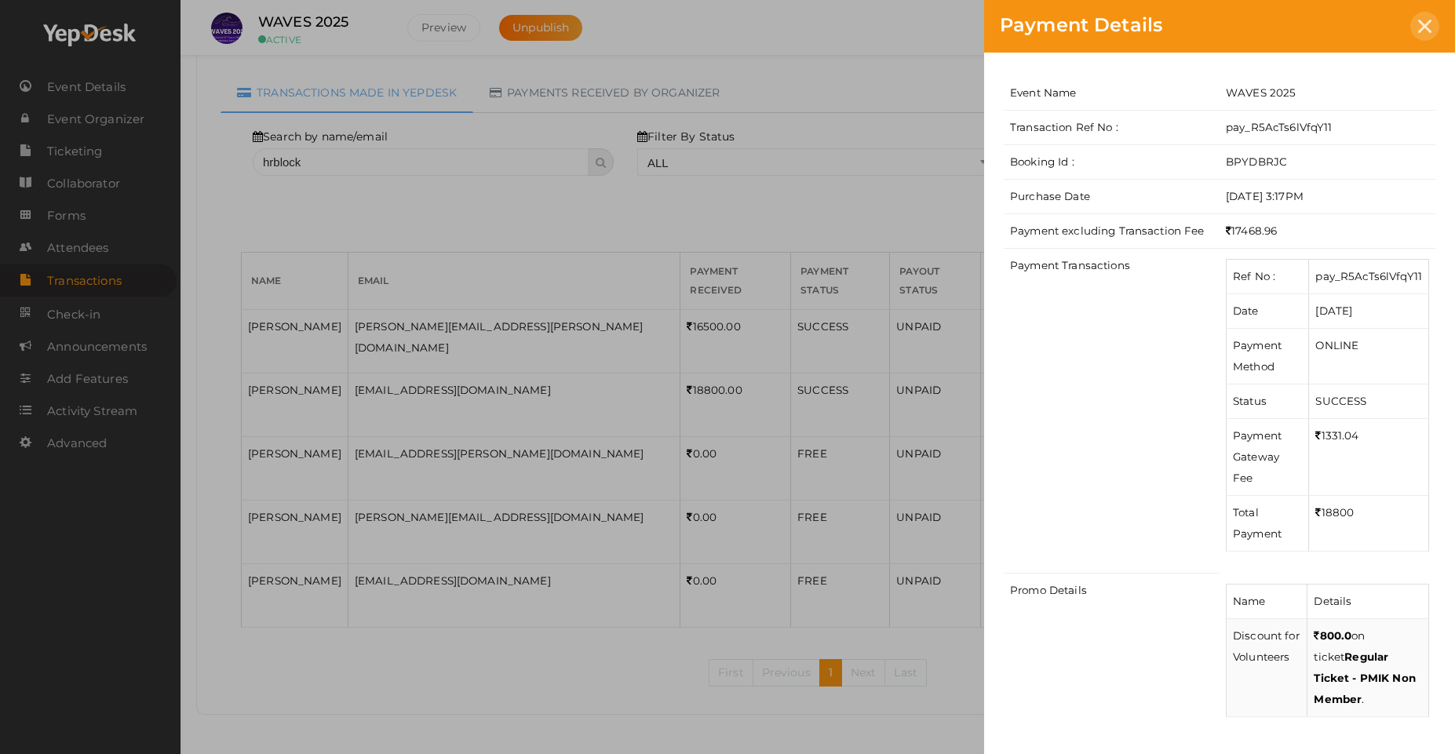
click at [1420, 30] on icon at bounding box center [1424, 26] width 13 height 13
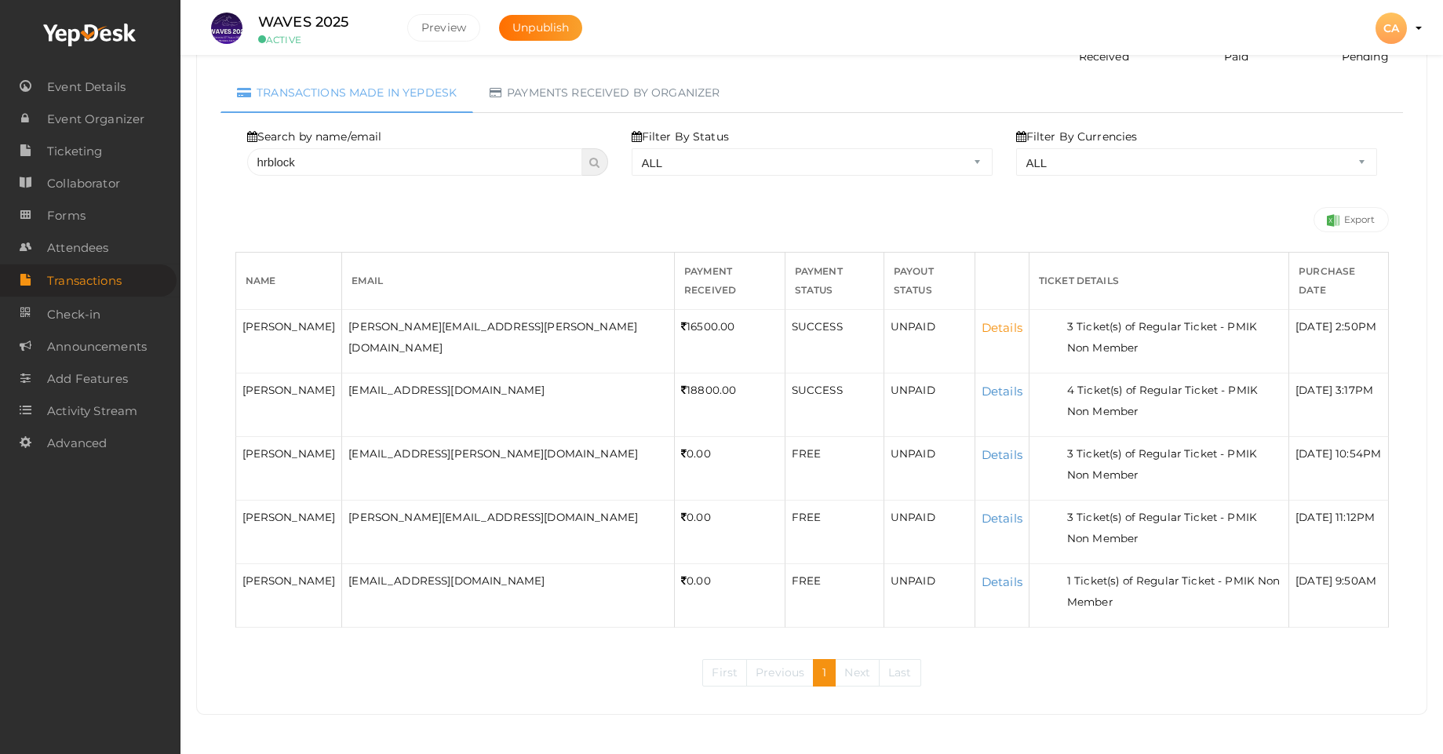
click at [982, 327] on link "Details" at bounding box center [1002, 327] width 41 height 15
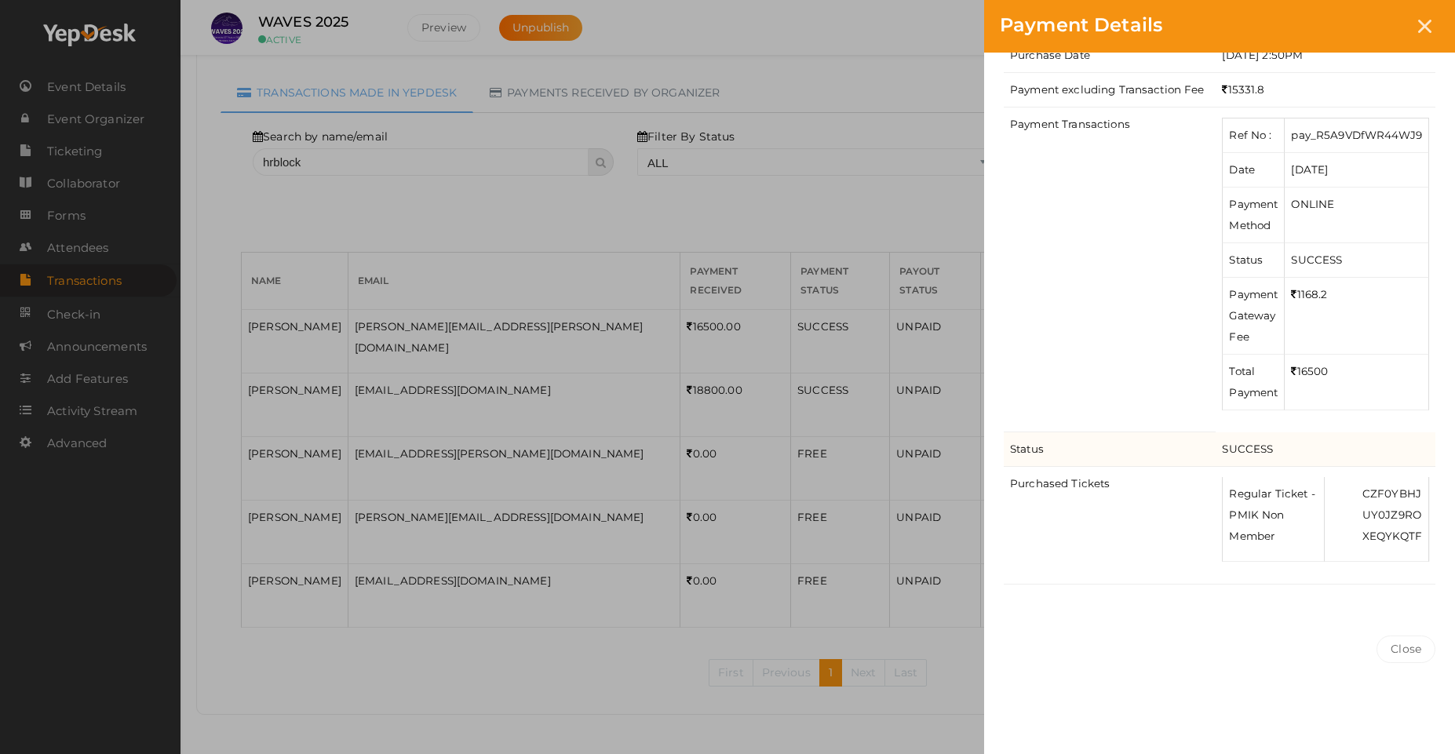
scroll to position [151, 0]
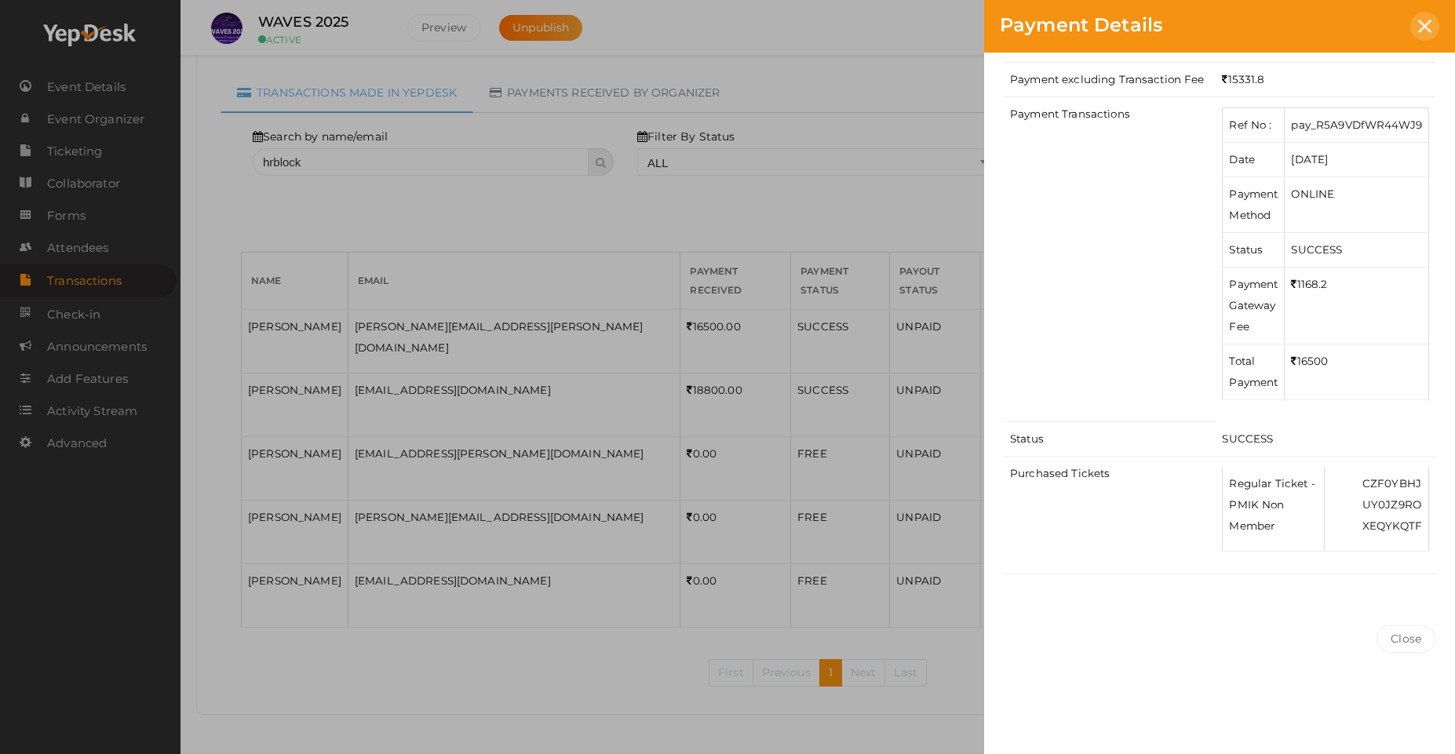
click at [1420, 26] on icon at bounding box center [1424, 26] width 13 height 13
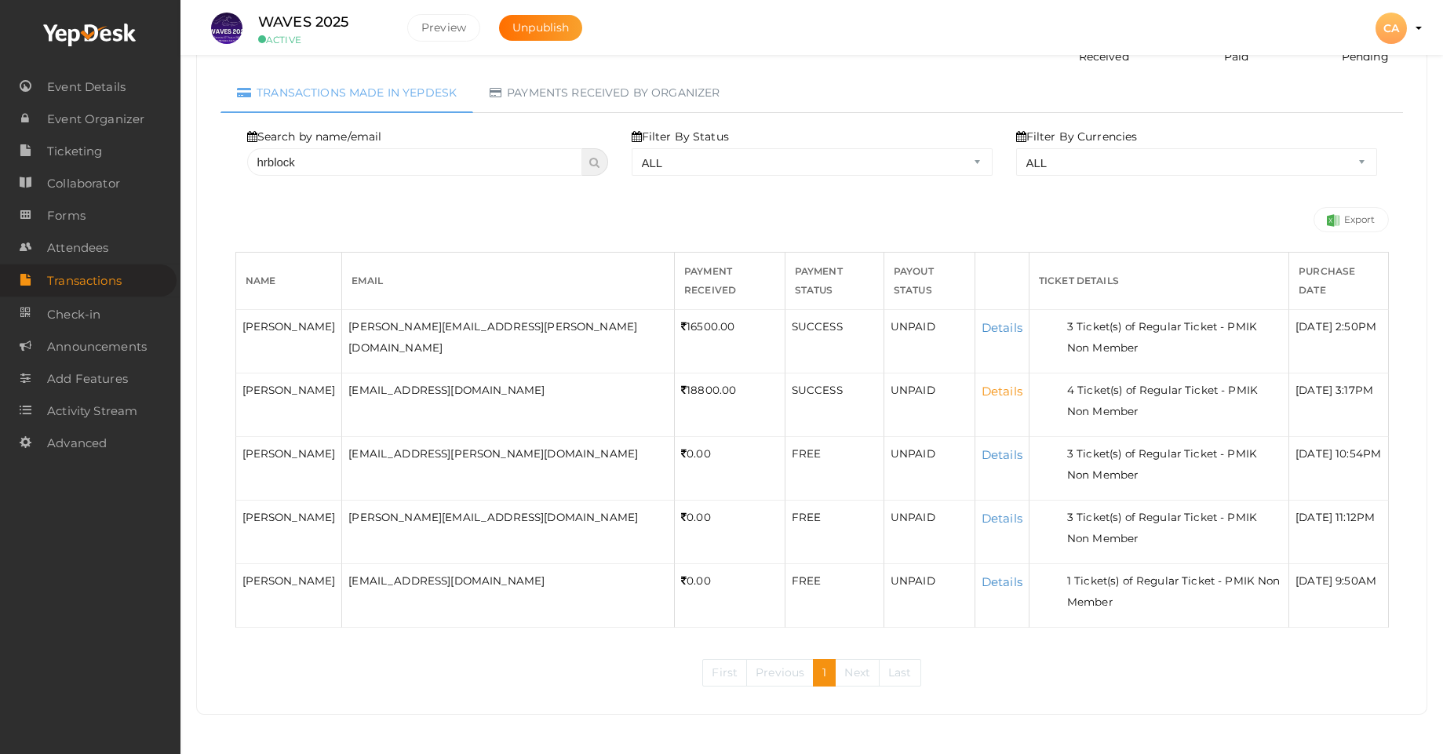
click at [982, 390] on link "Details" at bounding box center [1002, 391] width 41 height 15
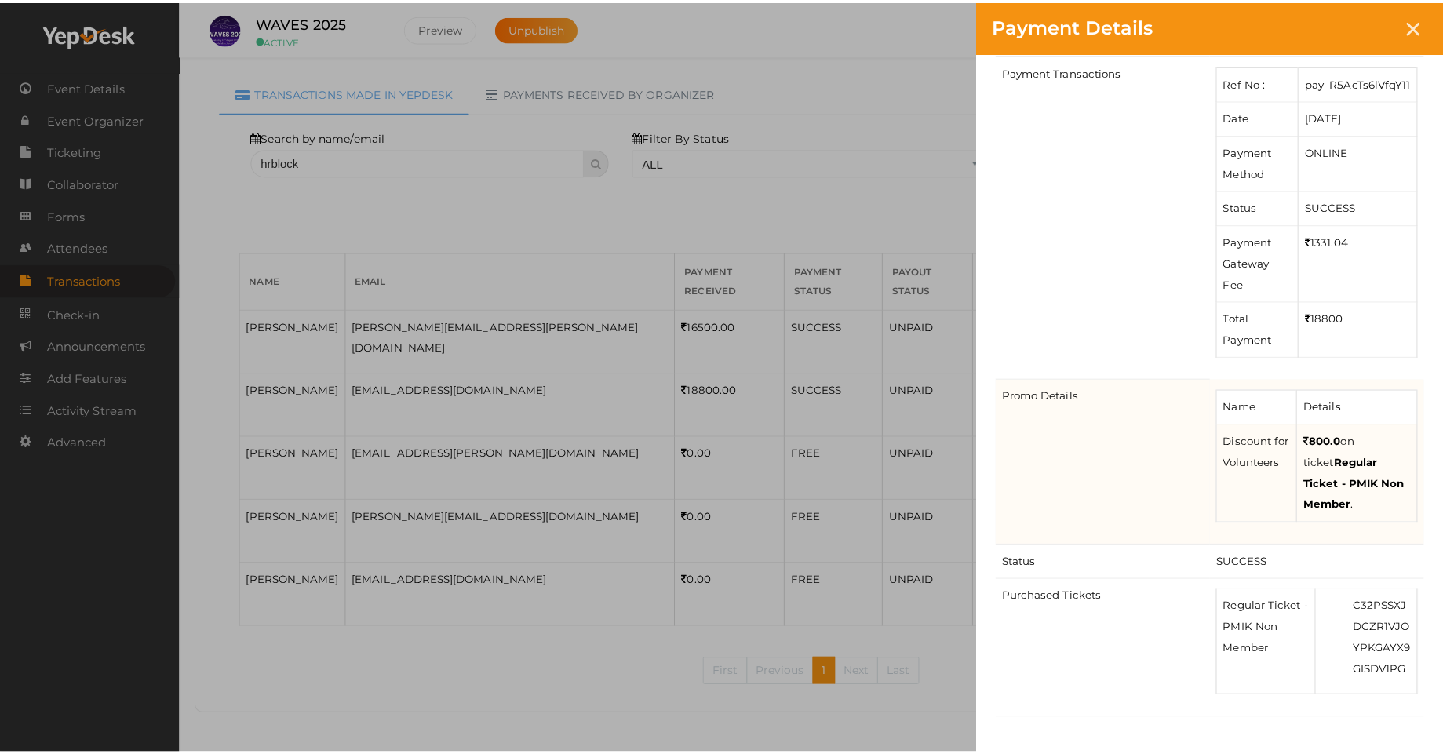
scroll to position [283, 0]
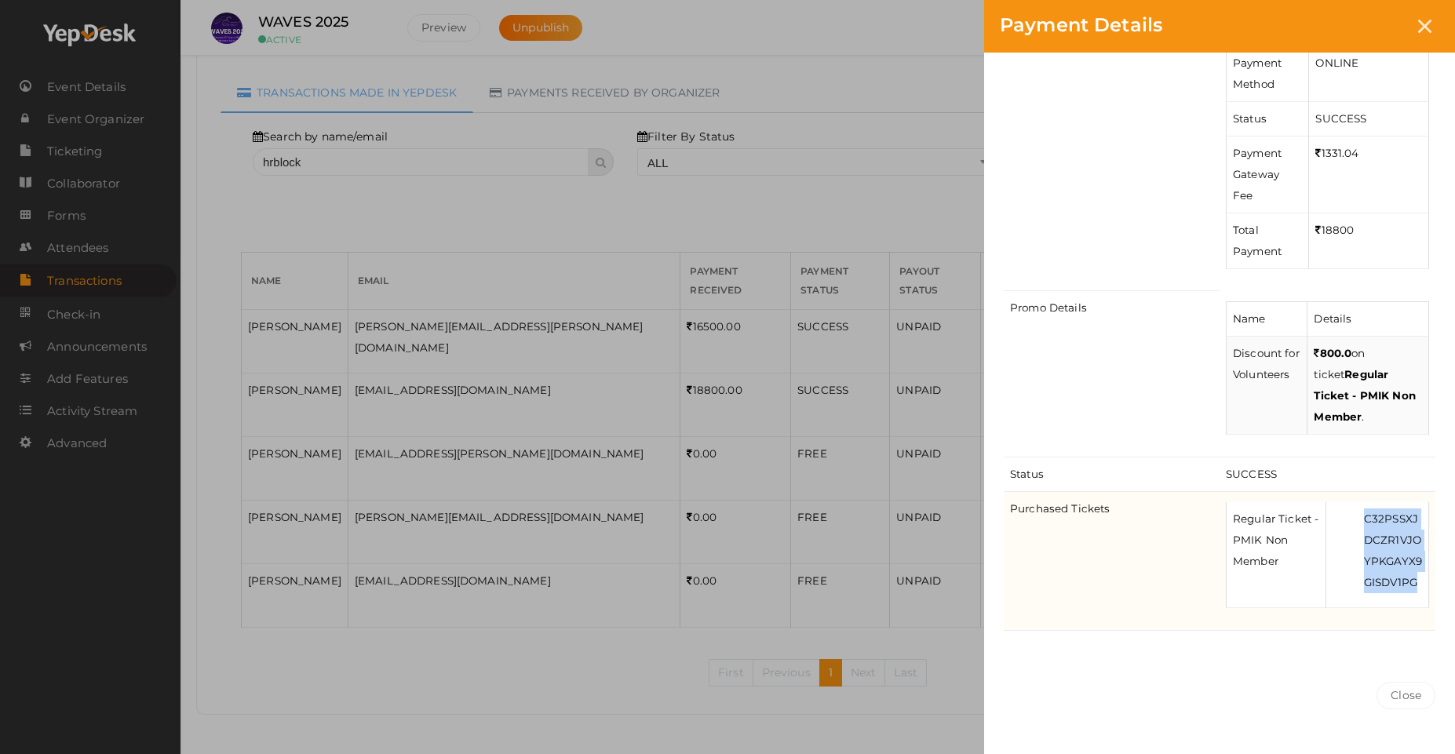
drag, startPoint x: 1422, startPoint y: 563, endPoint x: 1394, endPoint y: 520, distance: 51.6
click at [1363, 502] on td "C32PSSXJ DCZR1VJO YPKGAYX9 GISDV1PG" at bounding box center [1376, 555] width 103 height 106
copy ul "C32PSSXJ DCZR1VJO YPKGAYX9 GISDV1PG"
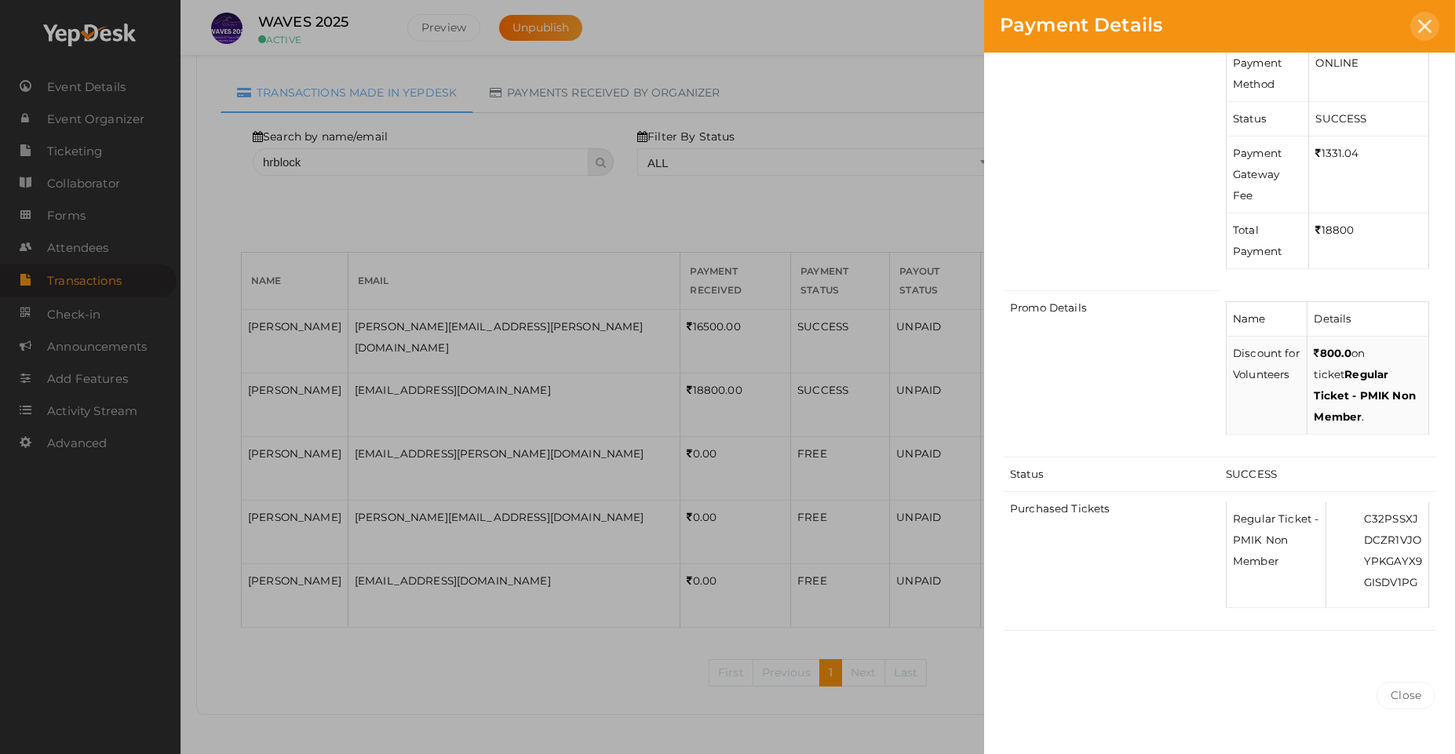
click at [1420, 24] on icon at bounding box center [1424, 26] width 13 height 13
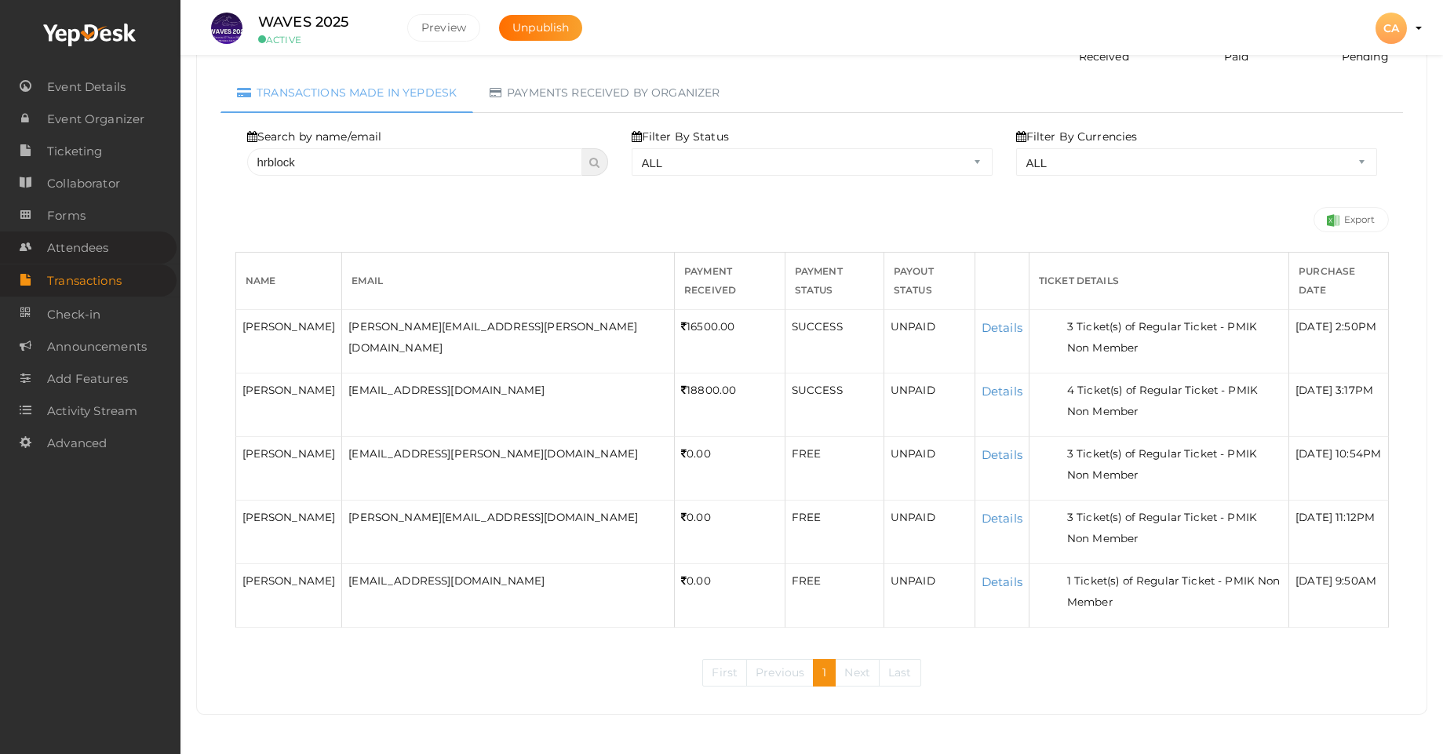
click at [89, 250] on span "Attendees" at bounding box center [77, 247] width 61 height 31
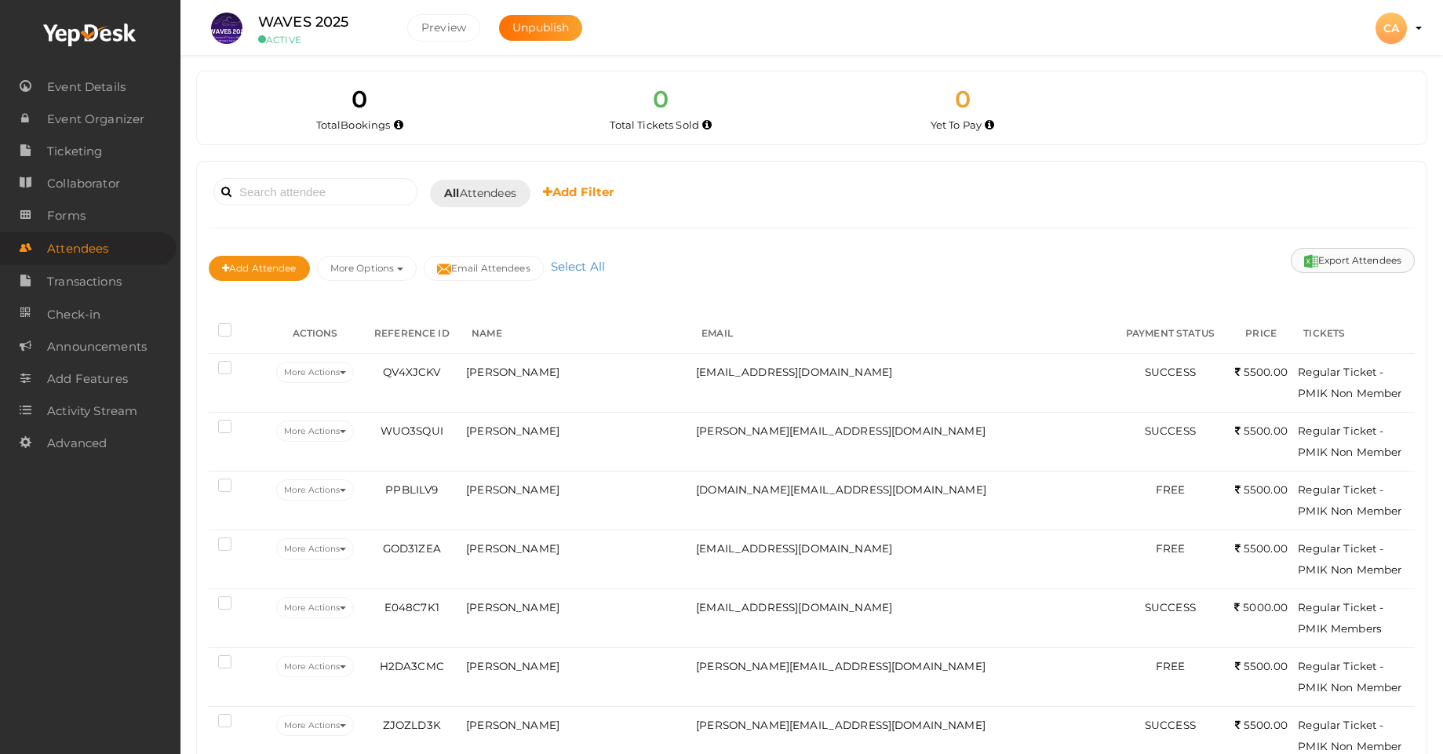
click at [1336, 268] on button "Export Attendees" at bounding box center [1353, 260] width 124 height 25
click at [100, 285] on span "Transactions" at bounding box center [84, 281] width 75 height 31
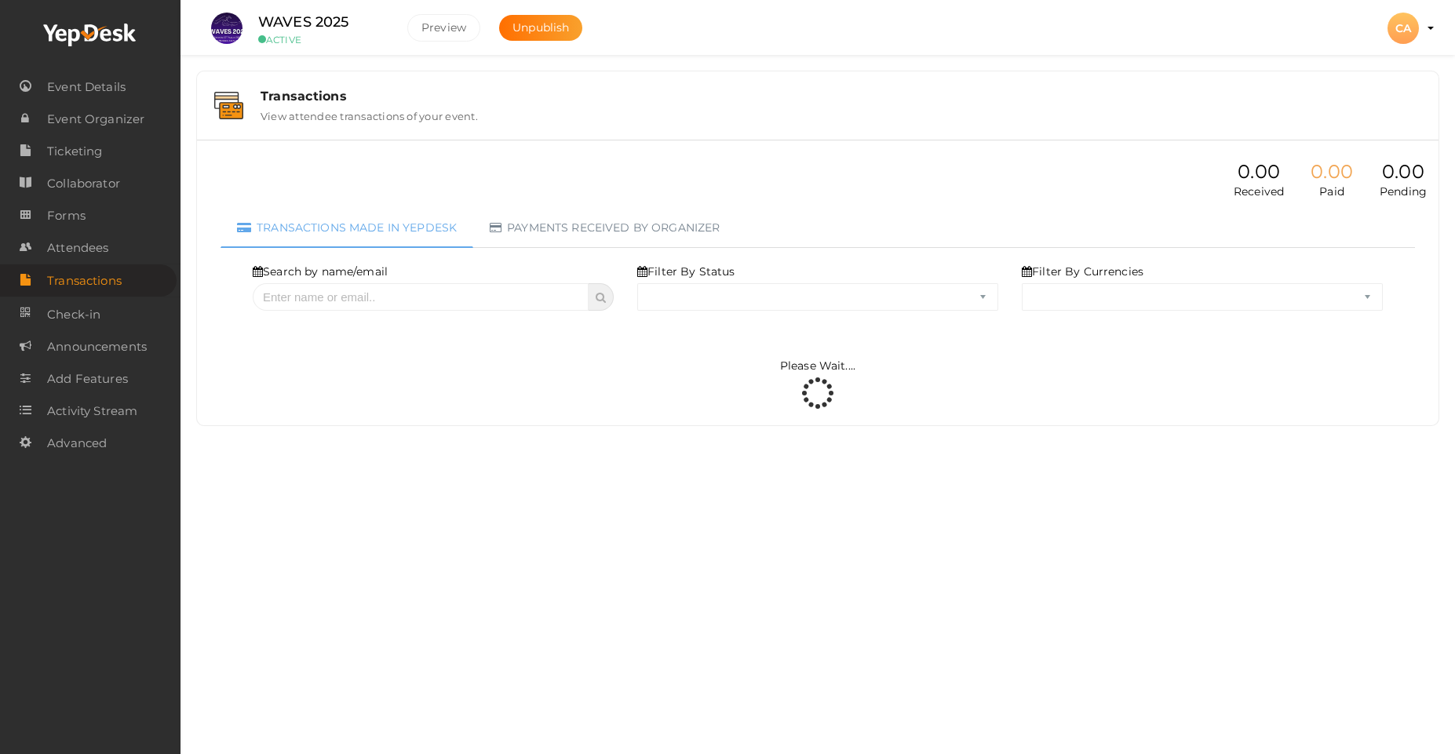
select select "ALL"
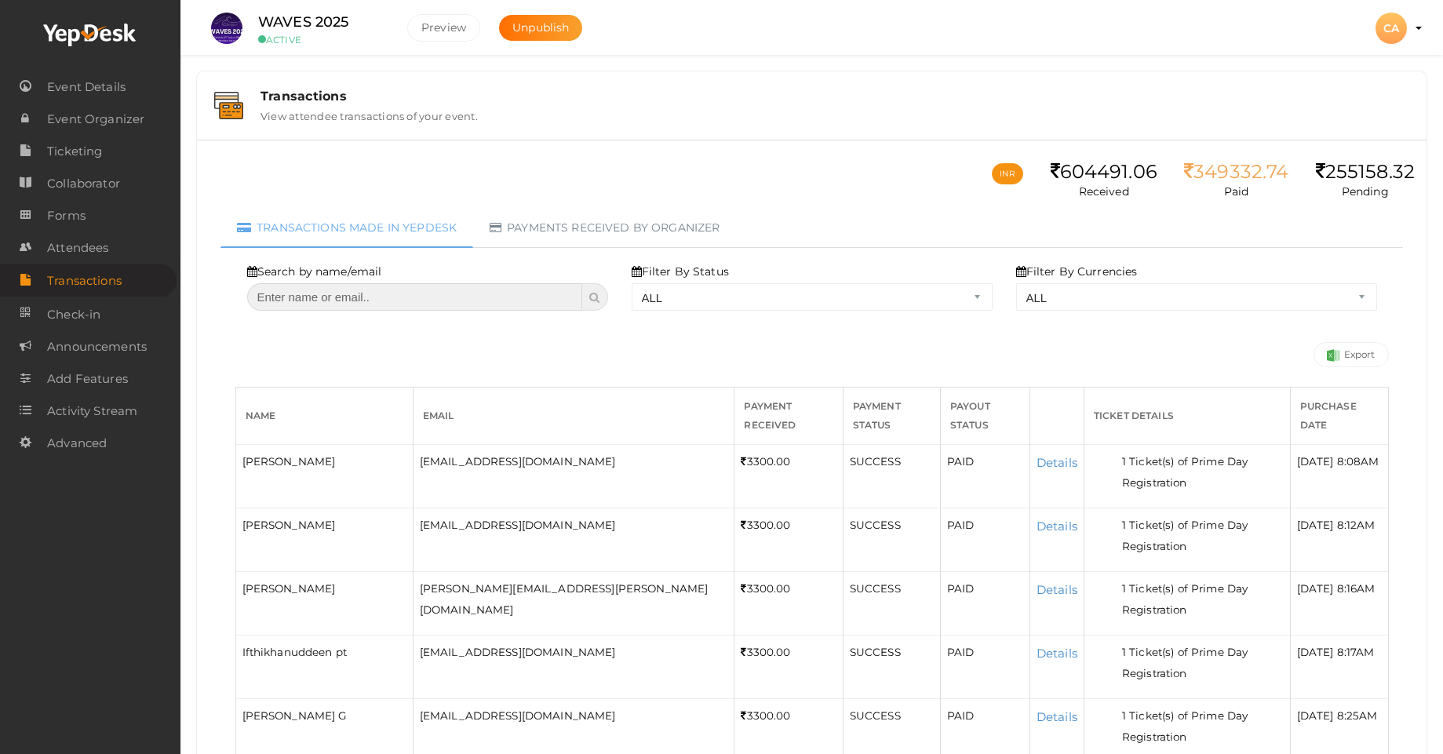
click at [308, 298] on input "text" at bounding box center [415, 296] width 336 height 27
type input "suja"
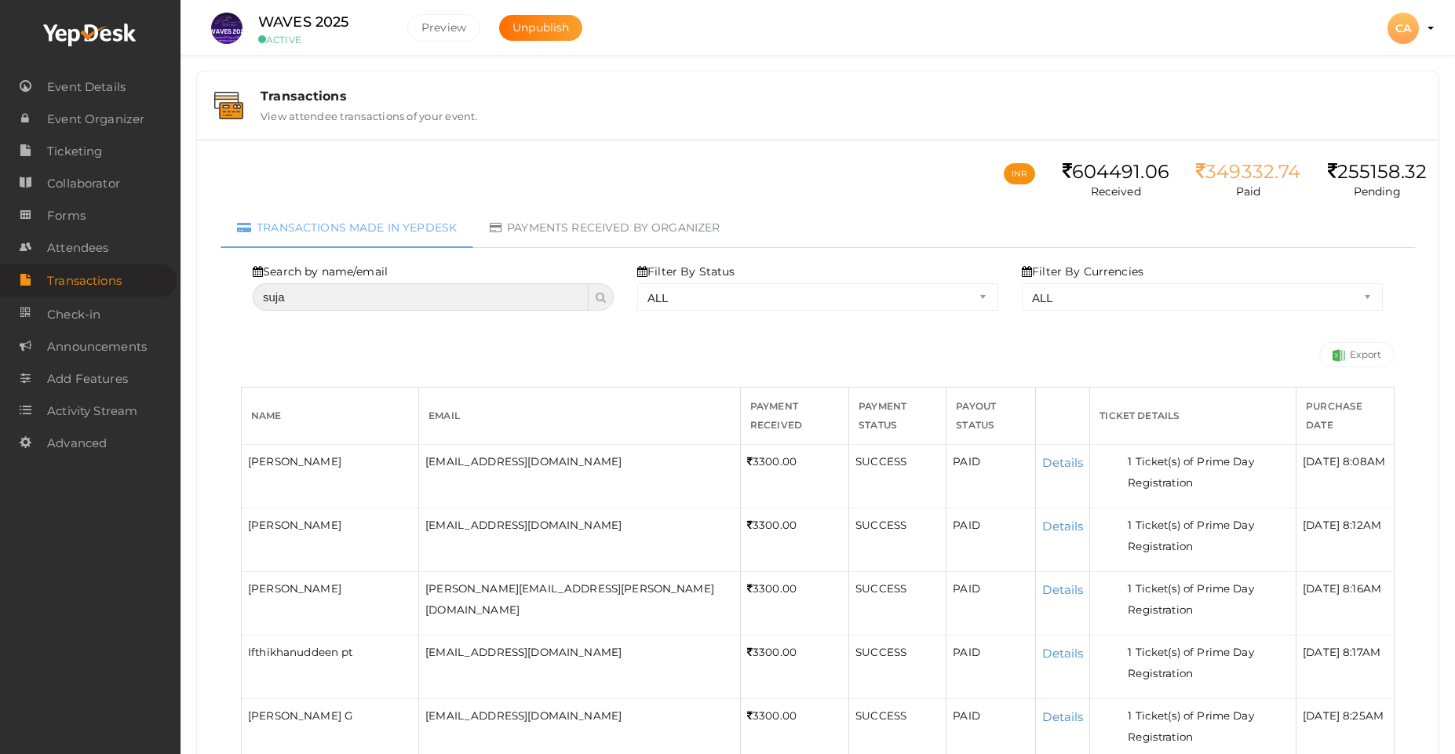
select select "? string:ALL ?"
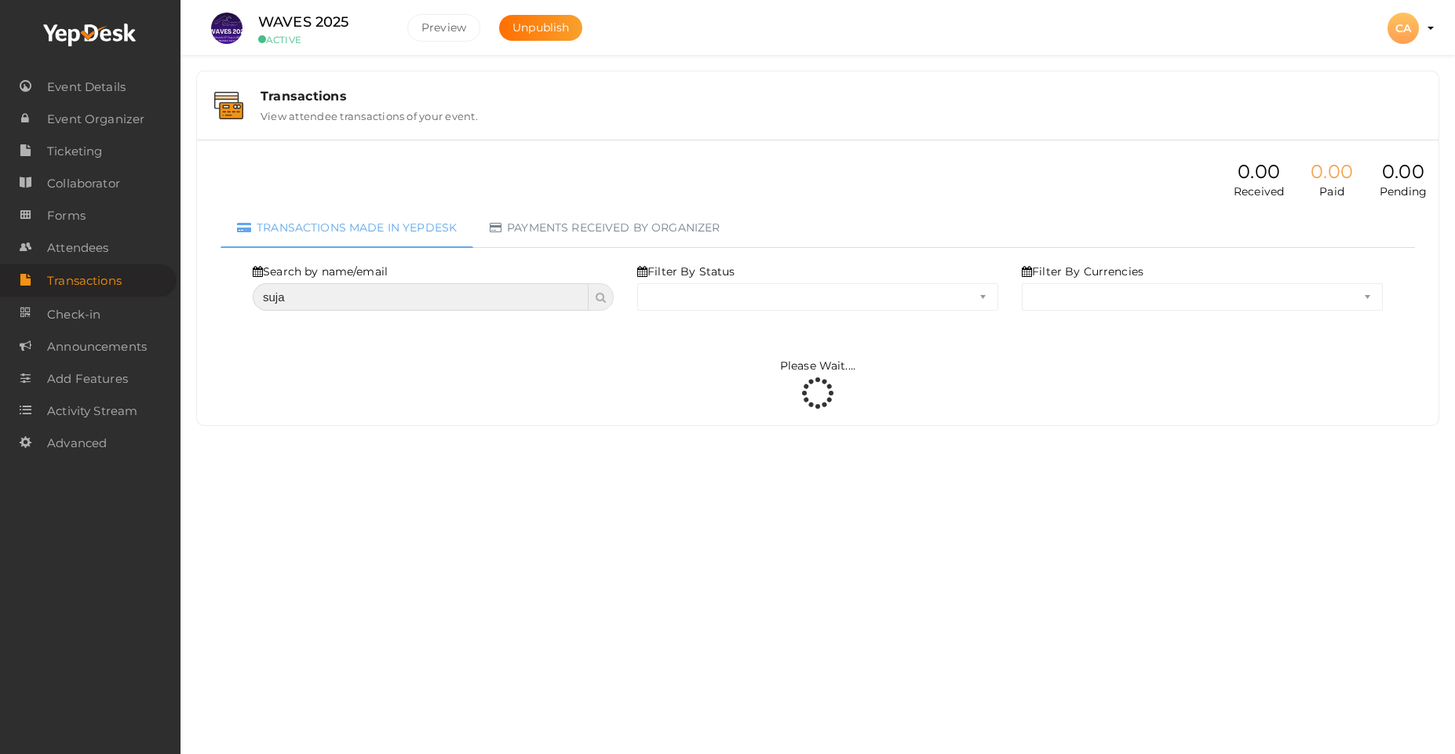
select select "ALL"
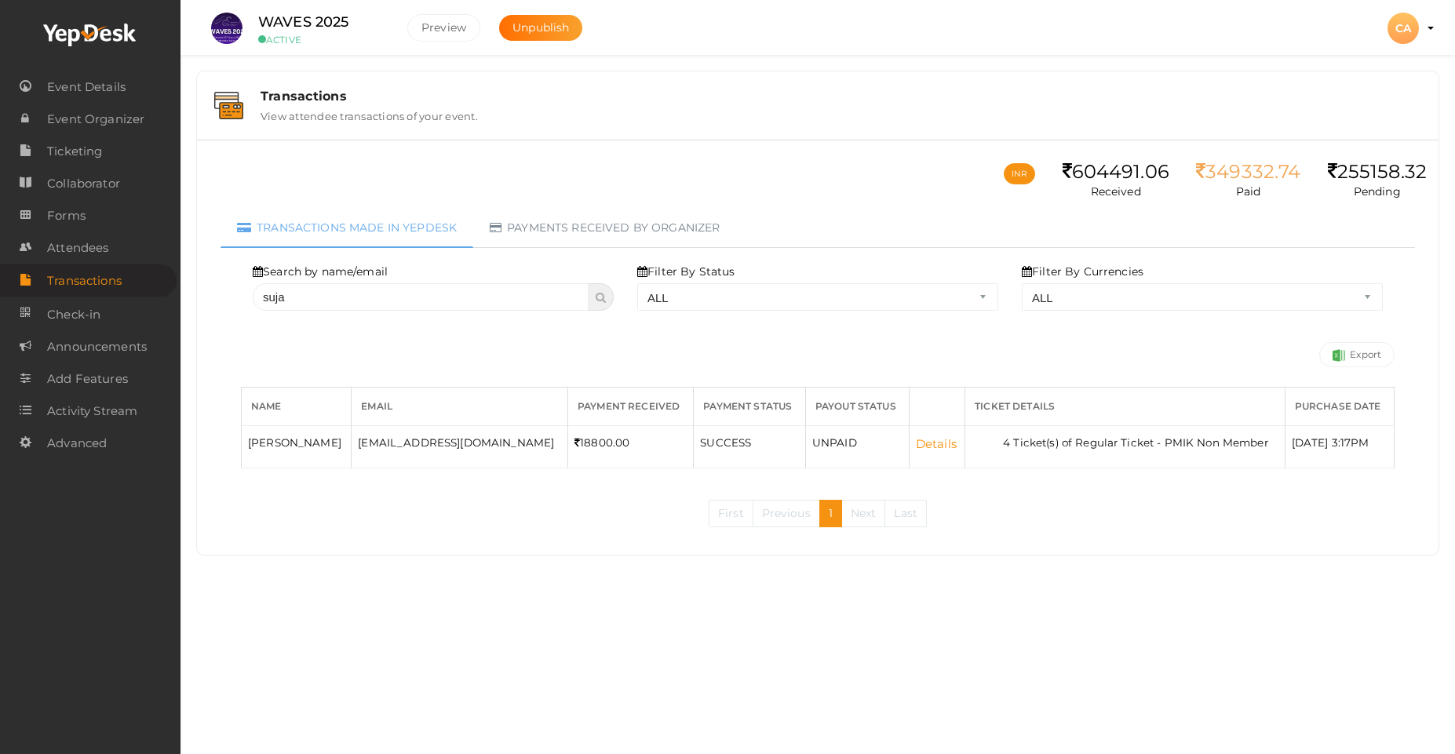
click at [916, 447] on link "Details" at bounding box center [936, 443] width 41 height 15
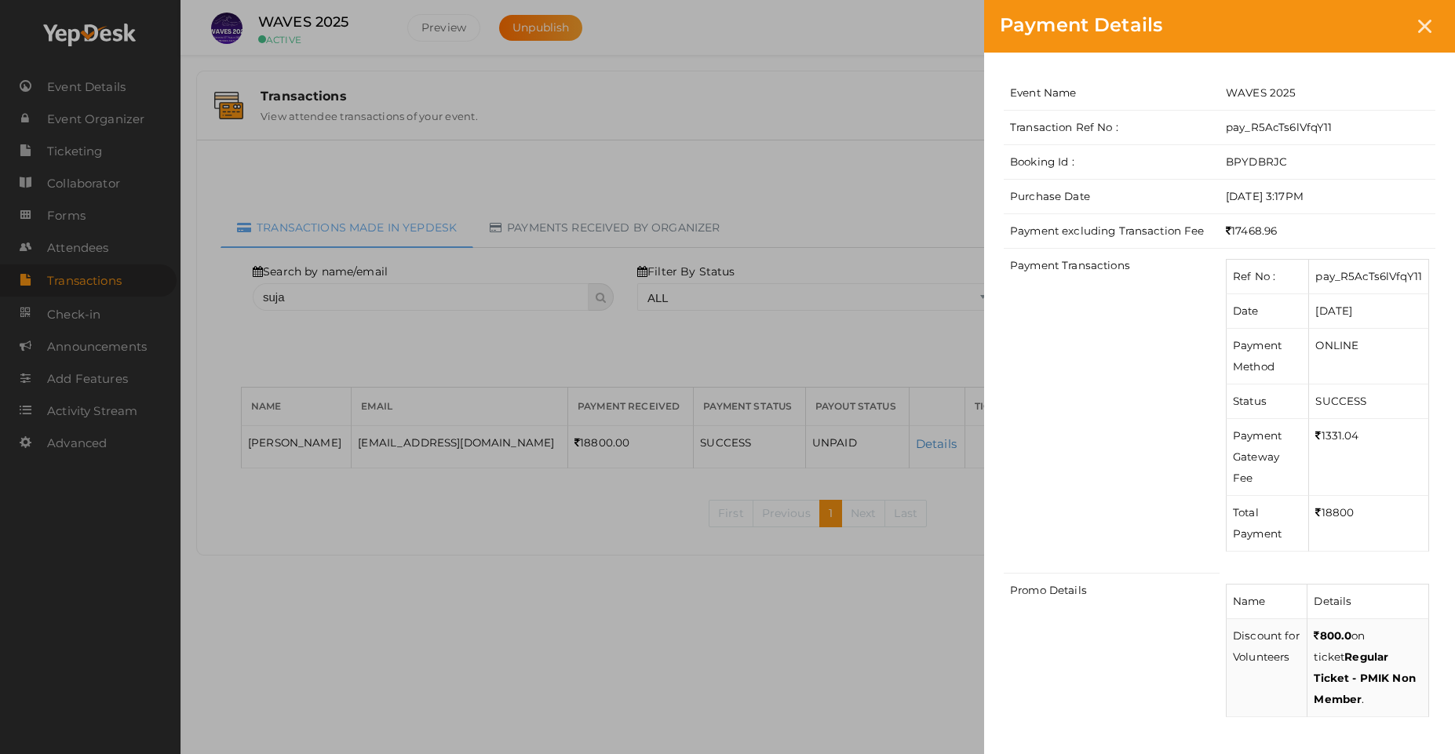
drag, startPoint x: 1267, startPoint y: 42, endPoint x: 829, endPoint y: 77, distance: 440.0
click at [811, 60] on div "Payment Details Event Name WAVES 2025 Transaction Ref No : pay_R5AcTs6lVfqY11 B…" at bounding box center [727, 377] width 1455 height 754
click at [862, 645] on div "Payment Details Event Name WAVES 2025 Transaction Ref No : pay_R5AcTs6lVfqY11 B…" at bounding box center [727, 377] width 1455 height 754
click at [1423, 20] on icon at bounding box center [1424, 26] width 13 height 13
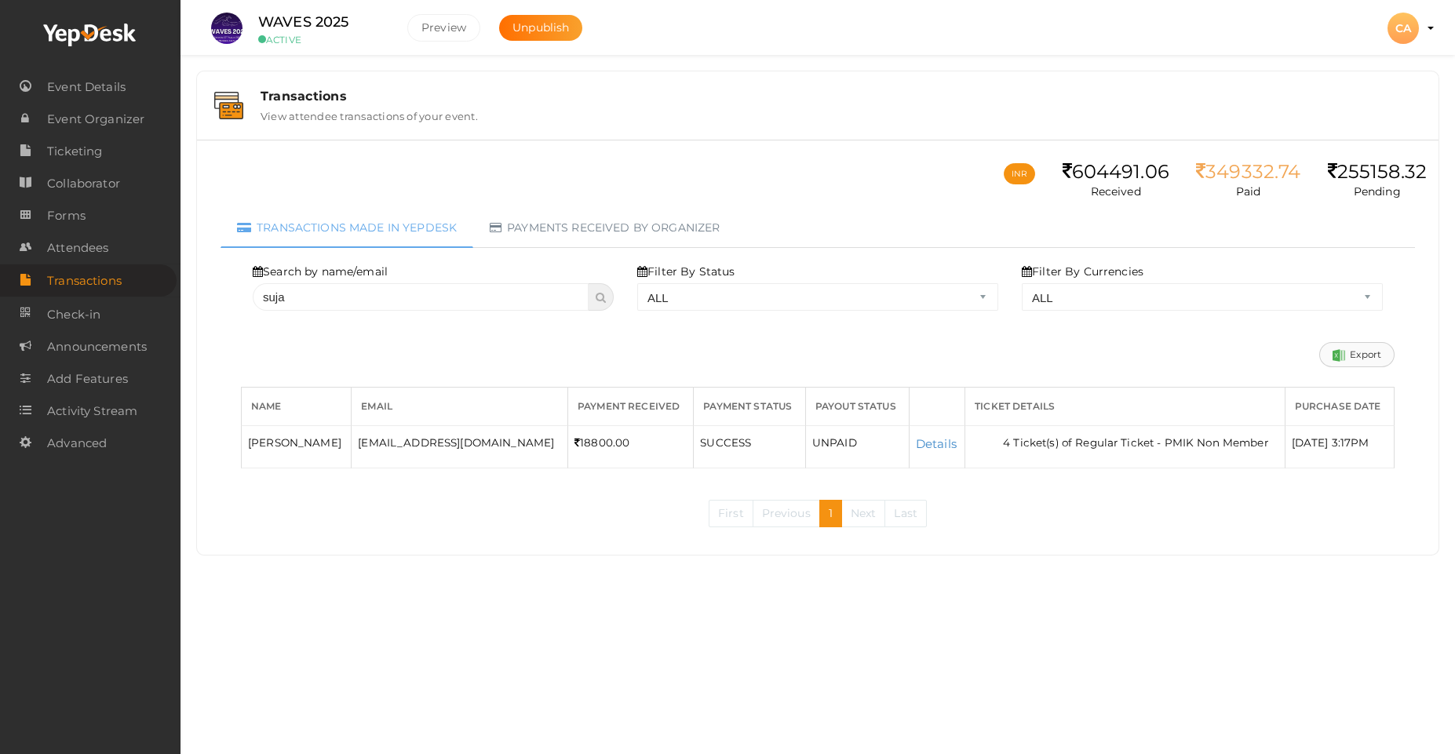
click at [1349, 359] on link "Export" at bounding box center [1356, 354] width 75 height 25
click at [465, 291] on input "suja" at bounding box center [421, 296] width 336 height 27
type input "s"
select select "? string:ALL ?"
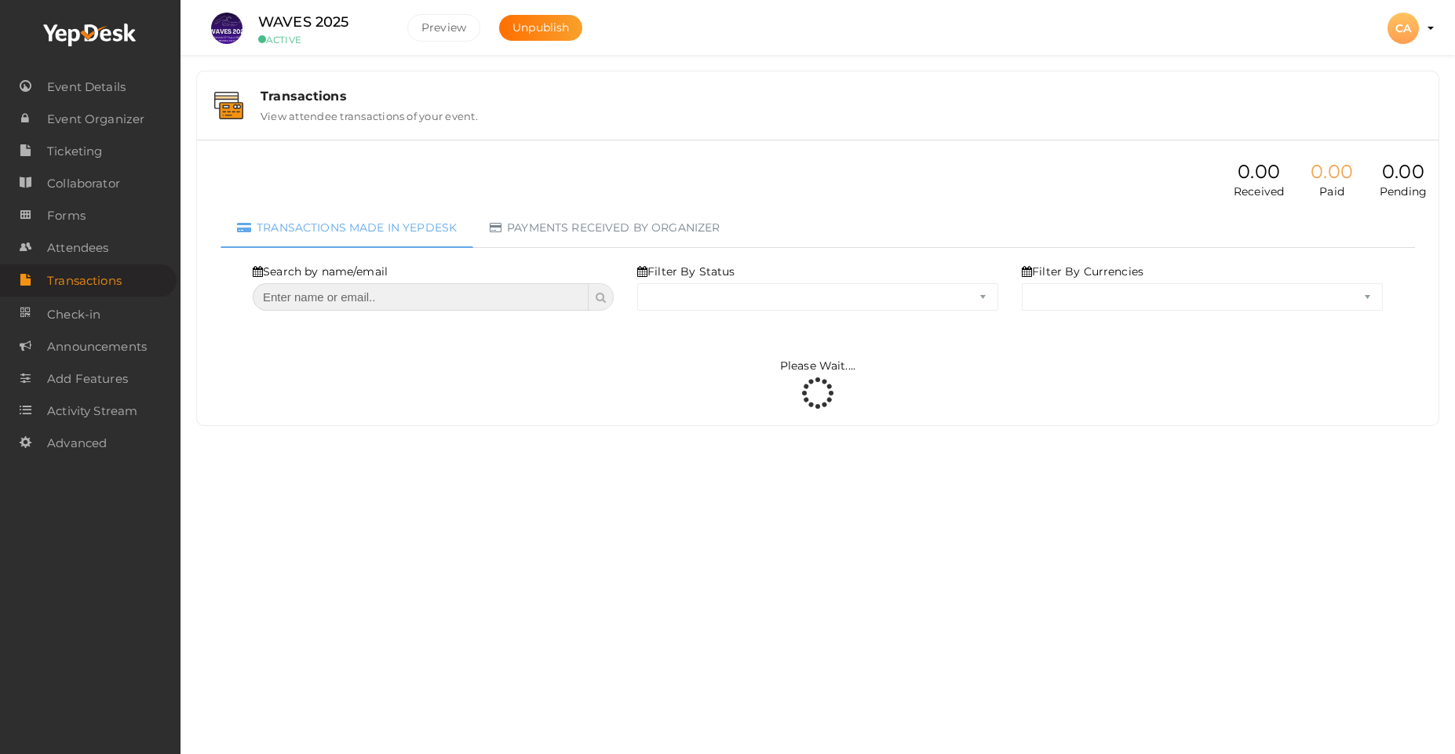
select select "ALL"
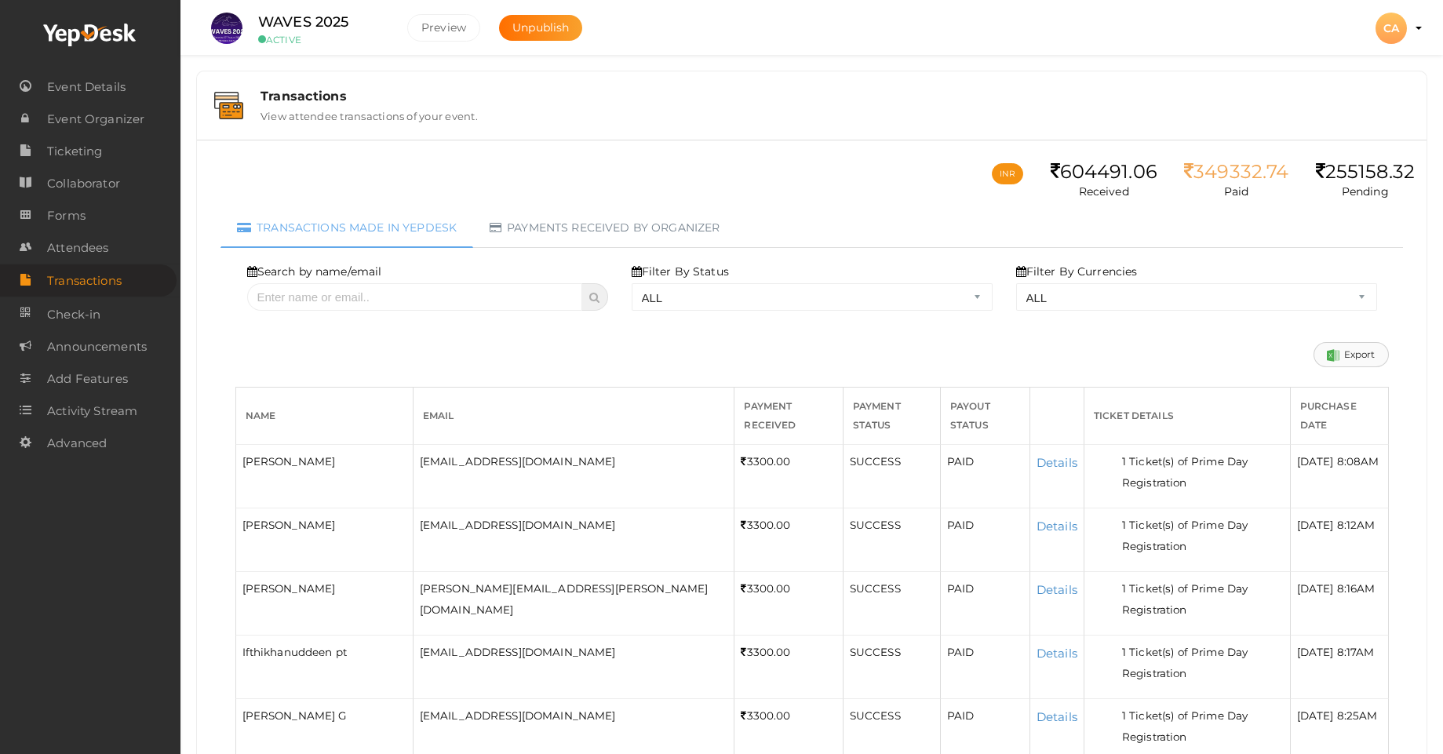
click at [1349, 353] on link "Export" at bounding box center [1351, 354] width 75 height 25
click at [328, 298] on input "text" at bounding box center [415, 296] width 336 height 27
type input "[PERSON_NAME]"
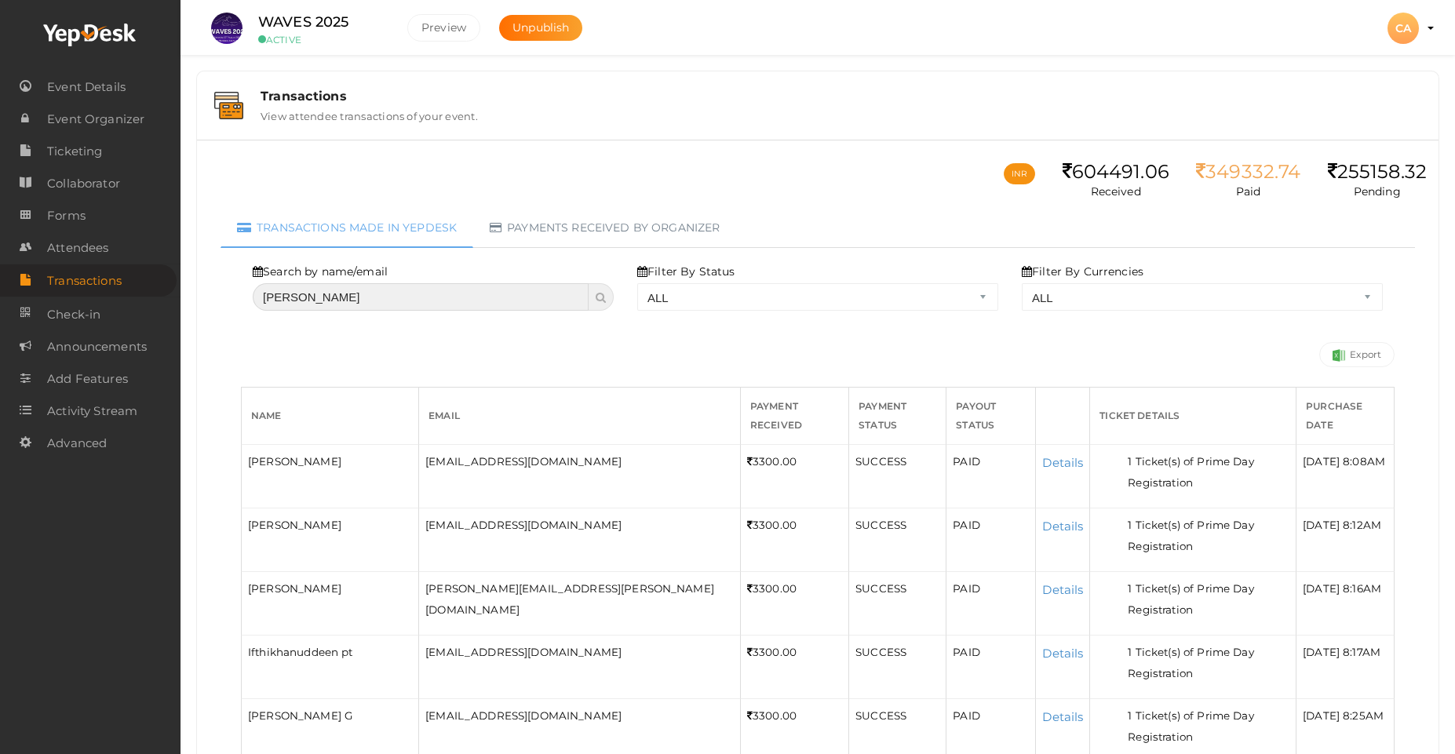
select select "? string:ALL ?"
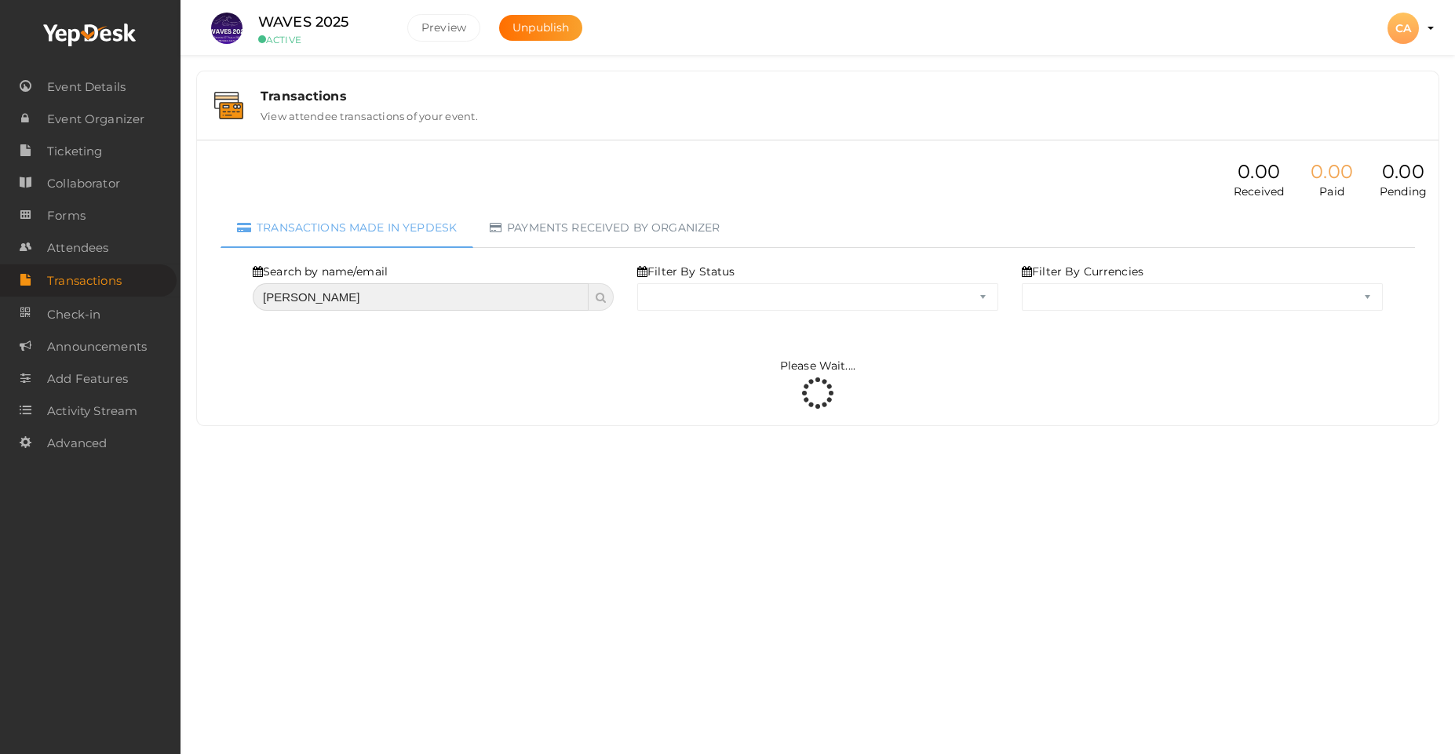
select select "ALL"
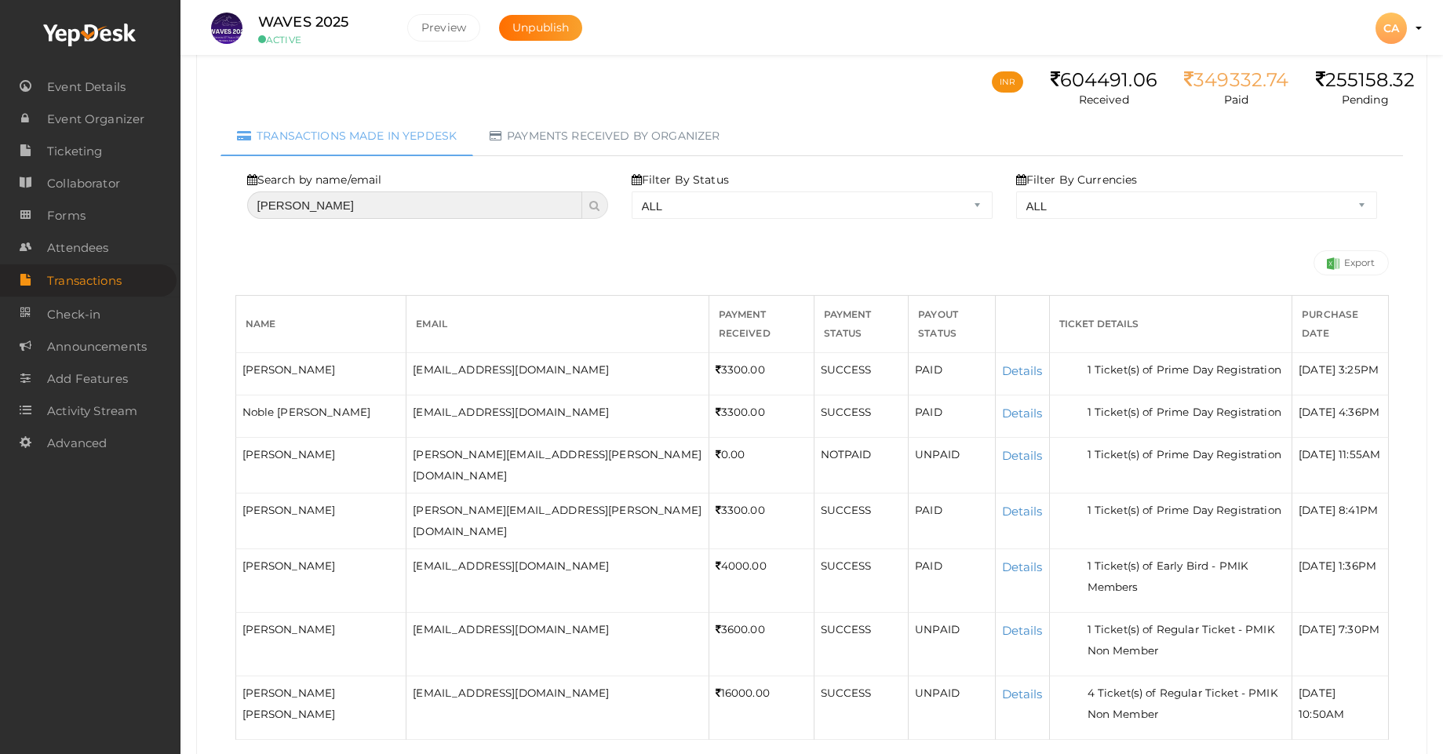
scroll to position [94, 0]
type input "[PERSON_NAME]"
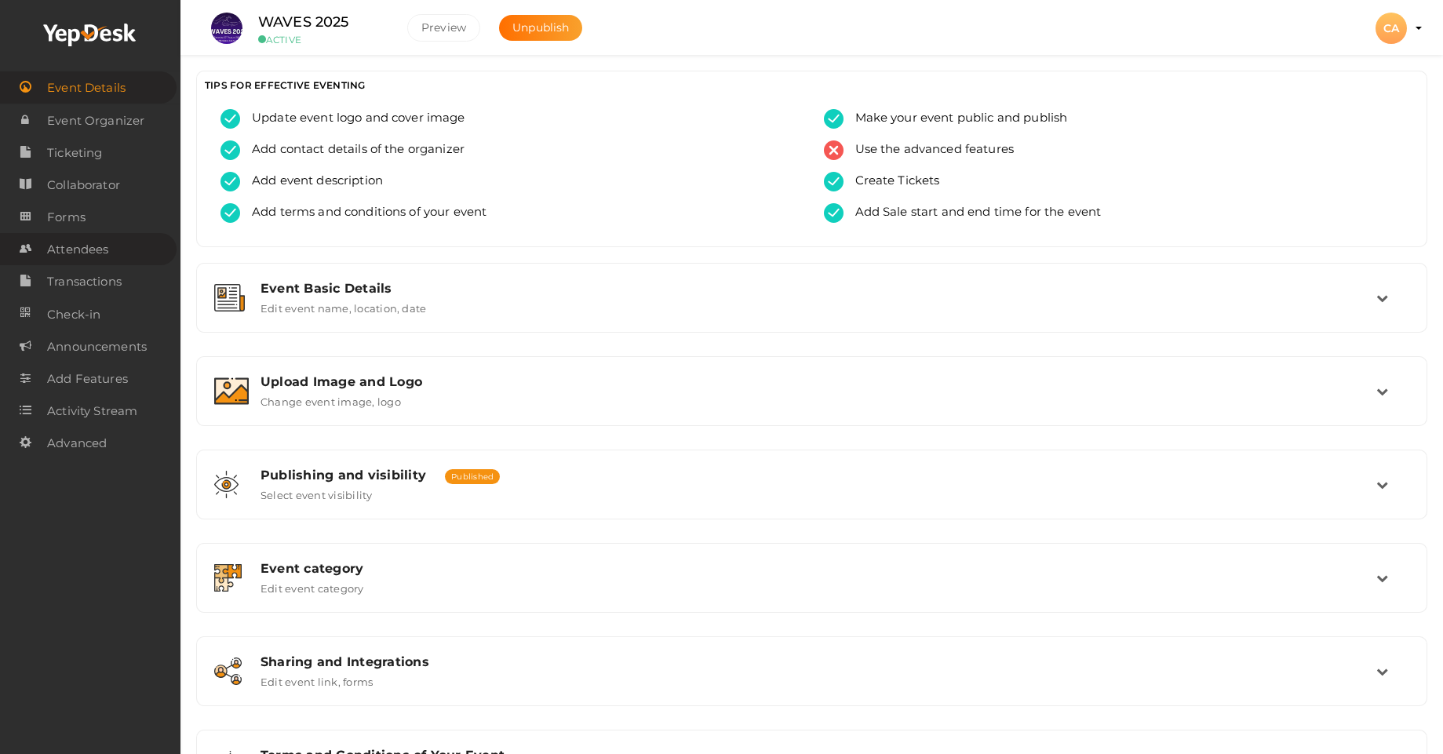
click at [82, 256] on span "Attendees" at bounding box center [77, 249] width 61 height 31
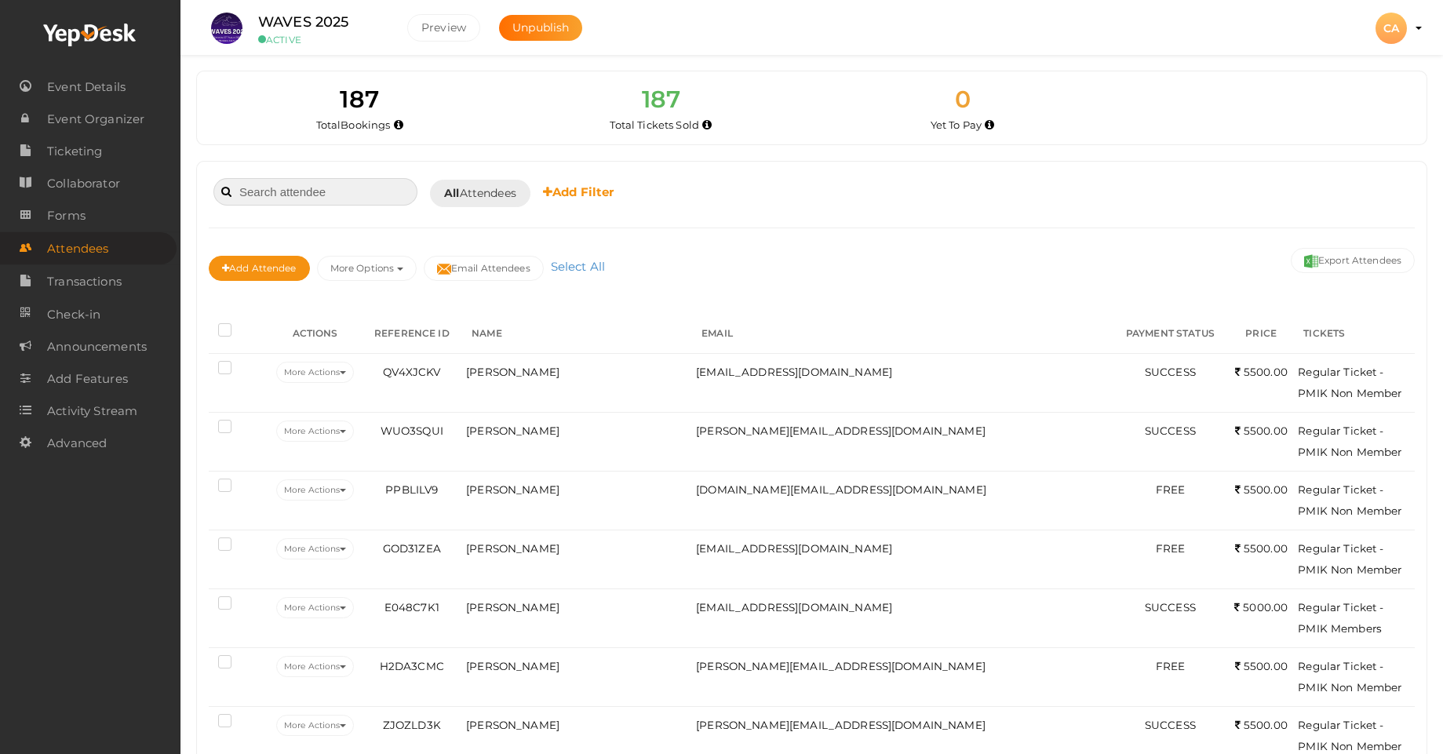
click at [276, 191] on input at bounding box center [315, 191] width 204 height 27
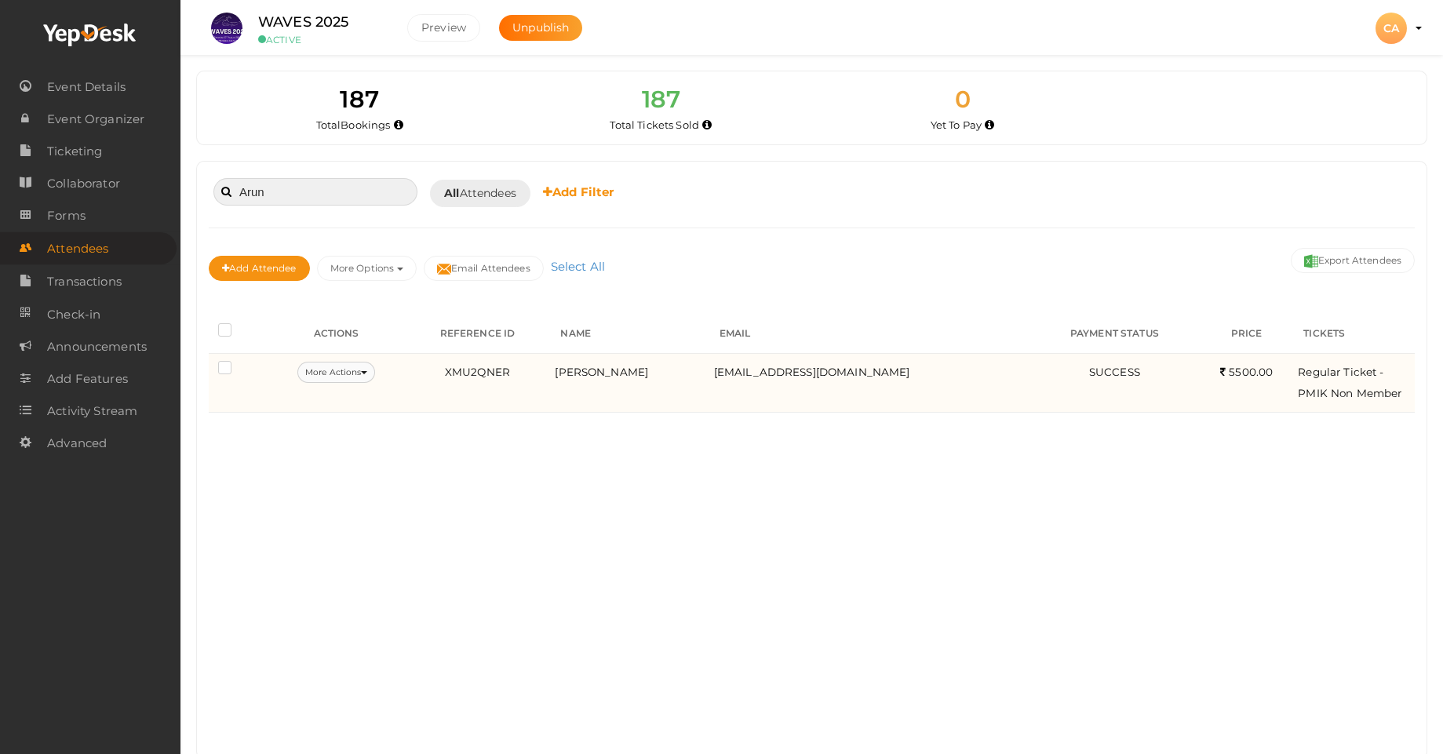
type input "Arun"
click at [367, 373] on icon at bounding box center [364, 372] width 6 height 3
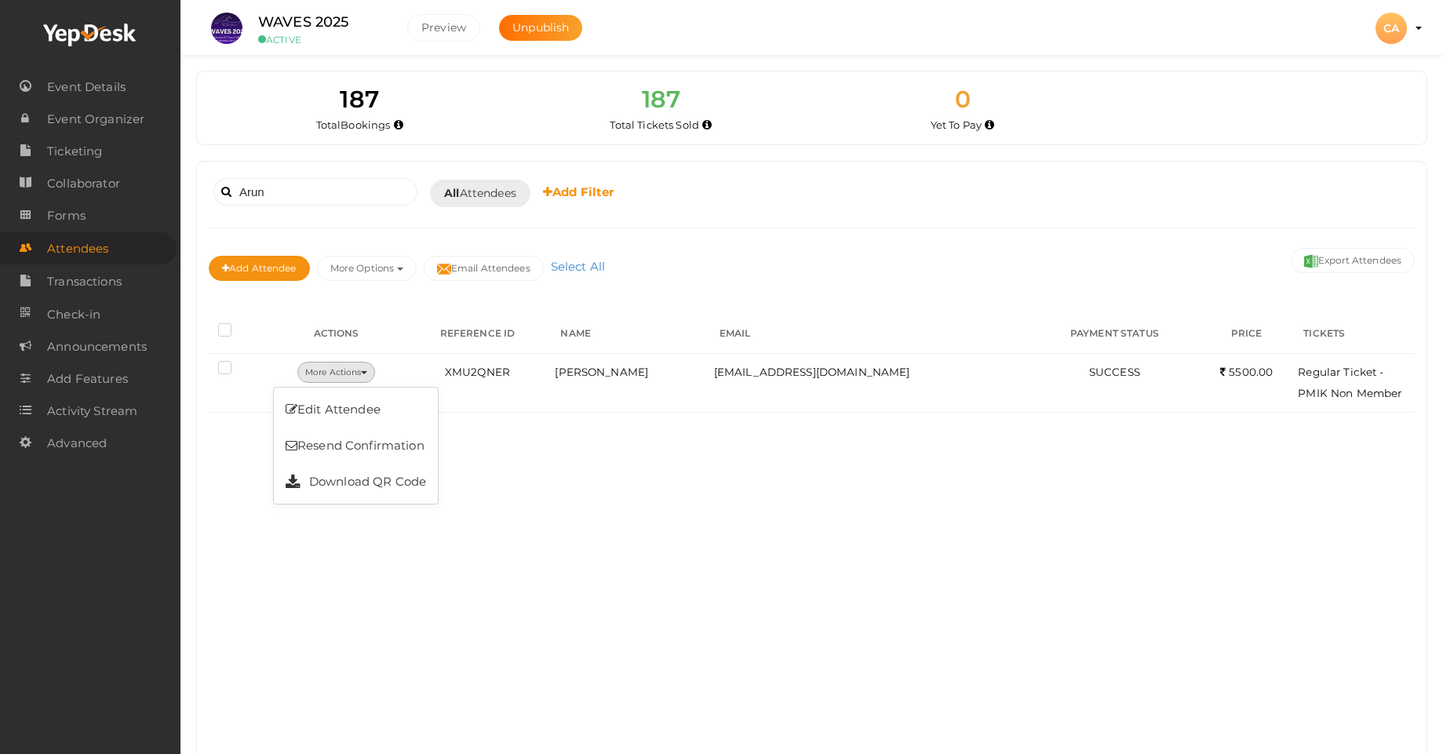
click at [614, 460] on div "Arun Booked for Today Today Tomorrow This Week Custom Date All Attendees All Ye…" at bounding box center [812, 460] width 1230 height 597
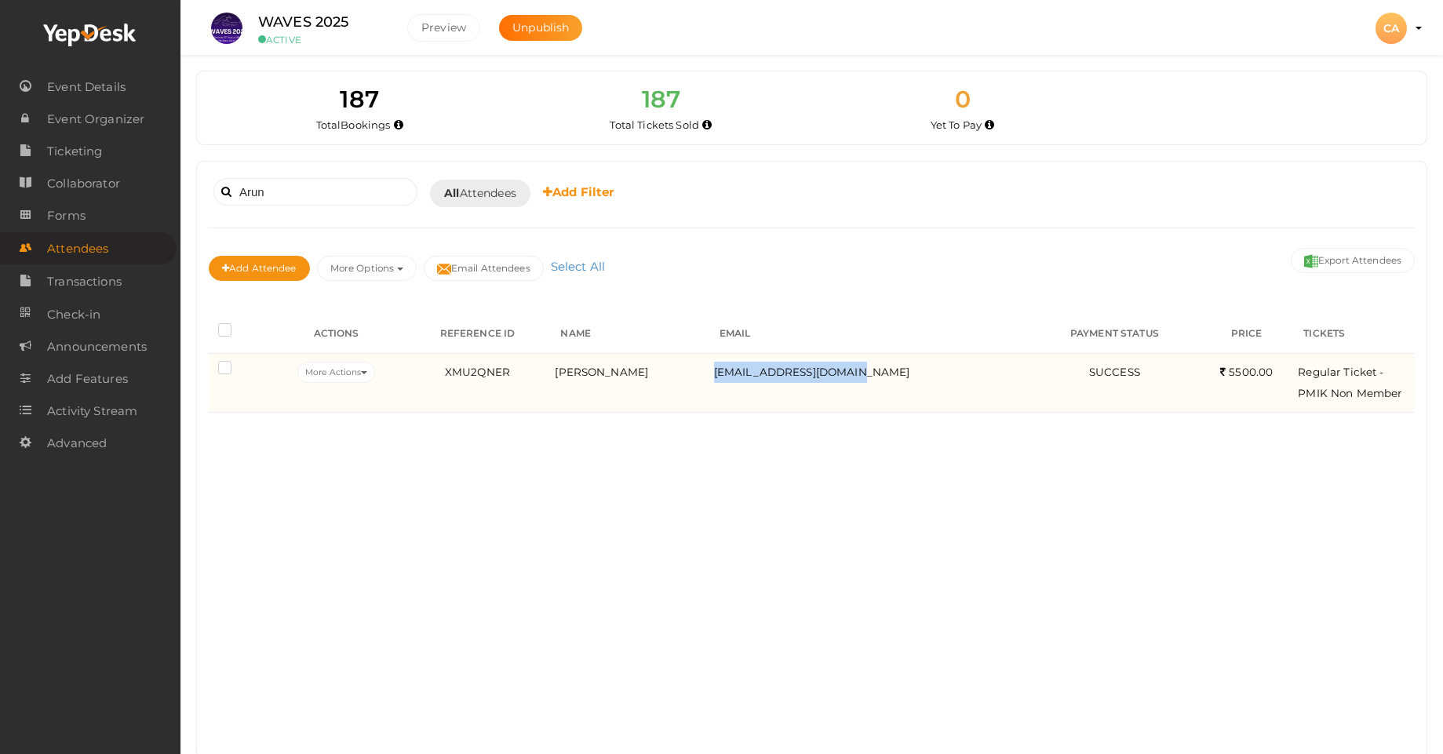
drag, startPoint x: 880, startPoint y: 375, endPoint x: 731, endPoint y: 386, distance: 149.5
click at [725, 382] on td "[EMAIL_ADDRESS][DOMAIN_NAME]" at bounding box center [870, 382] width 320 height 59
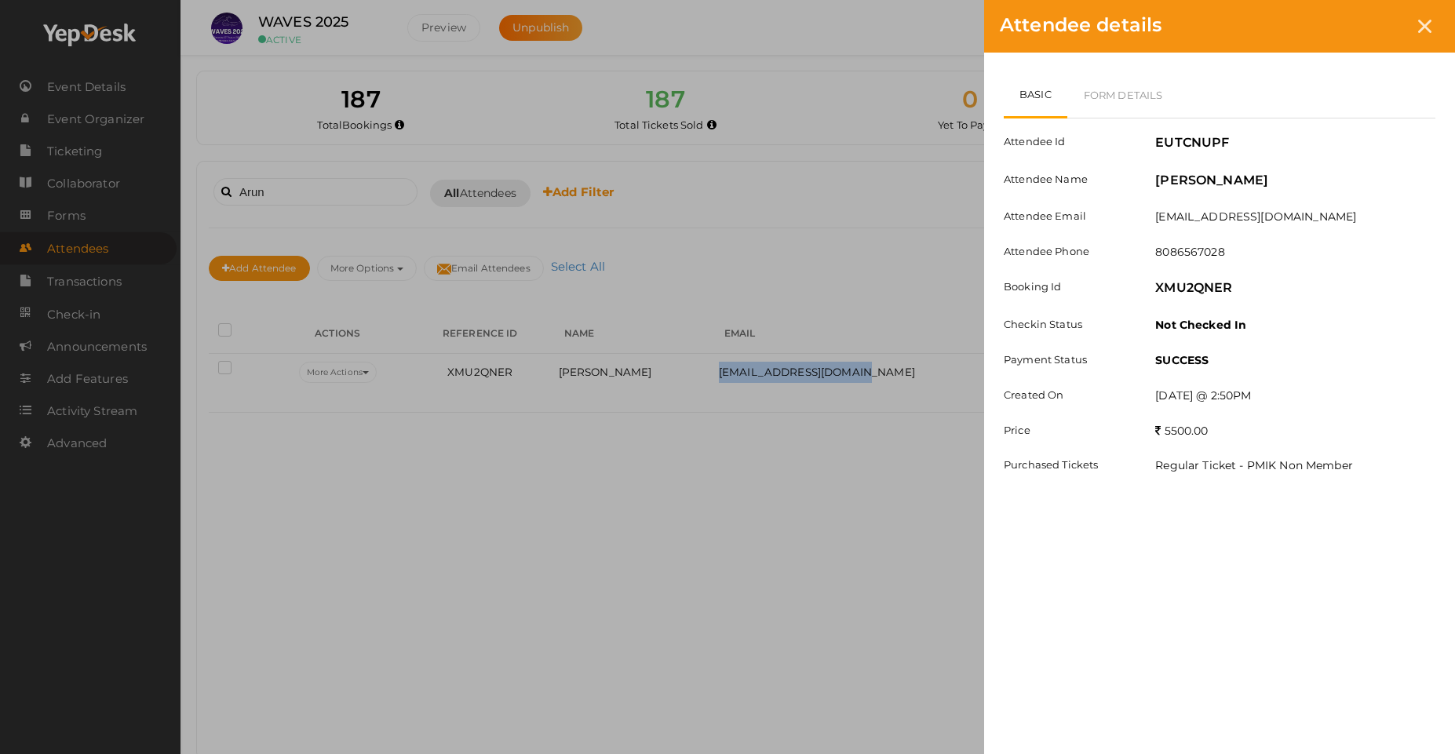
copy span "[EMAIL_ADDRESS][DOMAIN_NAME]"
click at [836, 589] on div "Attendee details Basic Form Details Attendee Id EUTCNUPF Attendee Name Arun Men…" at bounding box center [727, 377] width 1455 height 754
click at [1428, 16] on div at bounding box center [1424, 26] width 29 height 29
